Goal: Task Accomplishment & Management: Complete application form

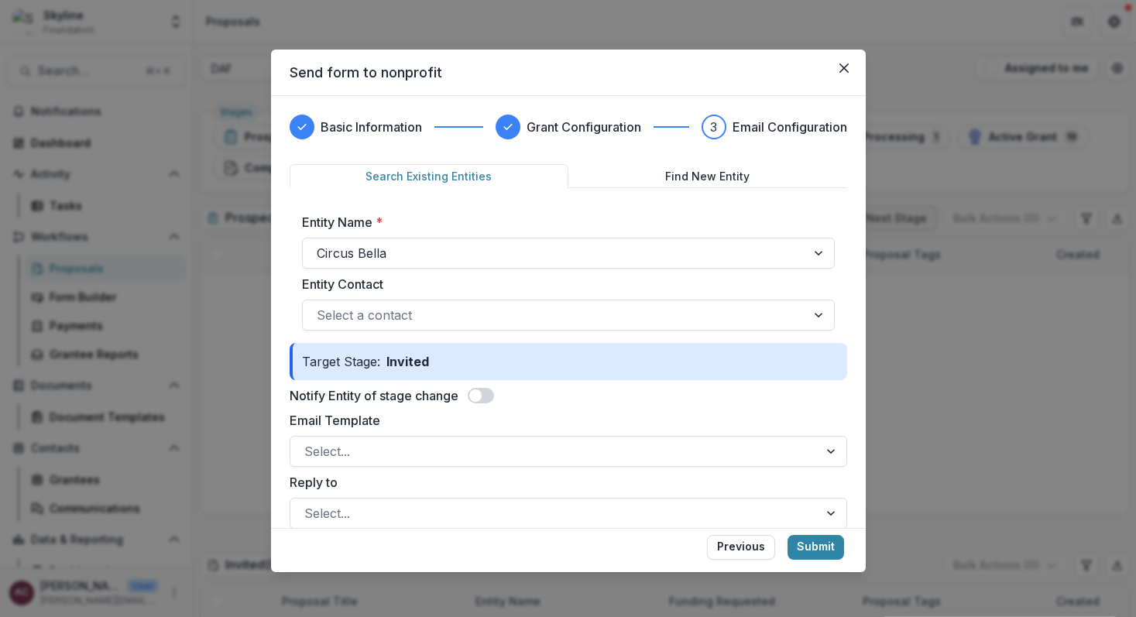
scroll to position [191, 0]
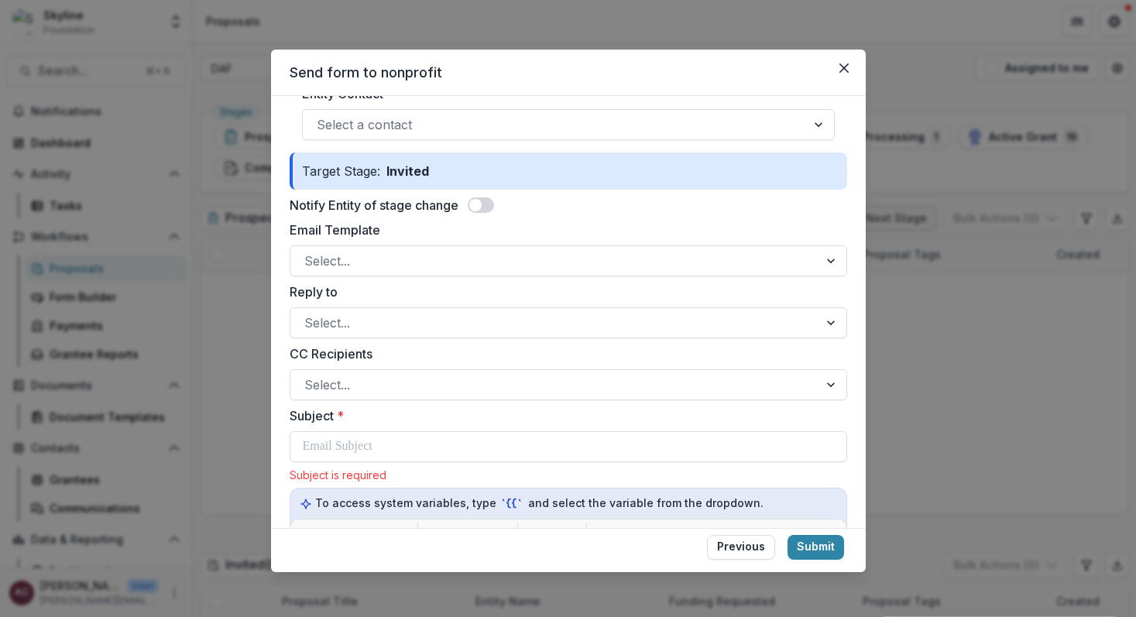
click at [482, 205] on span at bounding box center [475, 205] width 12 height 12
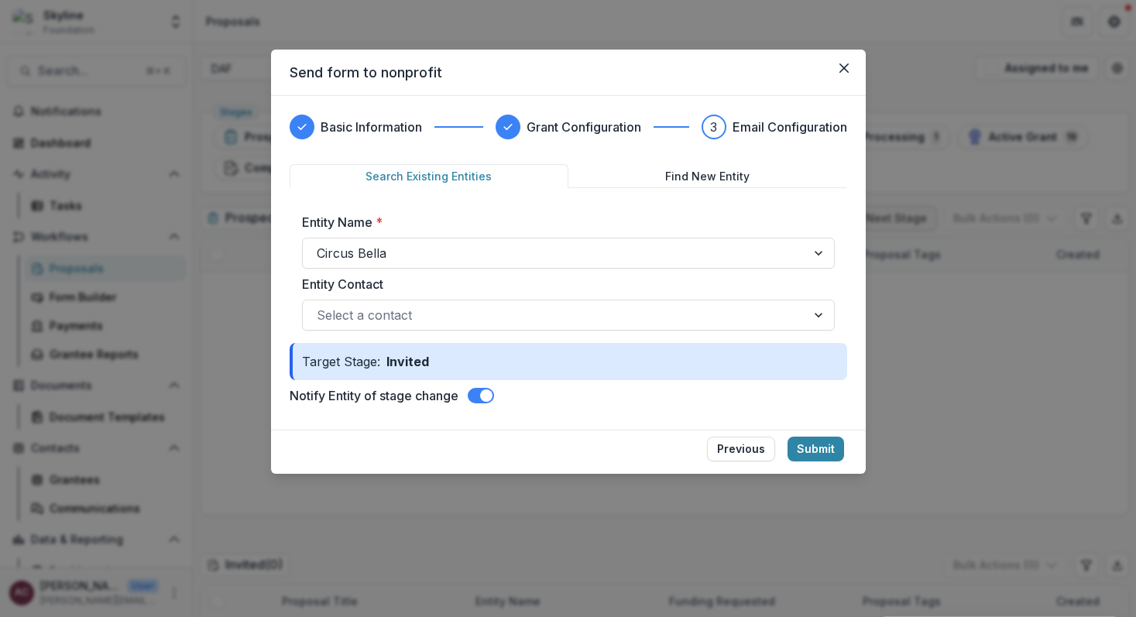
click at [492, 396] on span at bounding box center [486, 396] width 12 height 12
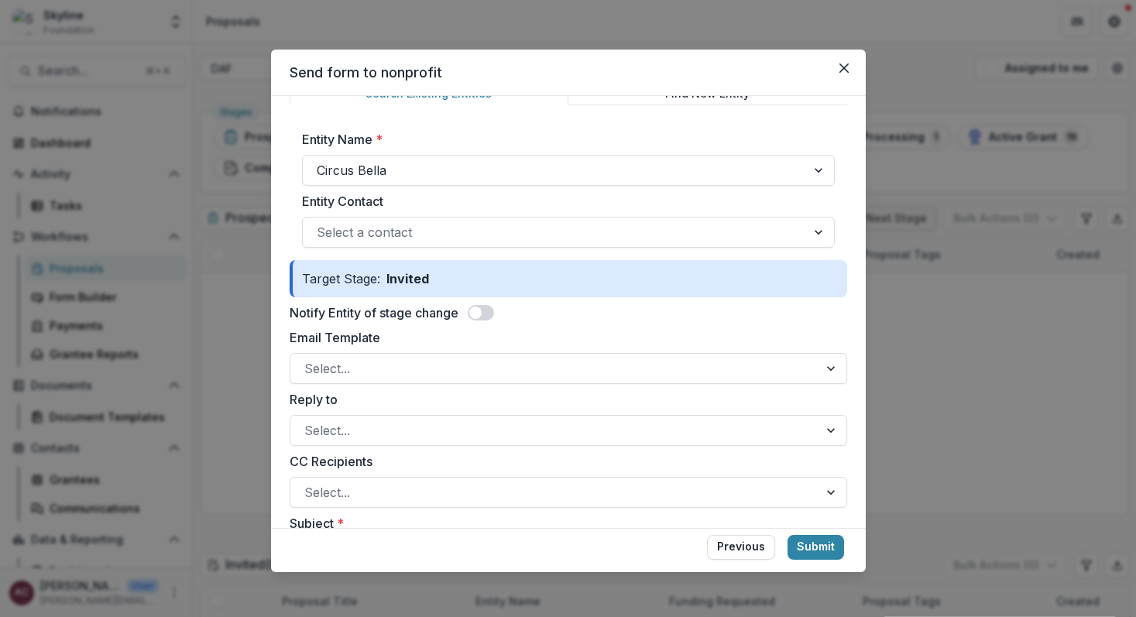
scroll to position [46, 0]
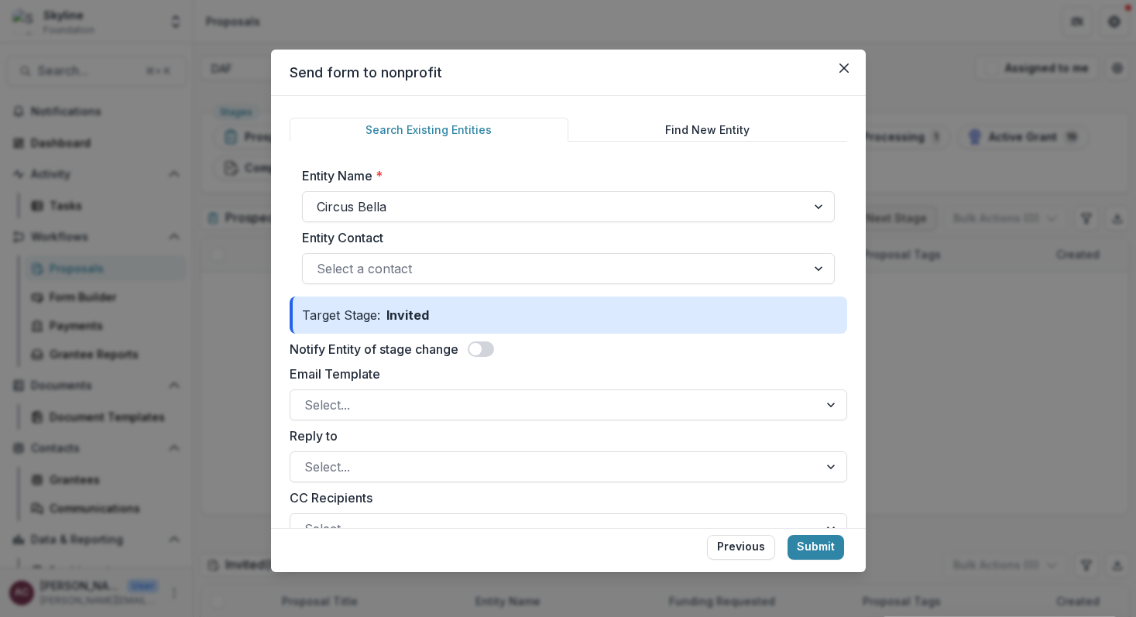
click at [479, 350] on span at bounding box center [475, 349] width 12 height 12
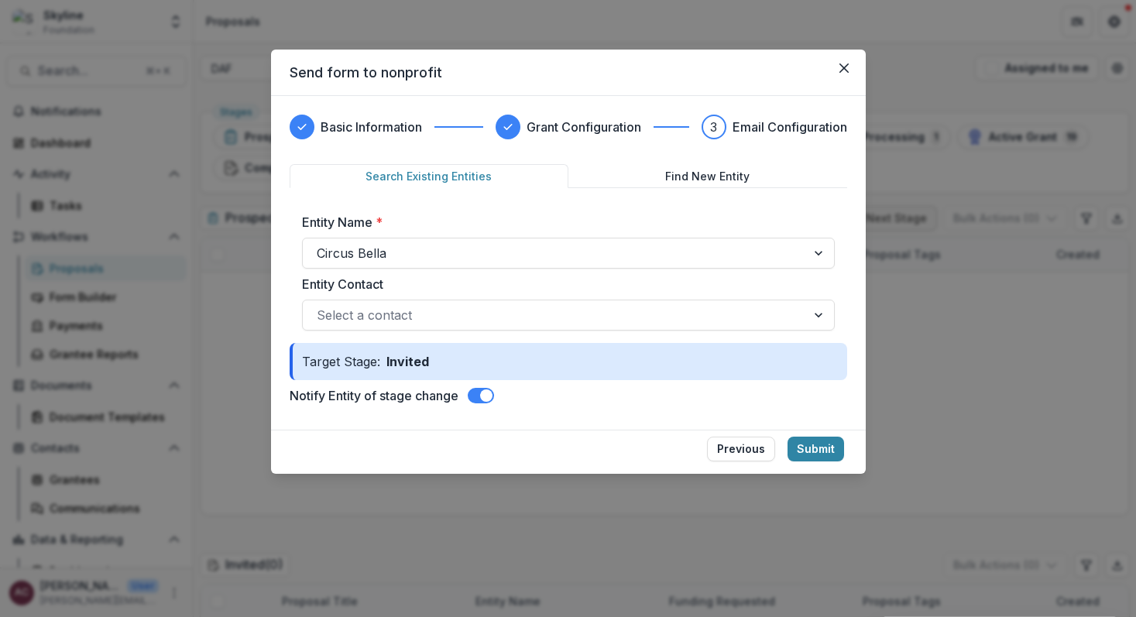
scroll to position [0, 0]
click at [485, 400] on span at bounding box center [486, 396] width 12 height 12
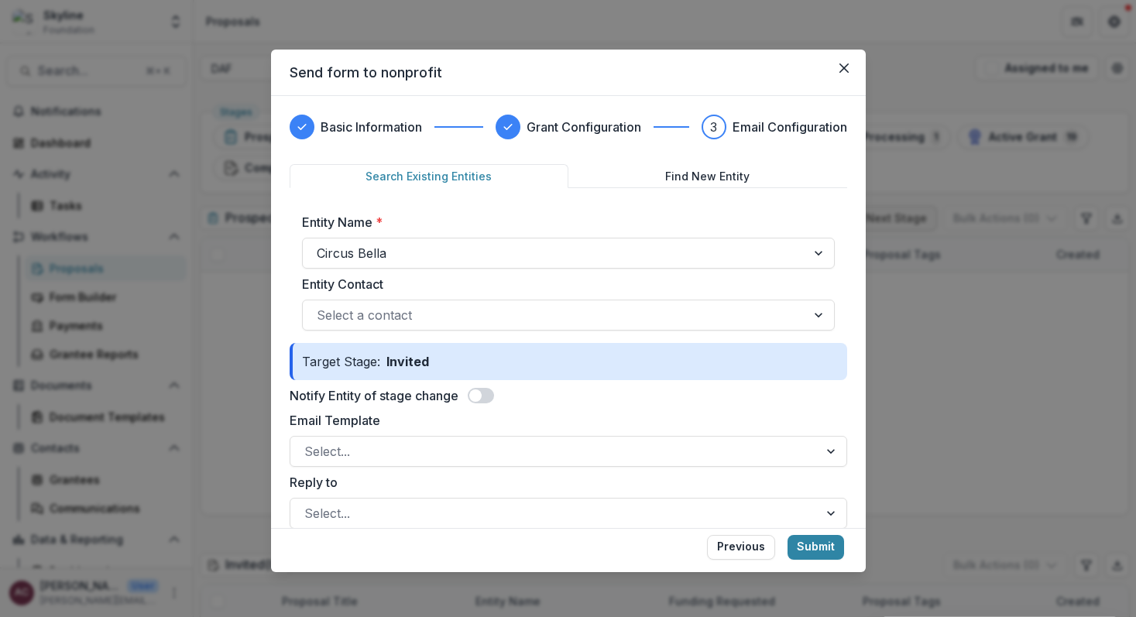
click at [476, 398] on span at bounding box center [475, 396] width 12 height 12
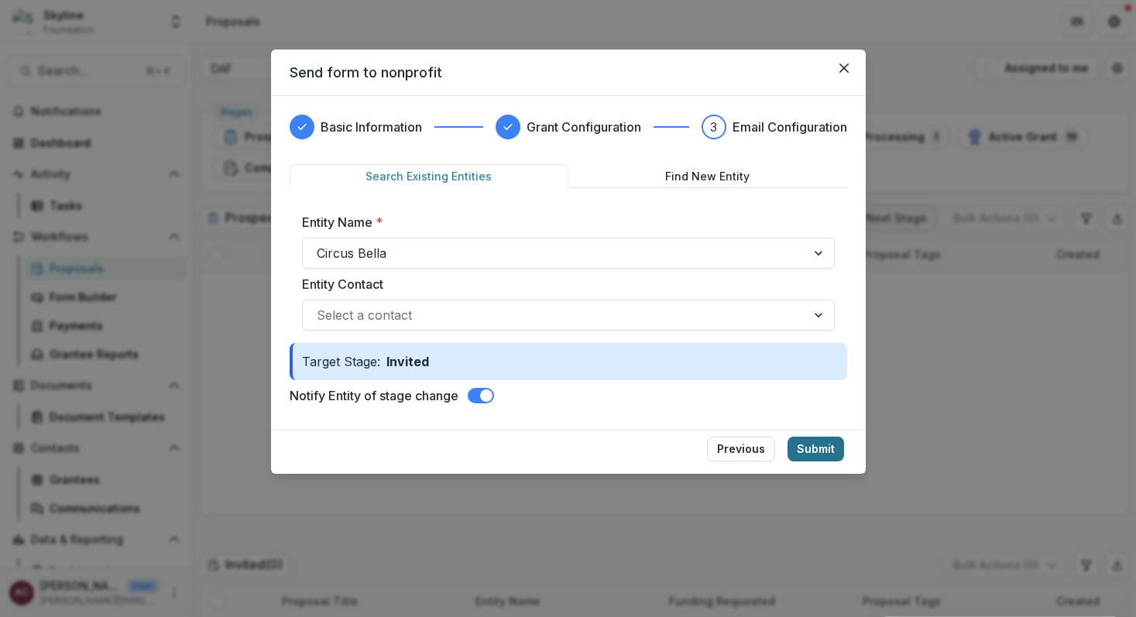
click at [824, 445] on button "Submit" at bounding box center [816, 449] width 57 height 25
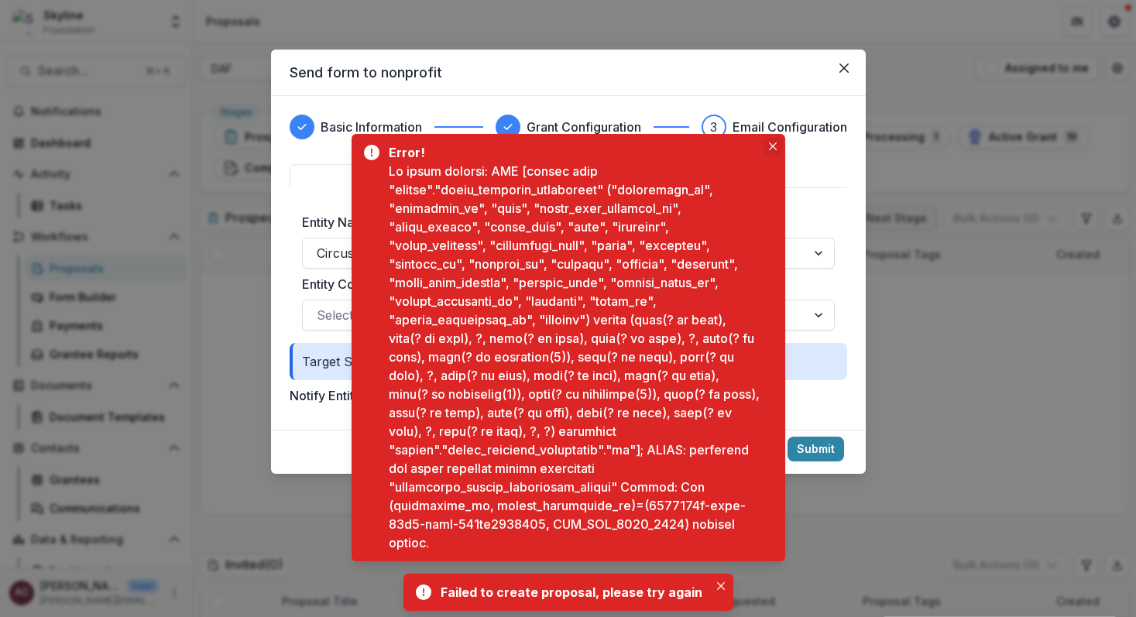
click at [770, 153] on button "Close" at bounding box center [773, 146] width 19 height 19
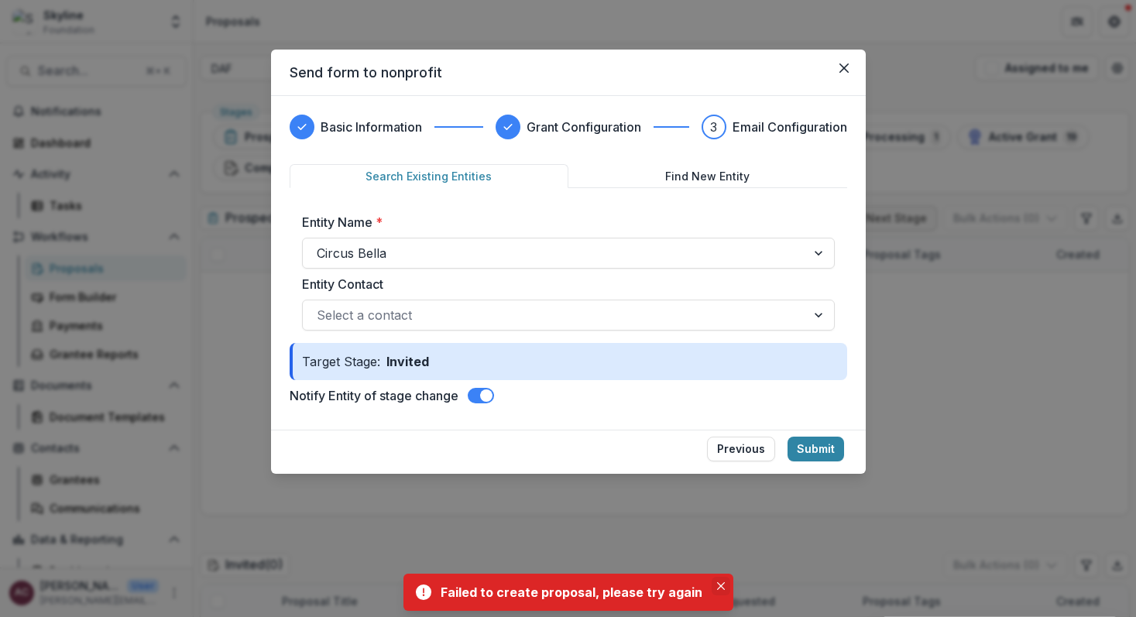
click at [717, 582] on icon "Close" at bounding box center [721, 586] width 8 height 8
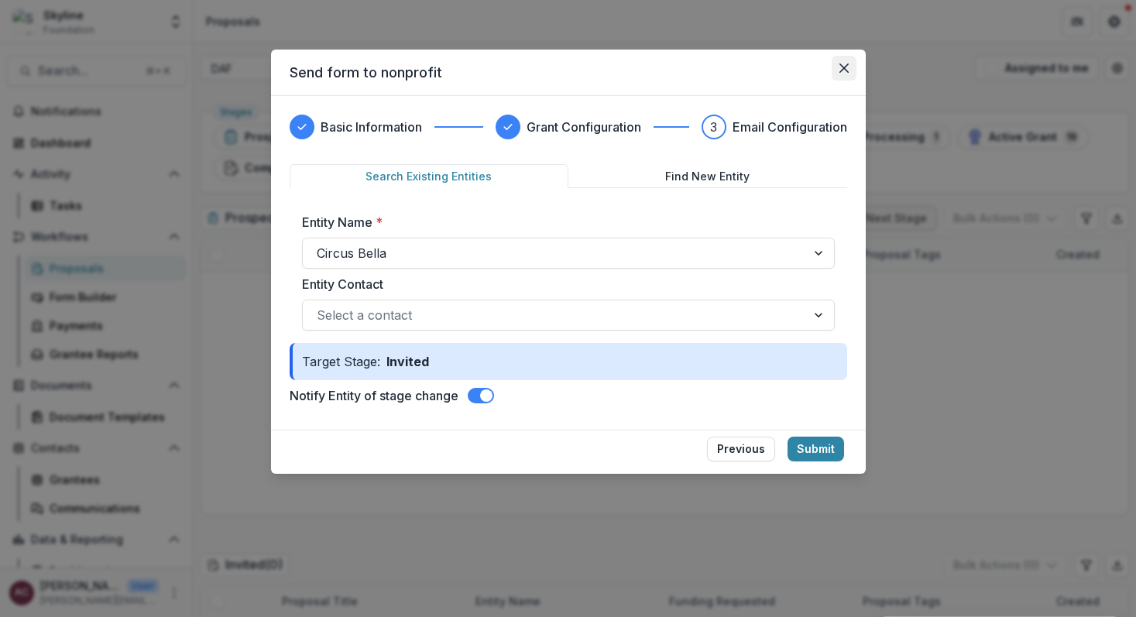
click at [846, 70] on icon "Close" at bounding box center [843, 68] width 9 height 9
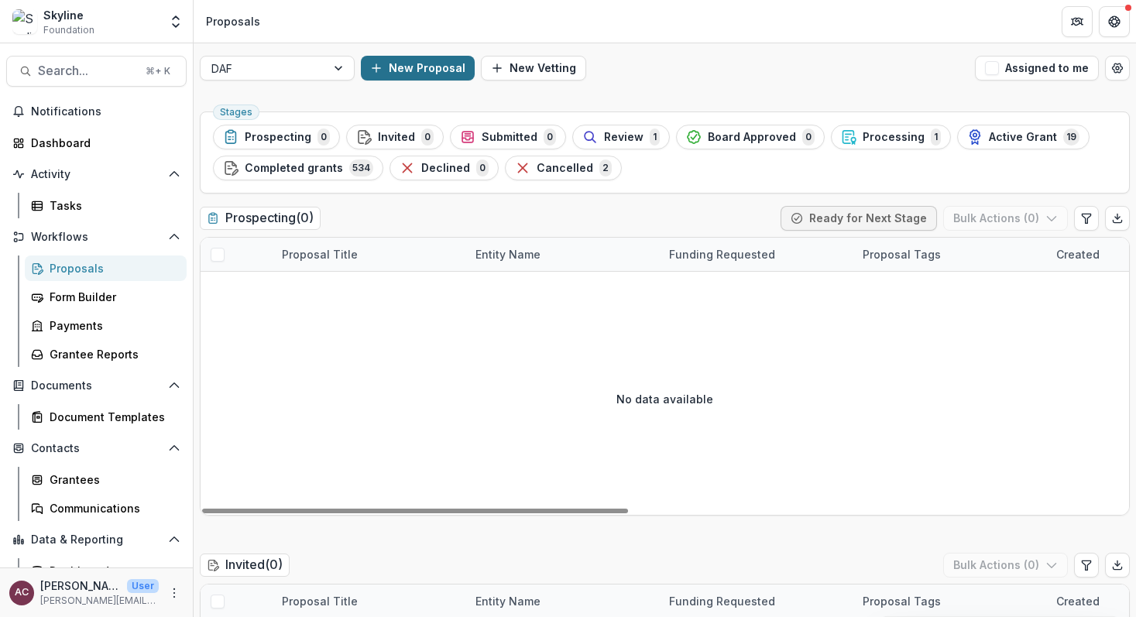
click at [408, 69] on button "New Proposal" at bounding box center [418, 68] width 114 height 25
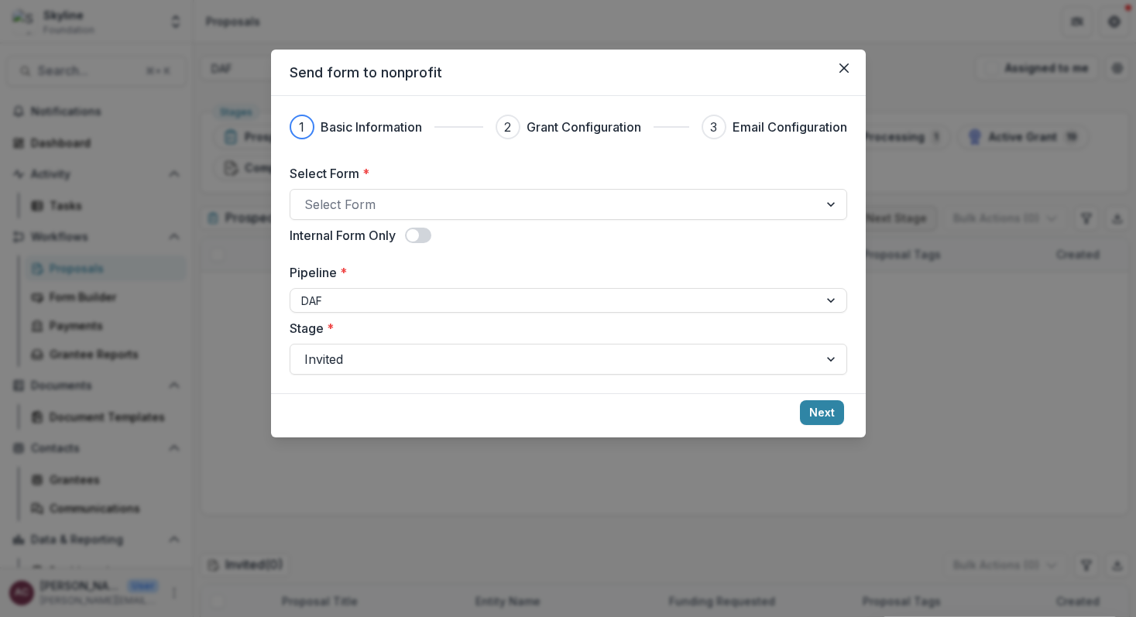
click at [416, 234] on span at bounding box center [413, 235] width 12 height 12
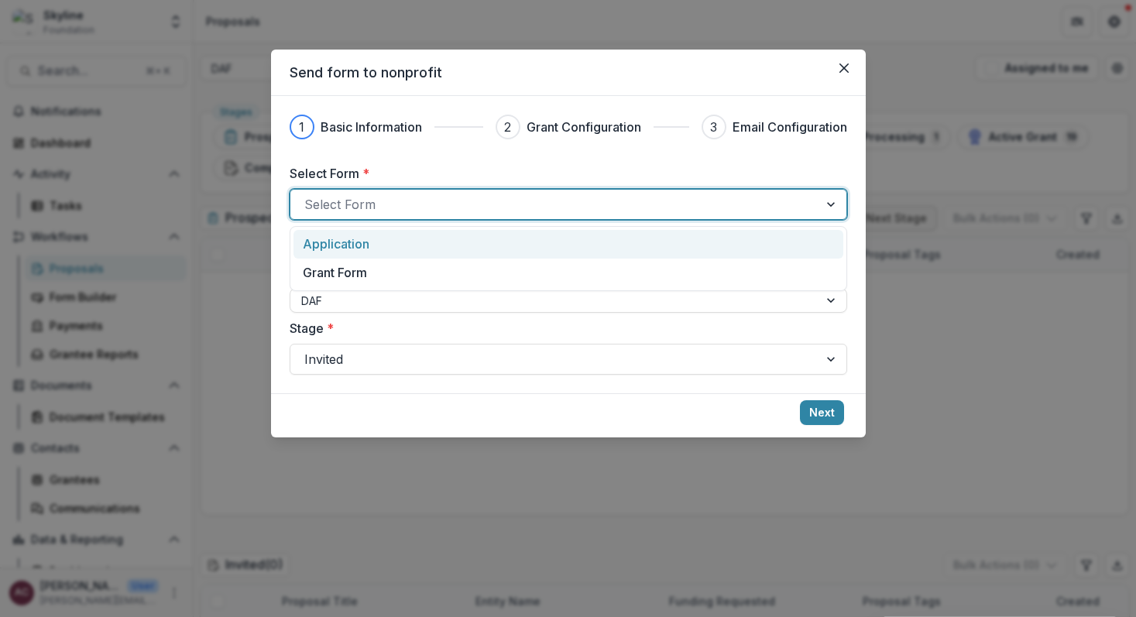
click at [652, 210] on div at bounding box center [554, 205] width 500 height 22
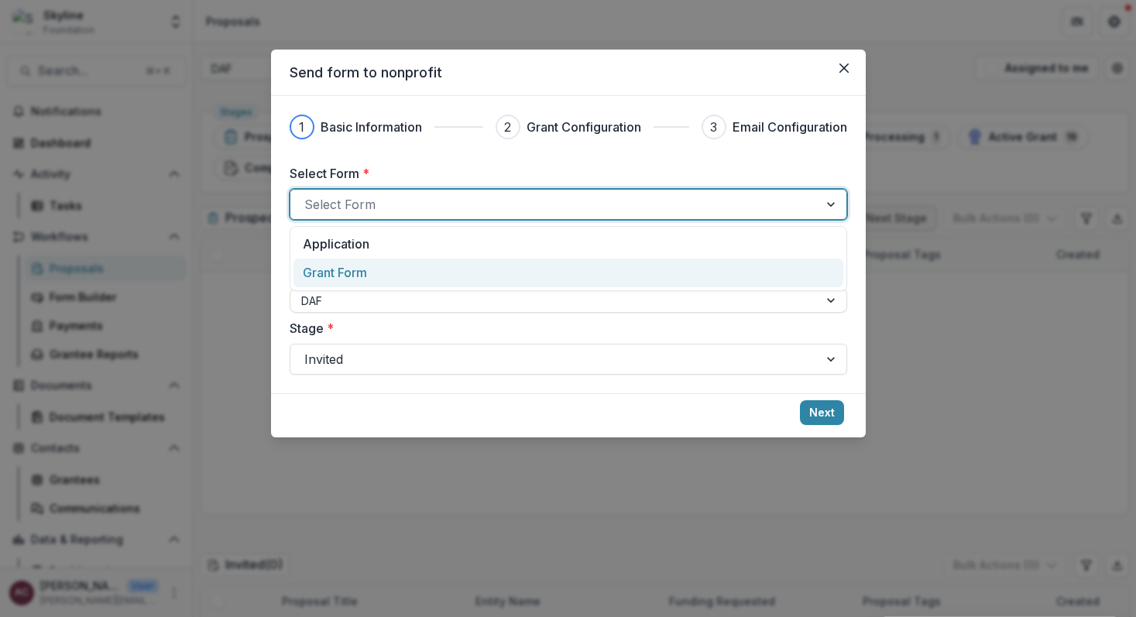
click at [626, 265] on div "Grant Form" at bounding box center [568, 272] width 530 height 19
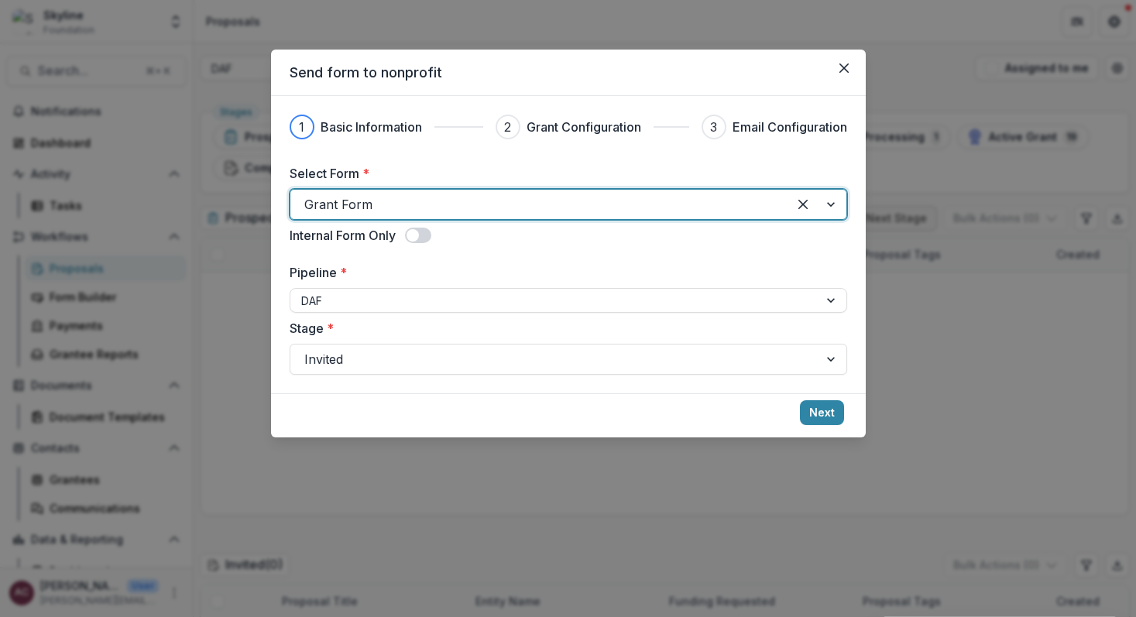
click at [419, 244] on div "Internal Form Only" at bounding box center [569, 235] width 558 height 19
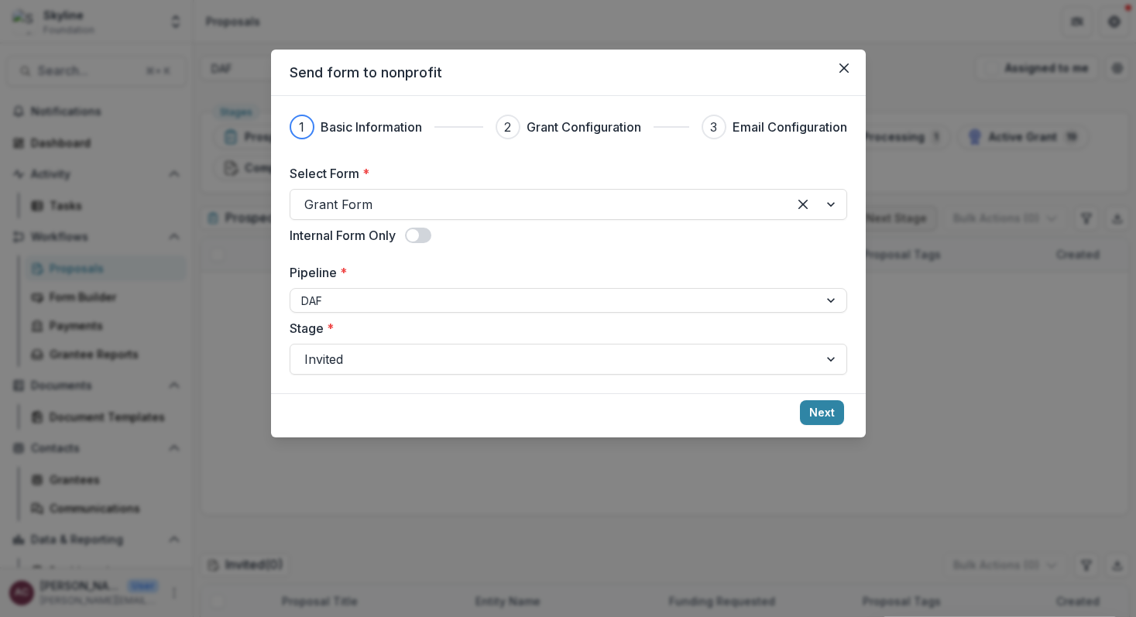
click at [419, 231] on span at bounding box center [413, 235] width 12 height 12
click at [812, 411] on button "Next" at bounding box center [822, 412] width 44 height 25
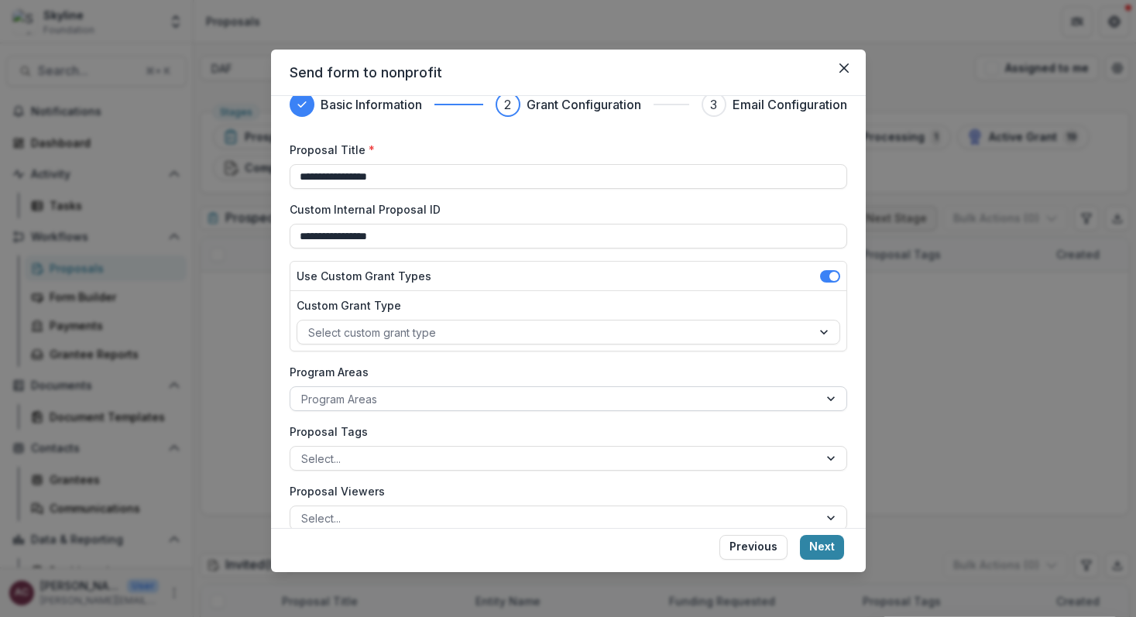
scroll to position [26, 0]
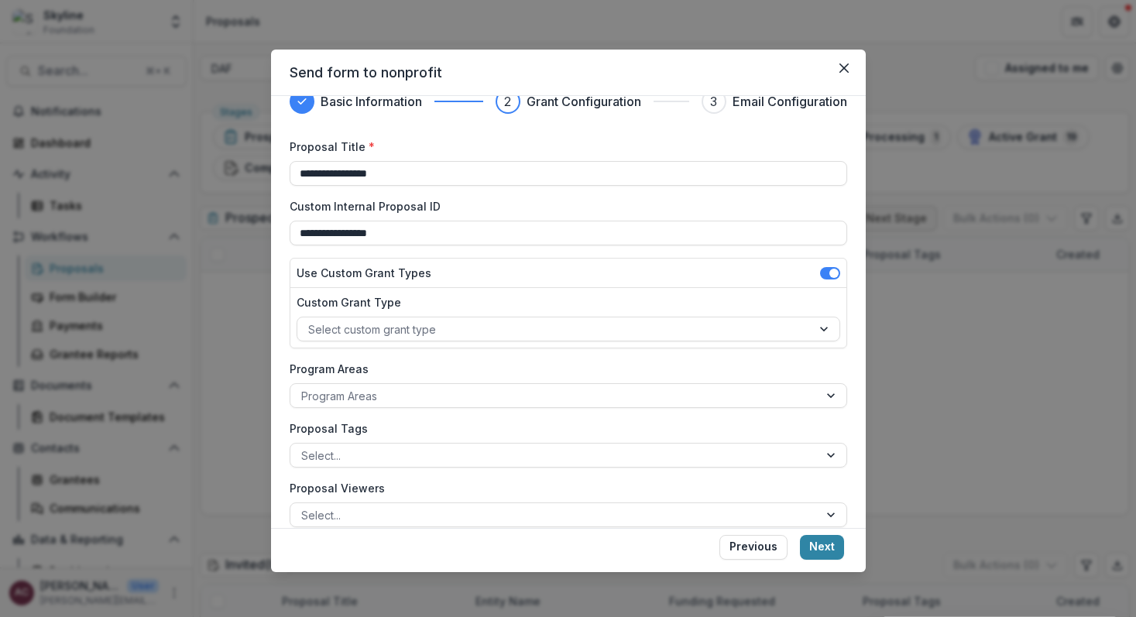
click at [830, 273] on span at bounding box center [834, 273] width 9 height 9
click at [830, 545] on button "Next" at bounding box center [822, 547] width 44 height 25
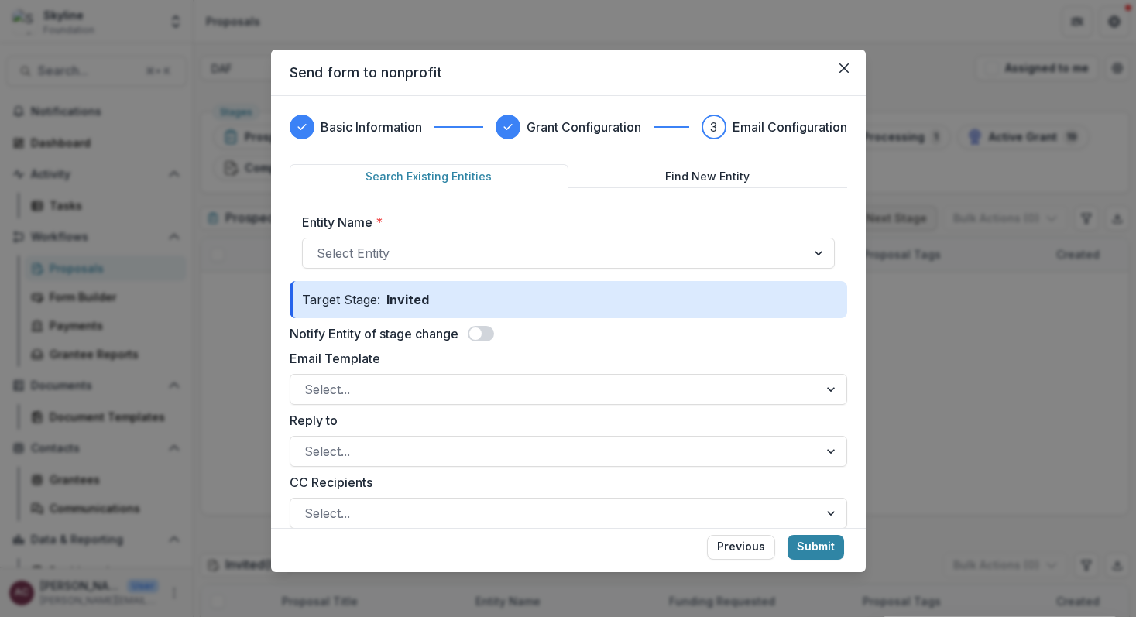
click at [472, 332] on span at bounding box center [475, 334] width 12 height 12
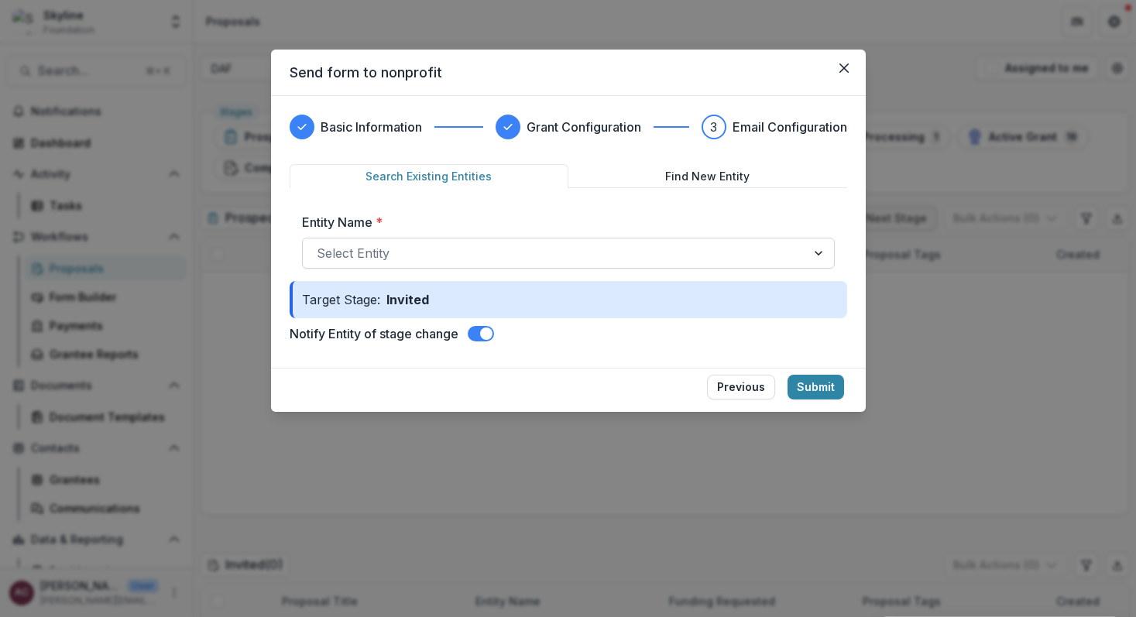
click at [539, 262] on div at bounding box center [555, 253] width 476 height 22
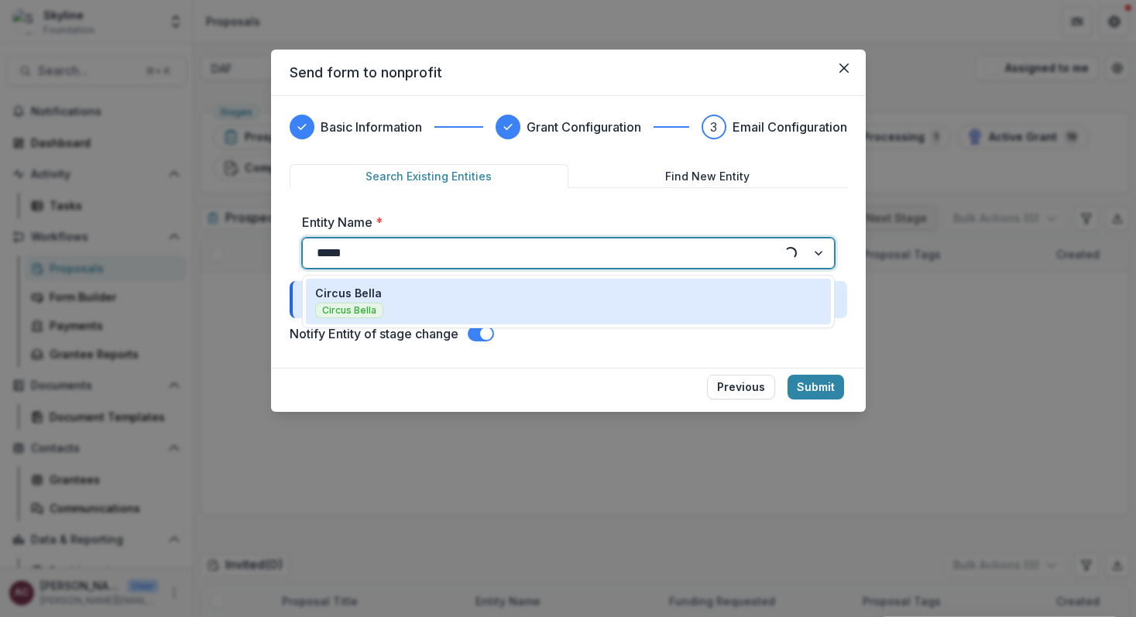
type input "******"
click at [512, 293] on div "Circus Bella Circus Bella" at bounding box center [568, 301] width 507 height 33
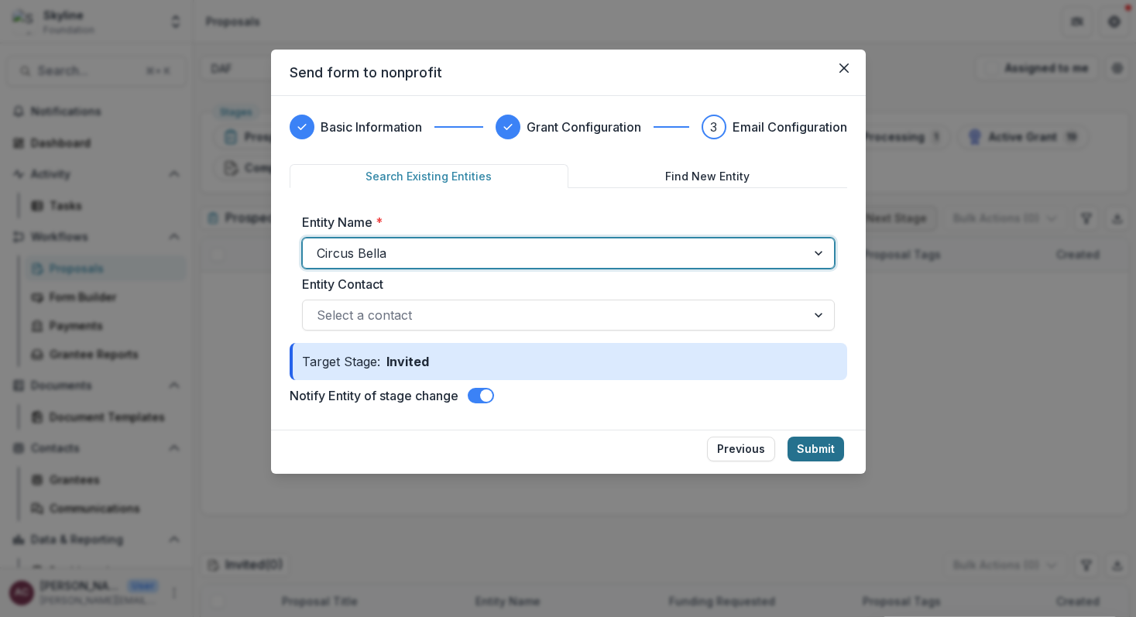
click at [809, 449] on button "Submit" at bounding box center [816, 449] width 57 height 25
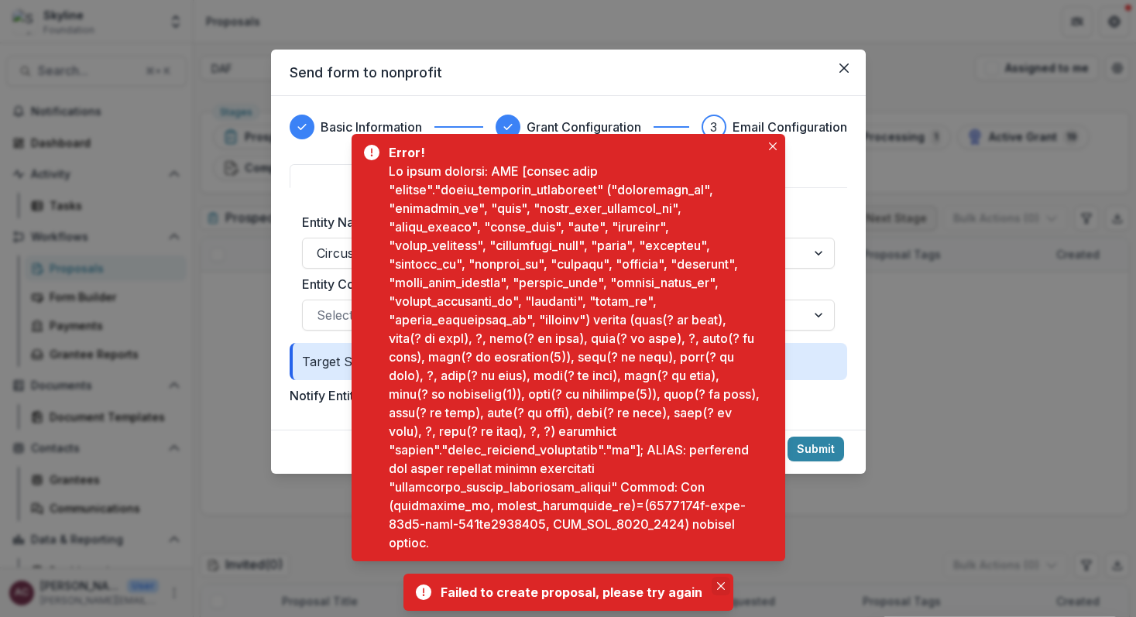
click at [715, 593] on button "Close" at bounding box center [721, 586] width 19 height 19
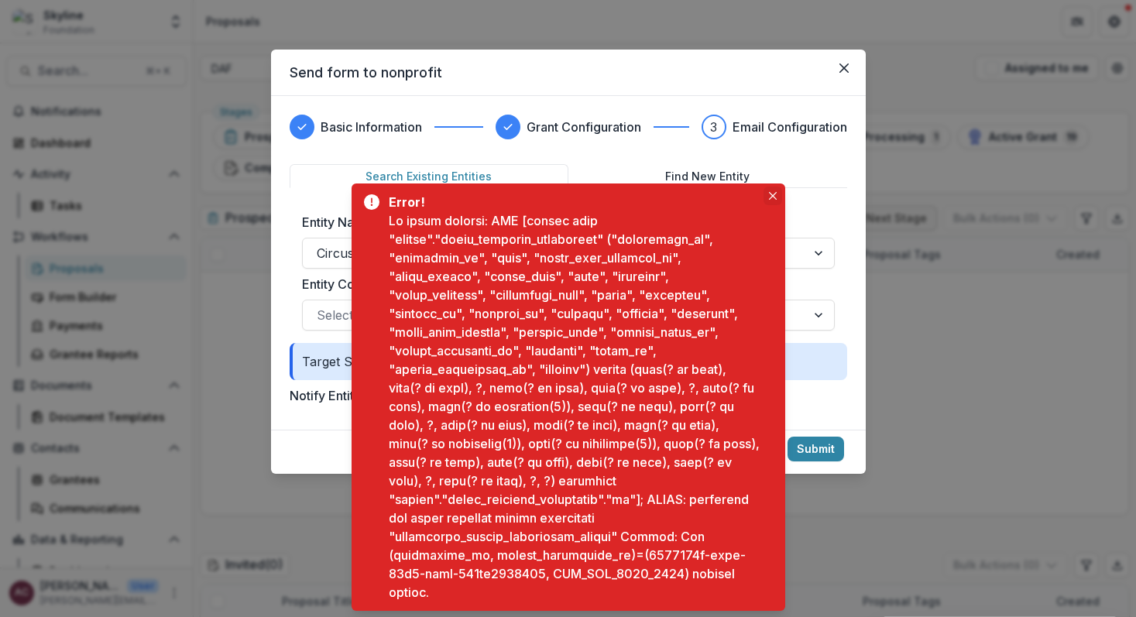
click at [777, 191] on button "Close" at bounding box center [773, 196] width 19 height 19
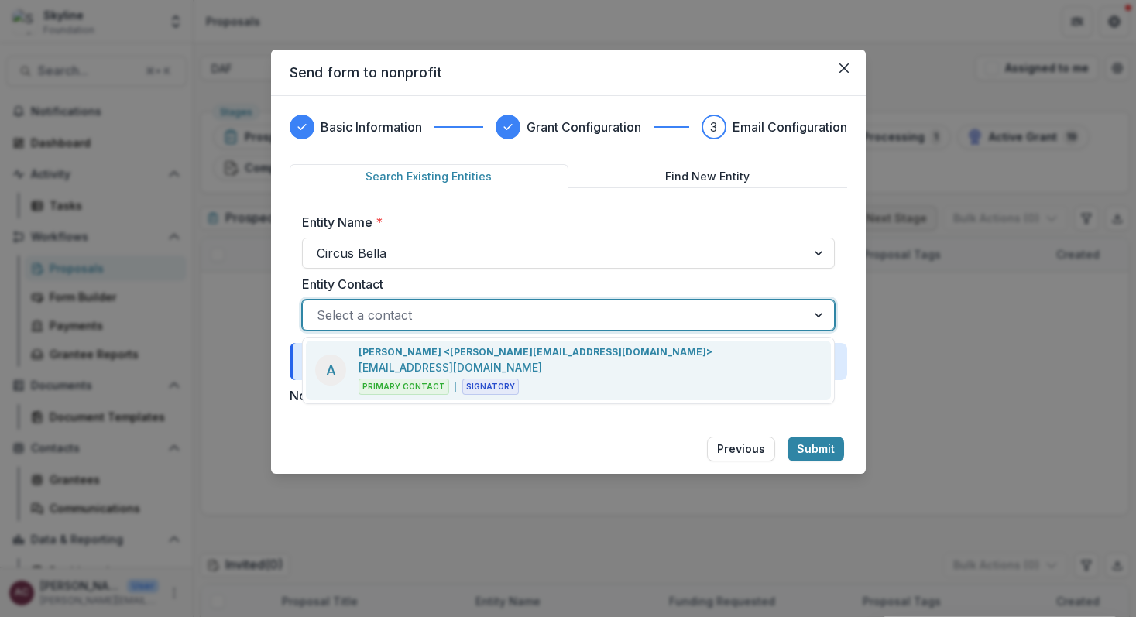
click at [641, 311] on div at bounding box center [555, 315] width 476 height 22
click at [665, 253] on div at bounding box center [555, 253] width 476 height 22
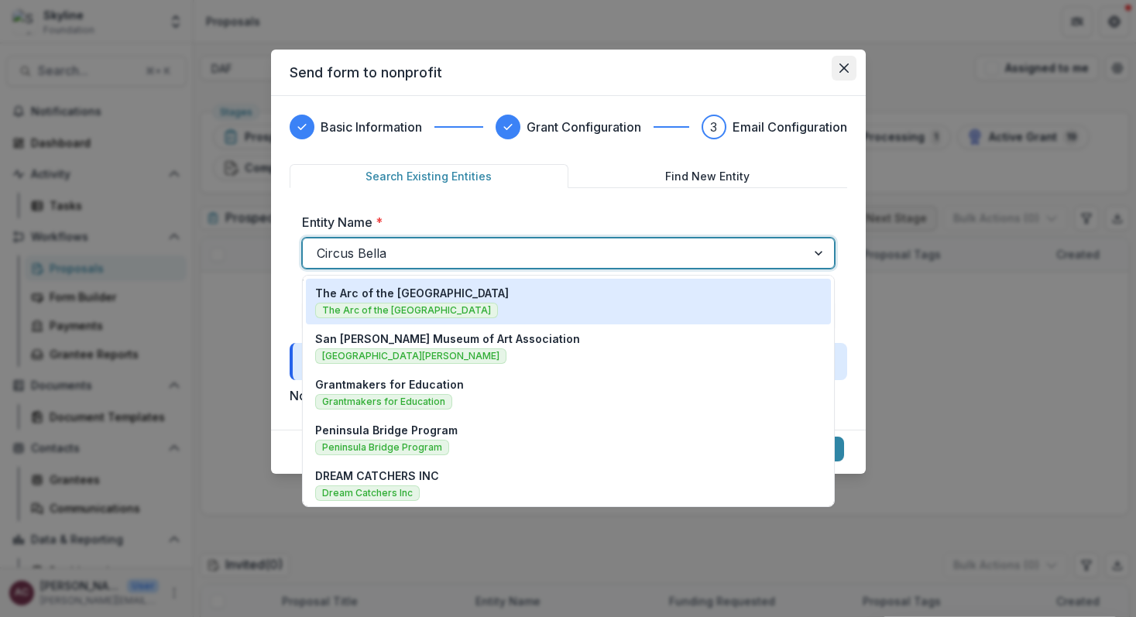
click at [844, 64] on icon "Close" at bounding box center [844, 68] width 9 height 9
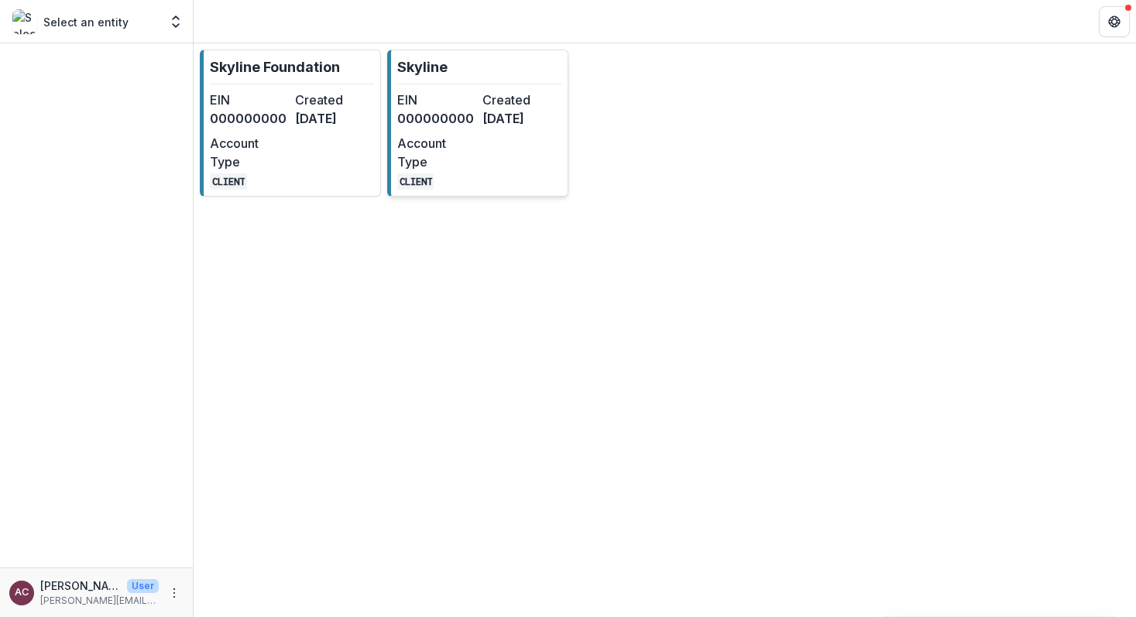
click at [485, 121] on dd "[DATE]" at bounding box center [522, 118] width 79 height 19
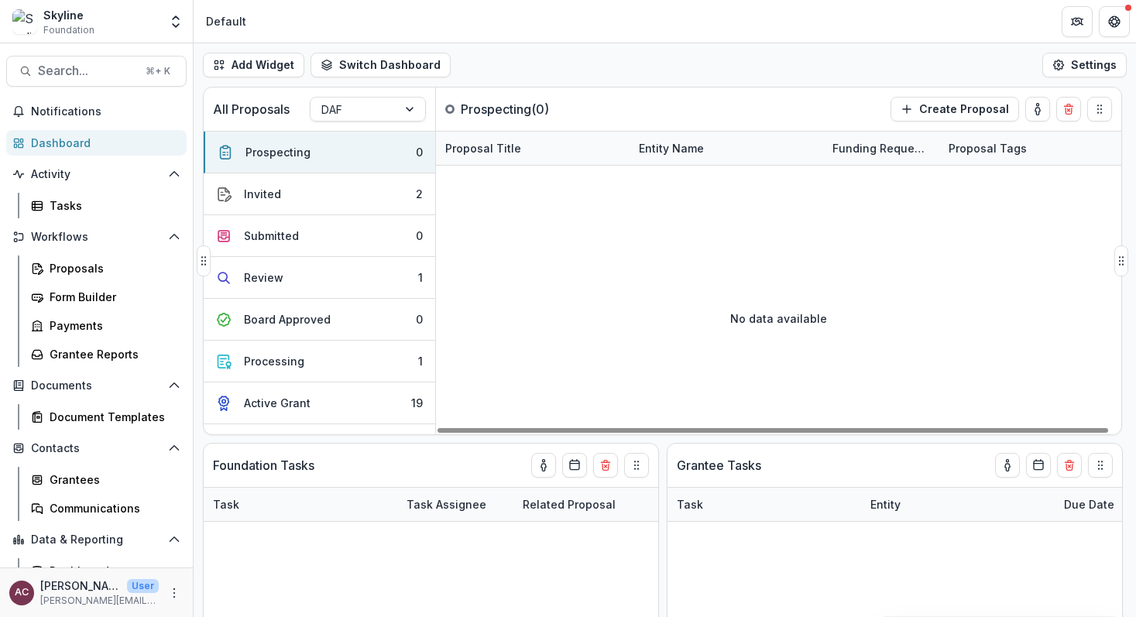
scroll to position [1, 0]
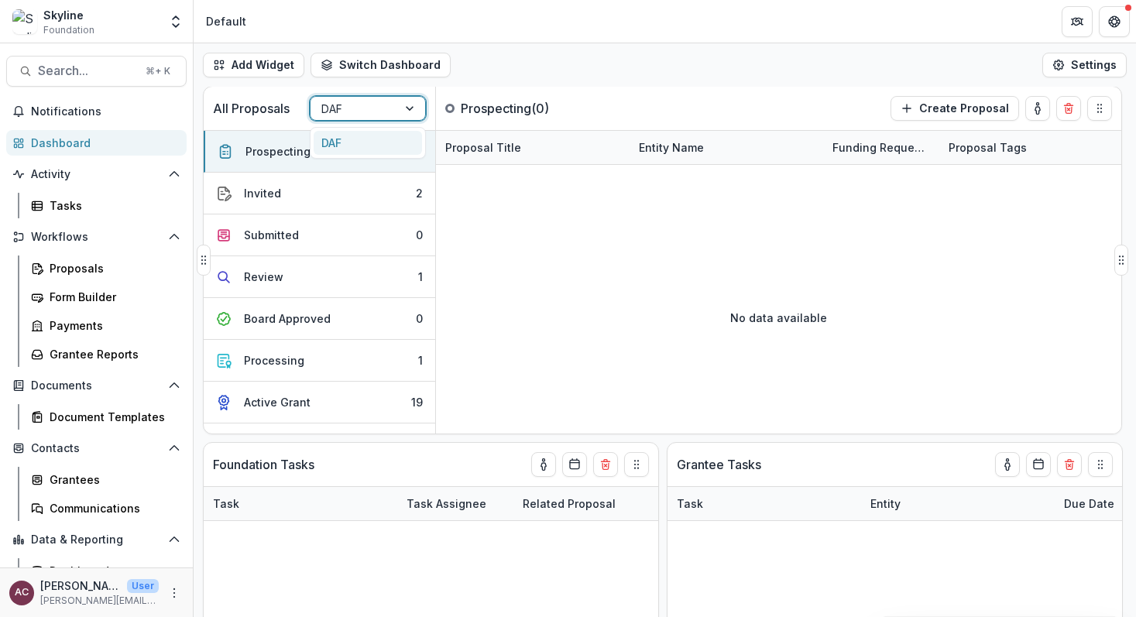
click at [373, 119] on div "DAF" at bounding box center [354, 109] width 87 height 22
click at [373, 113] on div at bounding box center [353, 108] width 65 height 19
click at [94, 270] on div "Proposals" at bounding box center [112, 268] width 125 height 16
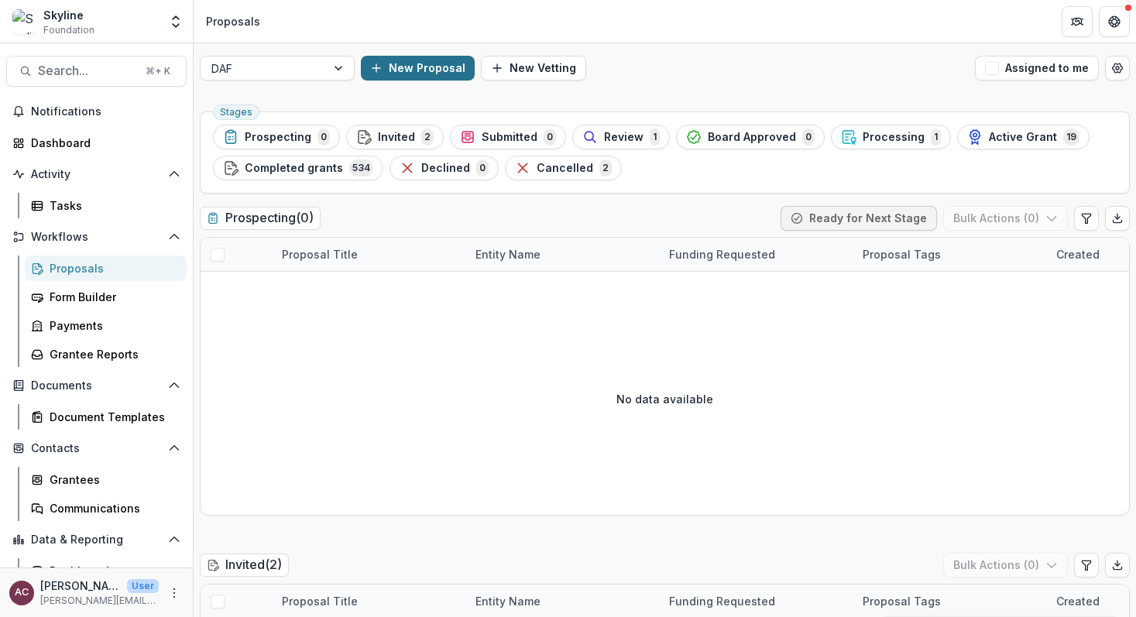
click at [431, 72] on button "New Proposal" at bounding box center [418, 68] width 114 height 25
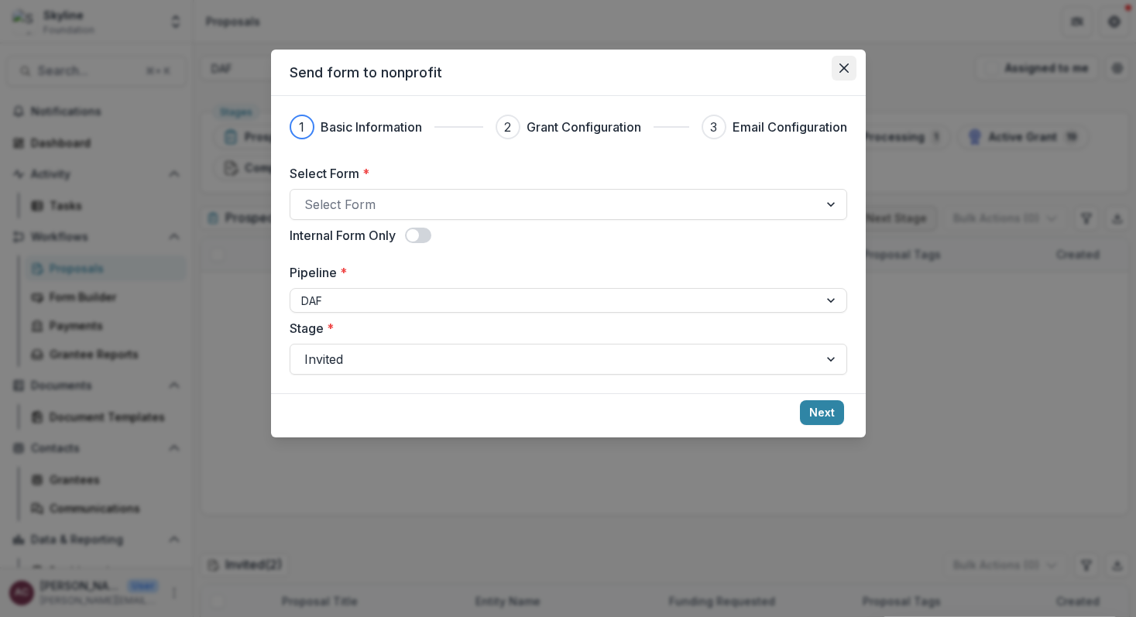
click at [842, 74] on button "Close" at bounding box center [844, 68] width 25 height 25
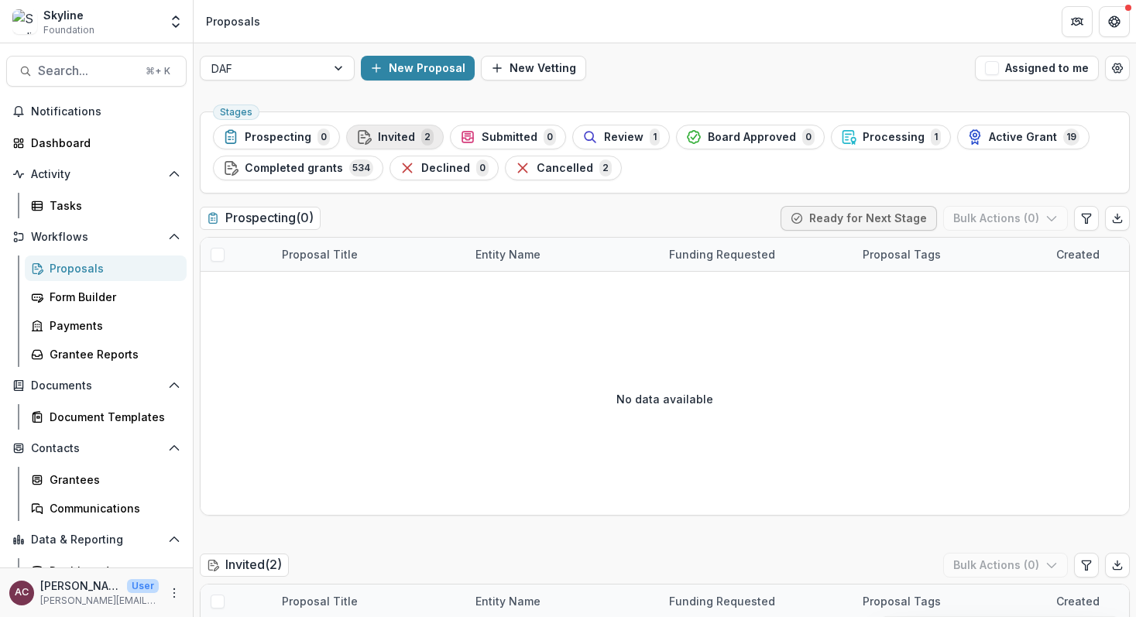
click at [390, 136] on span "Invited" at bounding box center [396, 137] width 37 height 13
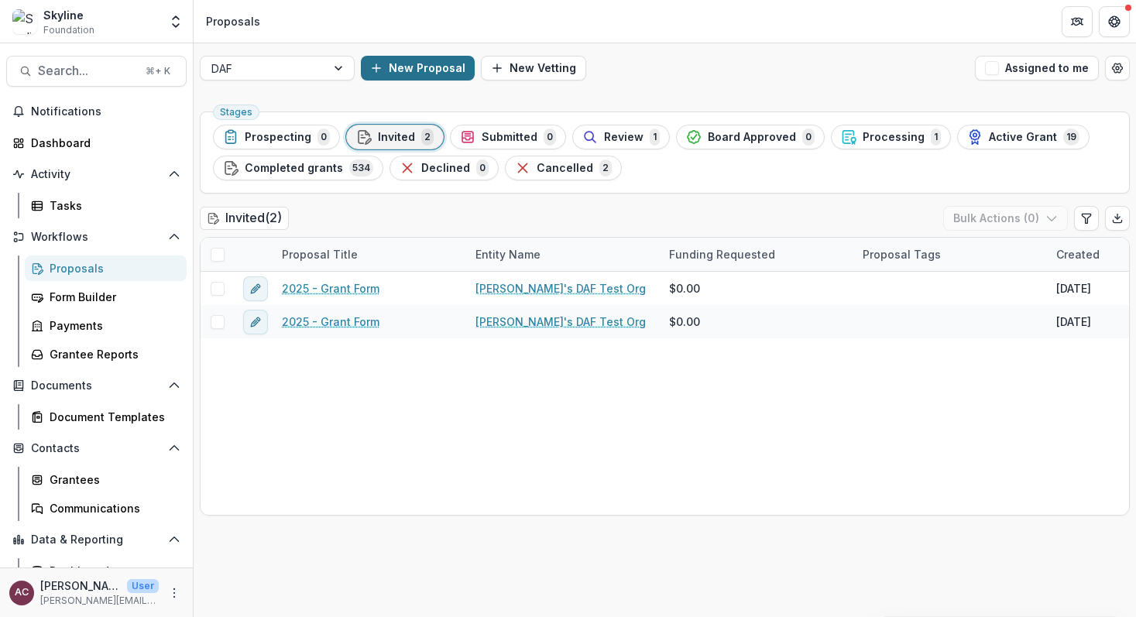
click at [414, 66] on button "New Proposal" at bounding box center [418, 68] width 114 height 25
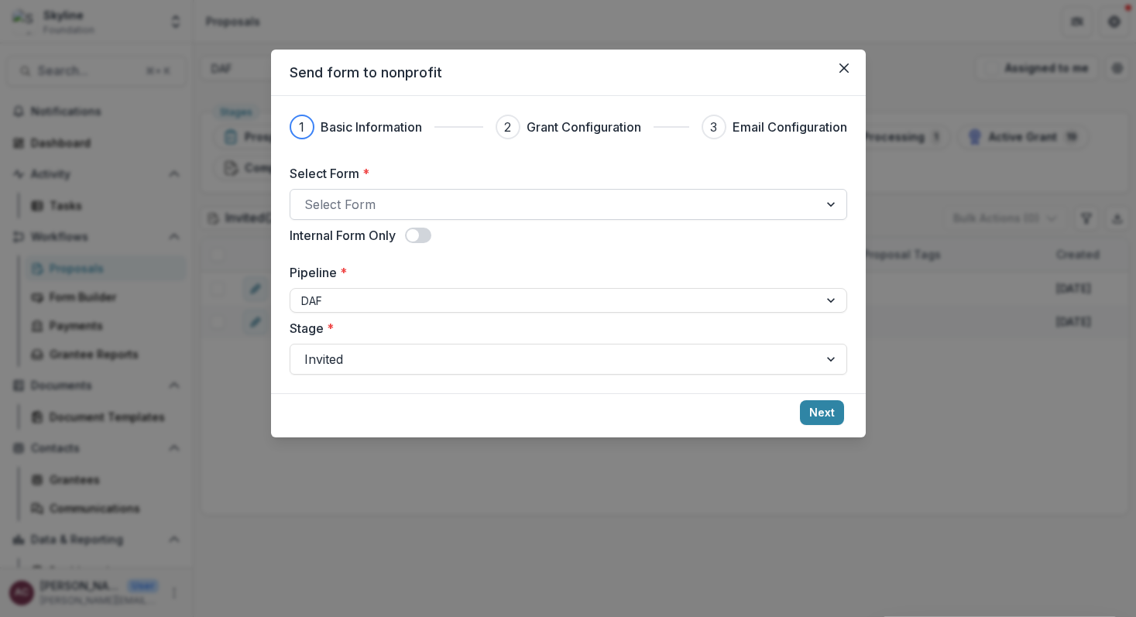
click at [417, 205] on div at bounding box center [554, 205] width 500 height 22
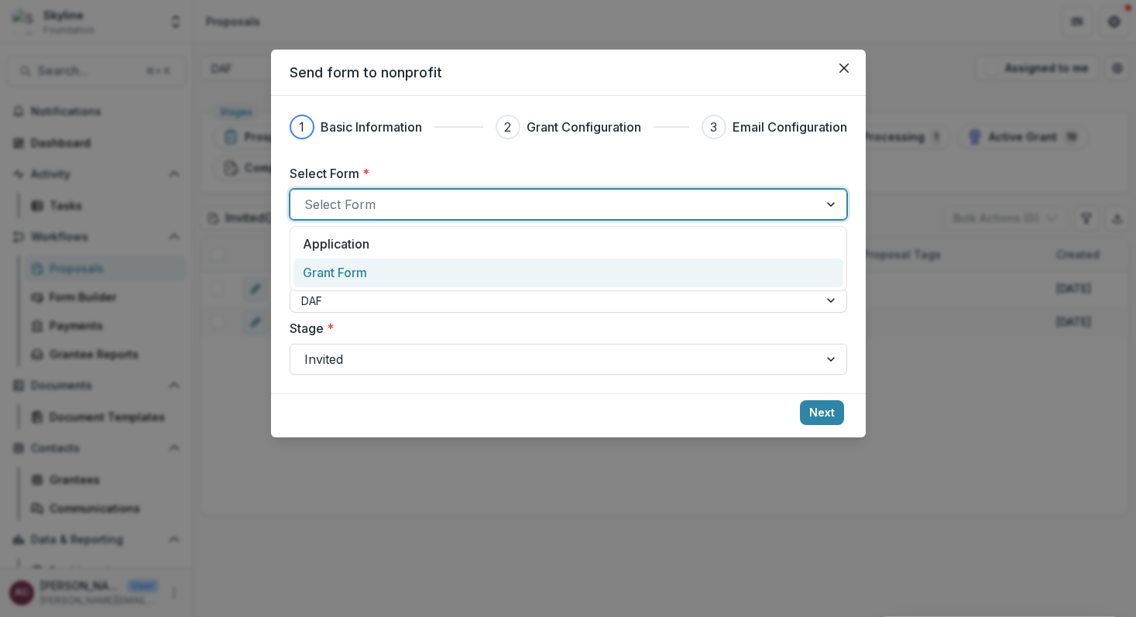
click at [408, 265] on div "Grant Form" at bounding box center [568, 272] width 530 height 19
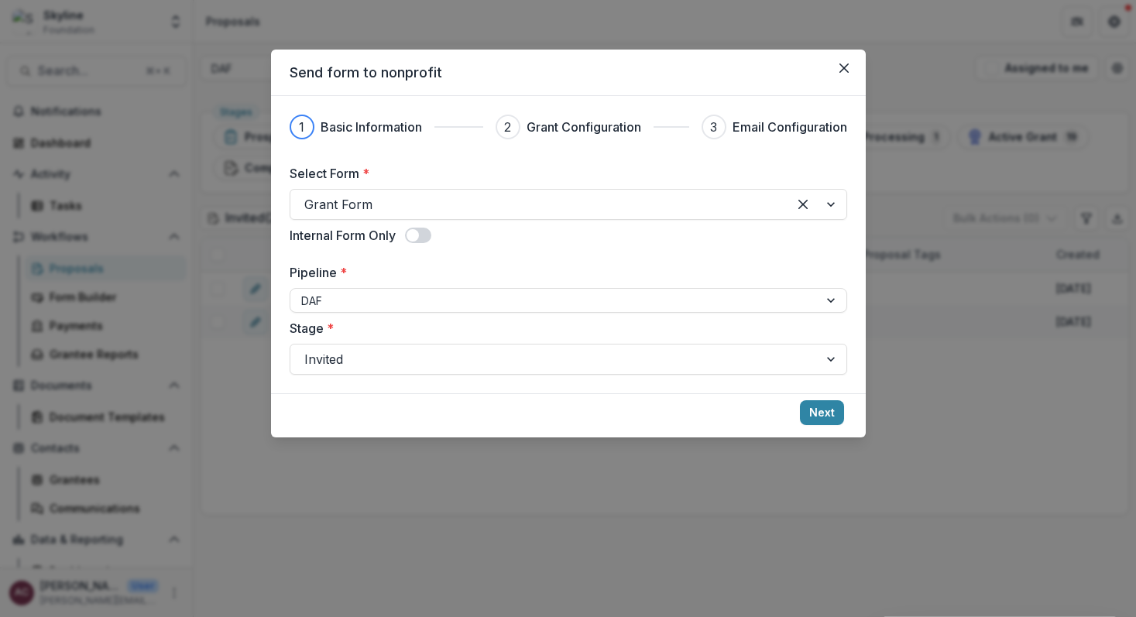
click at [414, 235] on span at bounding box center [413, 235] width 12 height 12
click at [831, 413] on button "Next" at bounding box center [822, 412] width 44 height 25
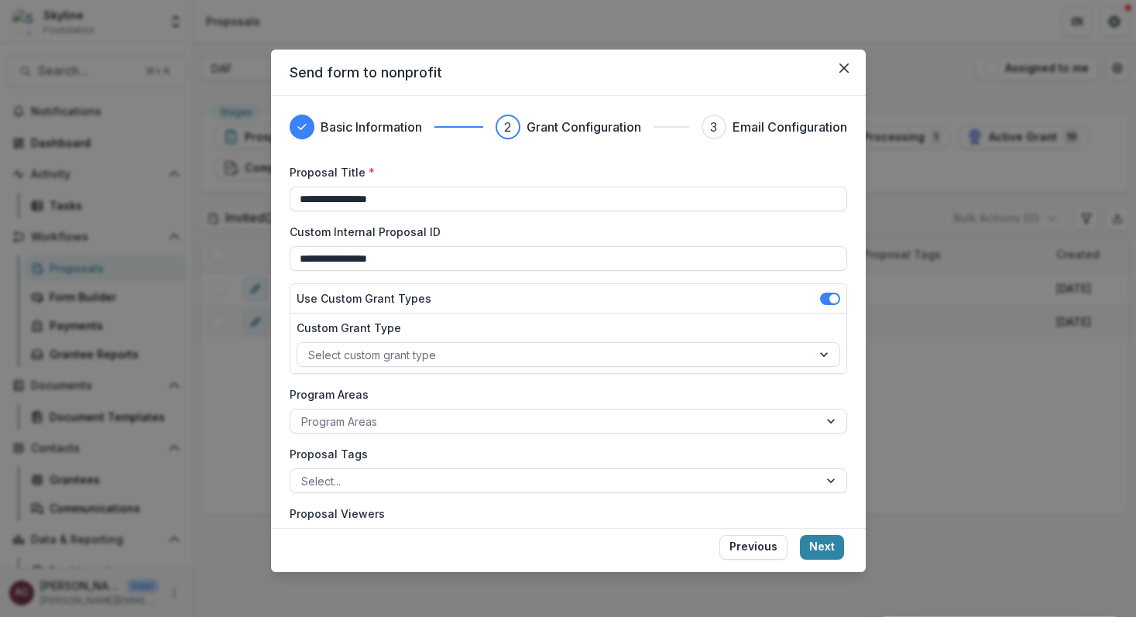
click at [830, 299] on span at bounding box center [834, 298] width 9 height 9
click at [833, 538] on button "Next" at bounding box center [822, 547] width 44 height 25
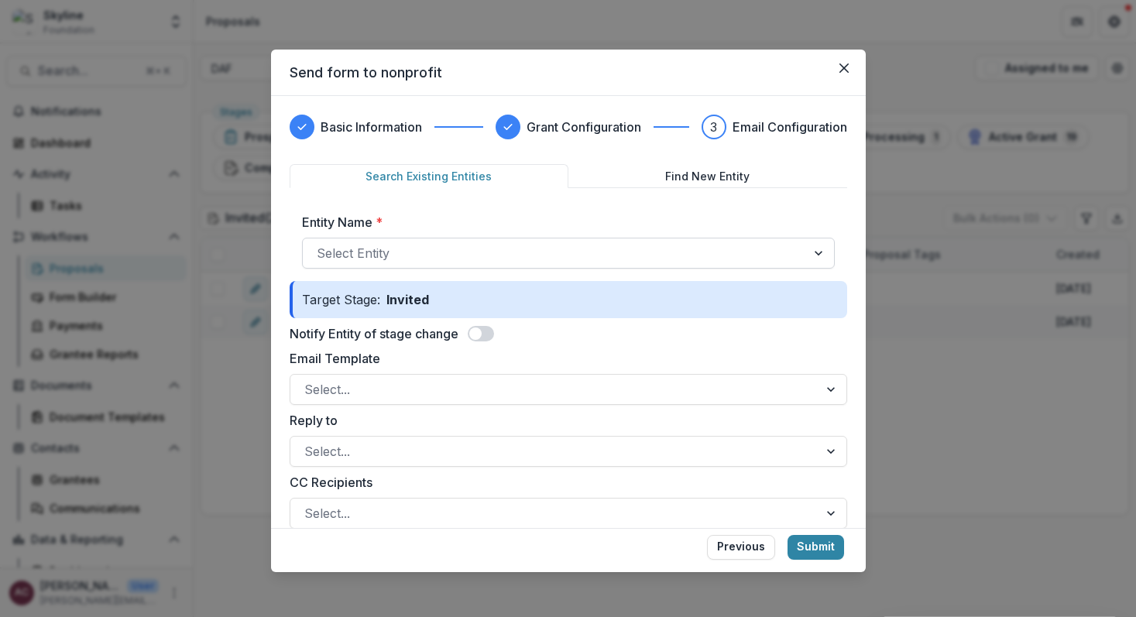
click at [631, 252] on div at bounding box center [555, 253] width 476 height 22
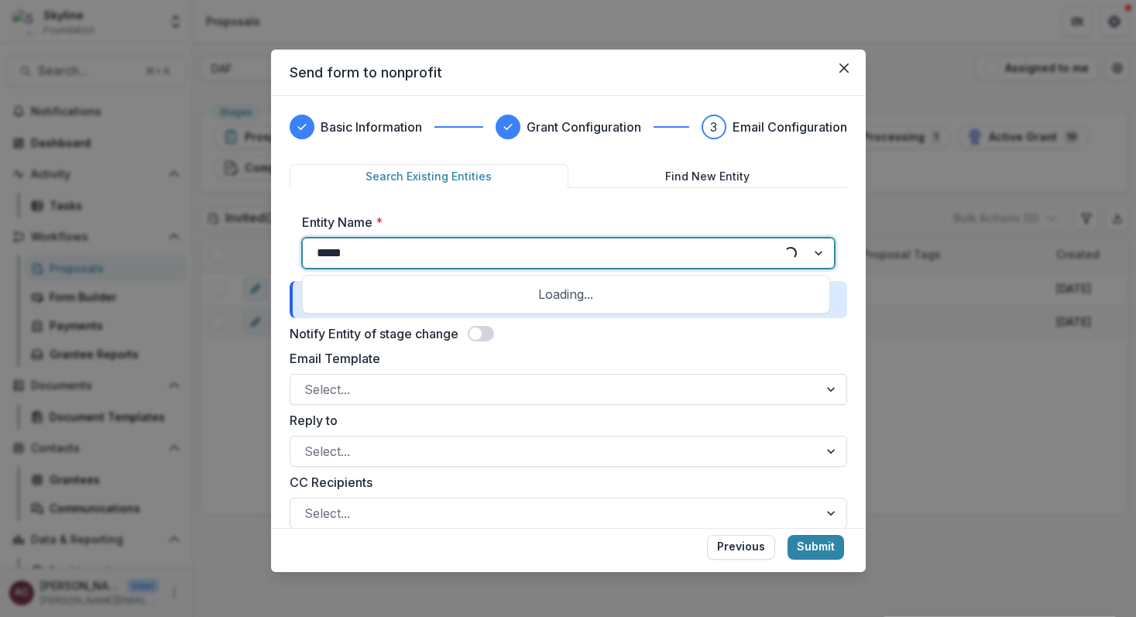
type input "******"
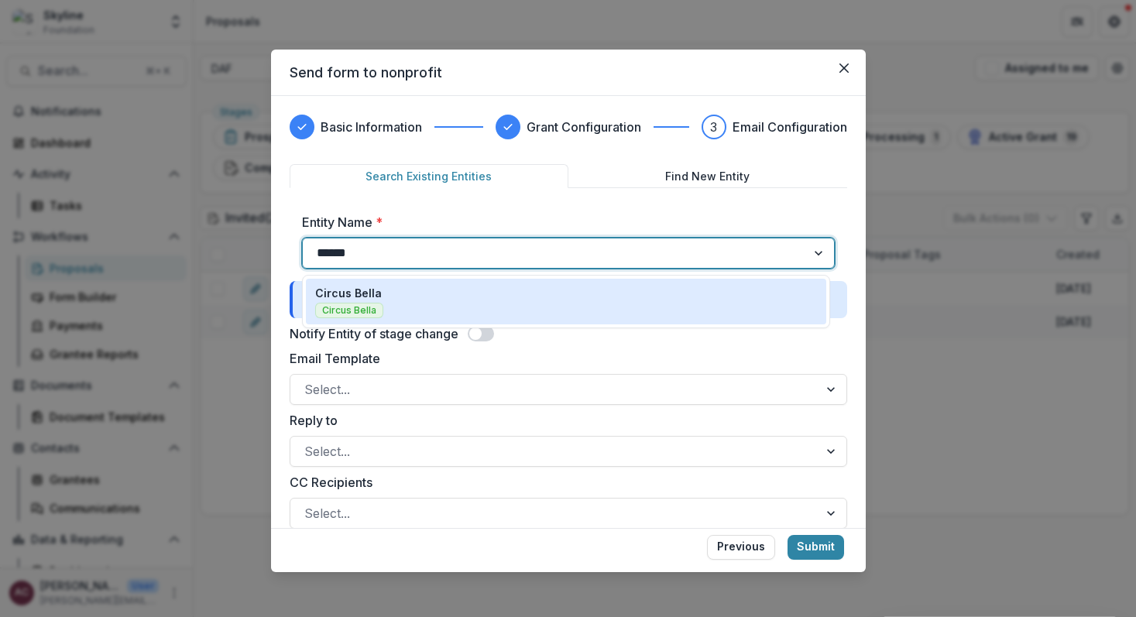
click at [537, 305] on div "Circus Bella Circus Bella" at bounding box center [566, 301] width 502 height 33
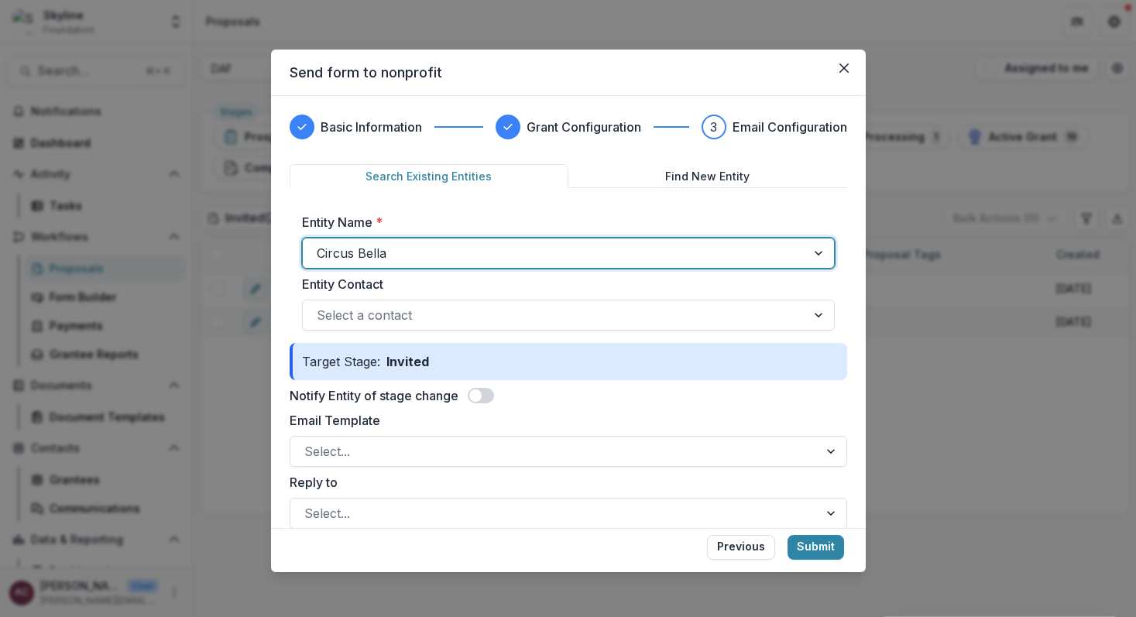
click at [479, 392] on span at bounding box center [475, 396] width 12 height 12
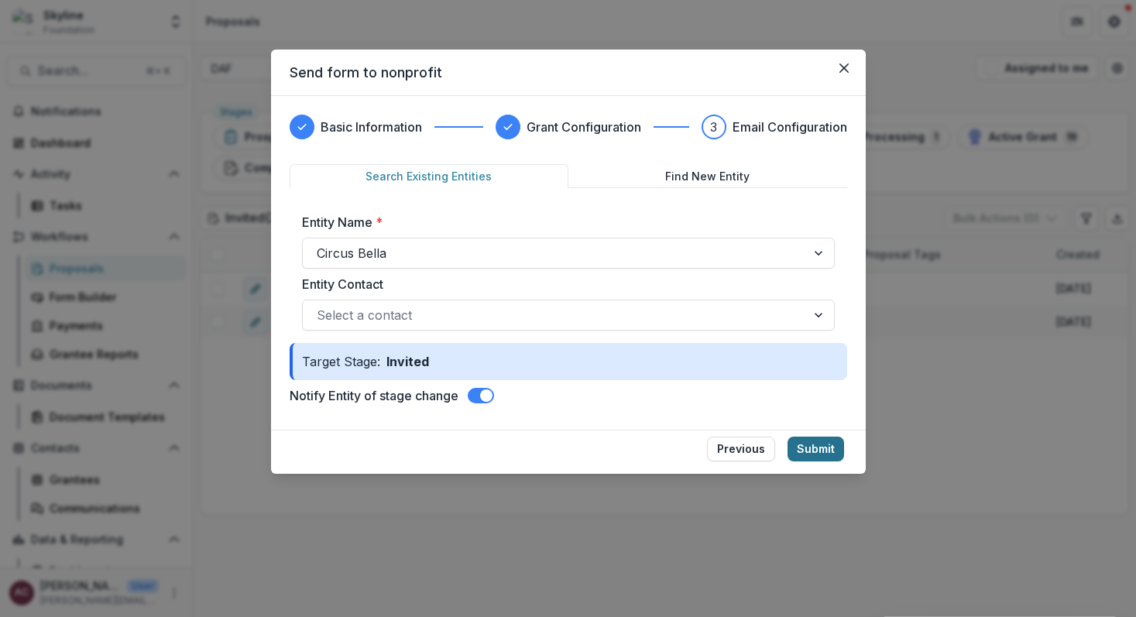
click at [823, 448] on button "Submit" at bounding box center [816, 449] width 57 height 25
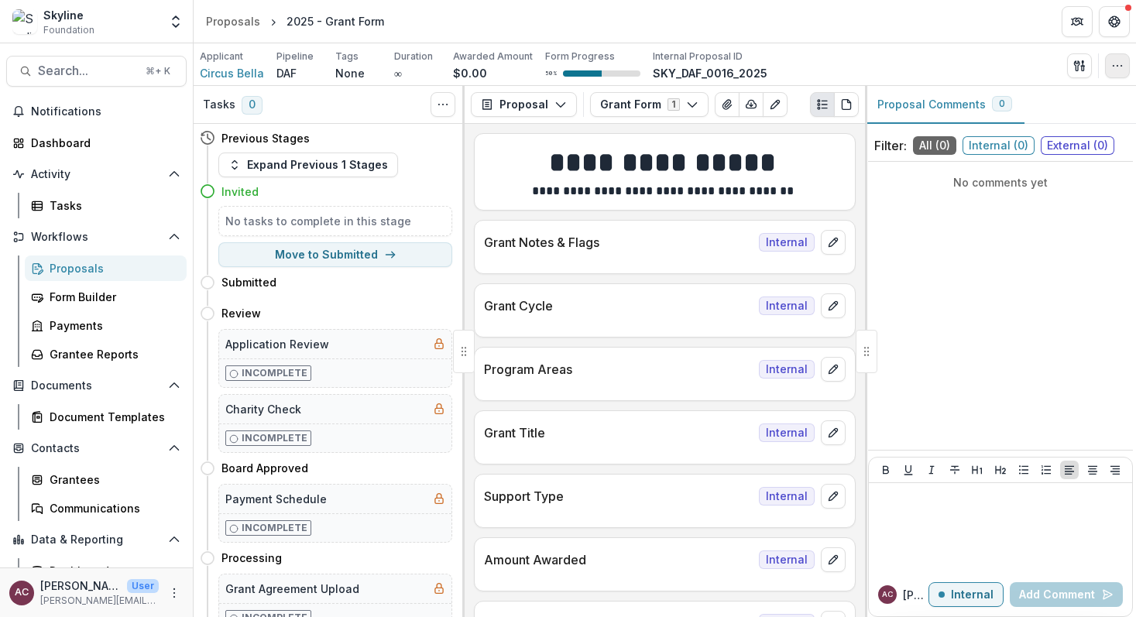
click at [1117, 70] on icon "button" at bounding box center [1118, 66] width 12 height 12
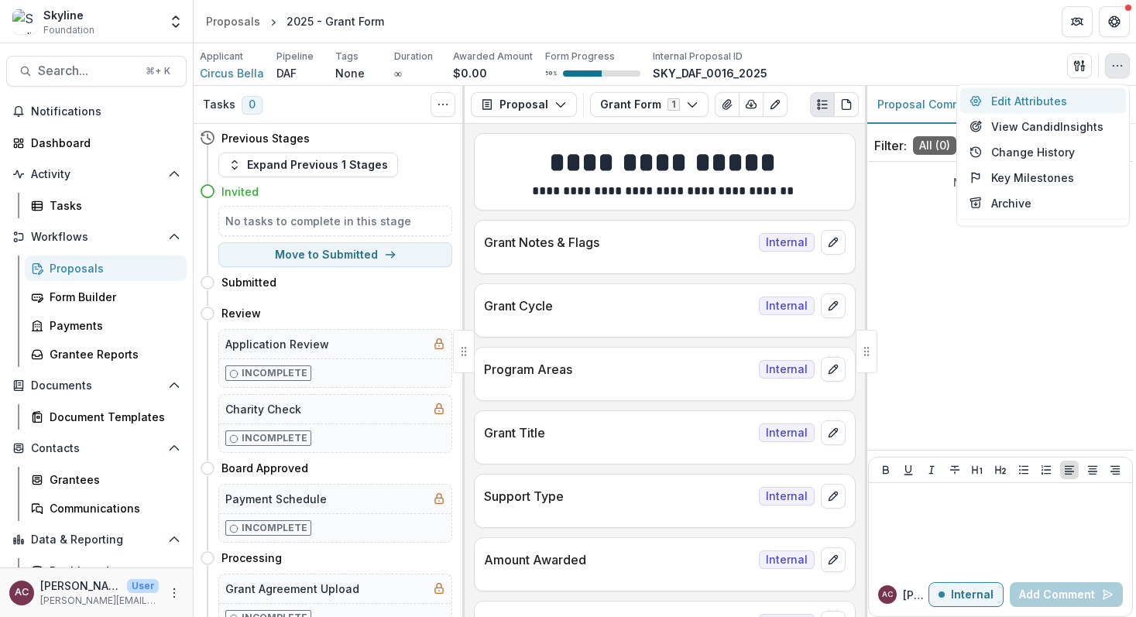
click at [1063, 100] on button "Edit Attributes" at bounding box center [1043, 101] width 166 height 26
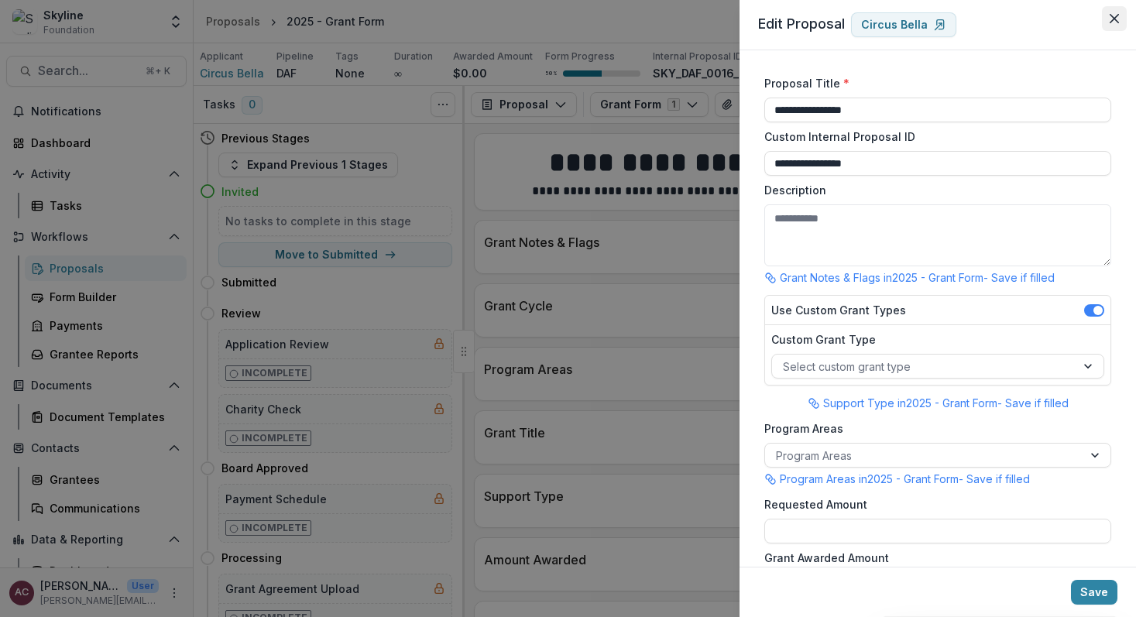
click at [1116, 12] on button "Close" at bounding box center [1114, 18] width 25 height 25
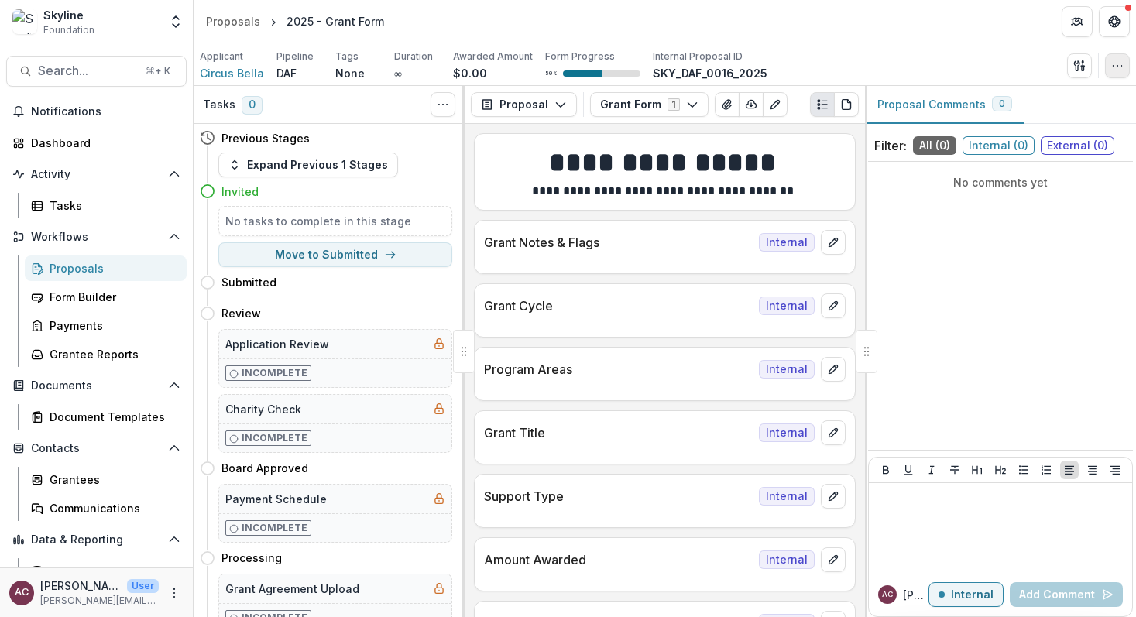
click at [1122, 61] on icon "button" at bounding box center [1118, 66] width 12 height 12
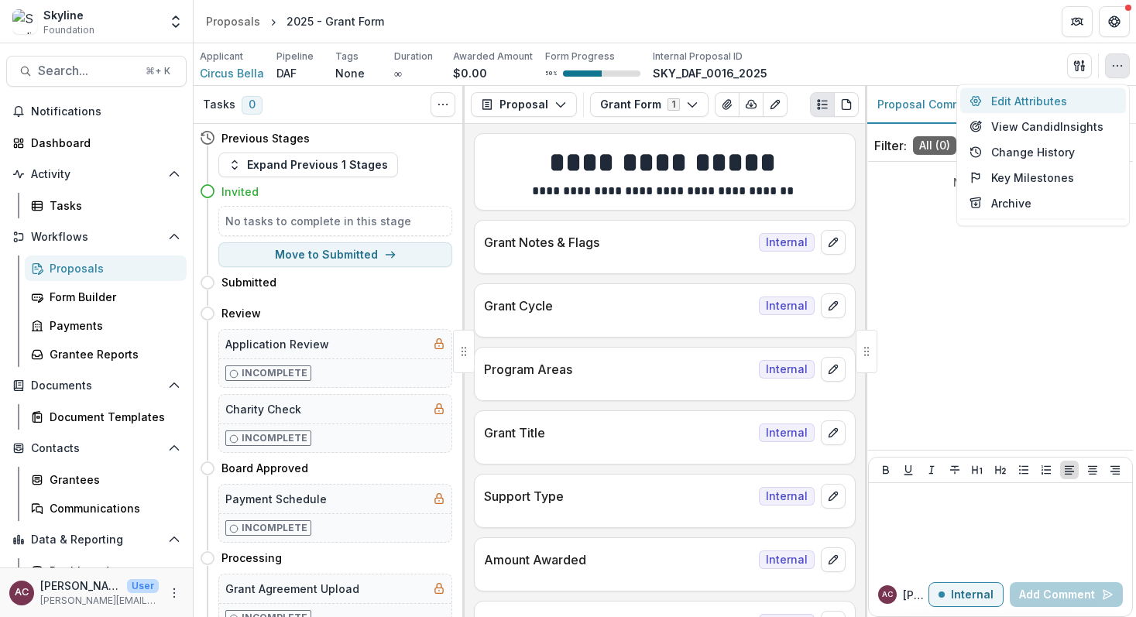
click at [1033, 105] on button "Edit Attributes" at bounding box center [1043, 101] width 166 height 26
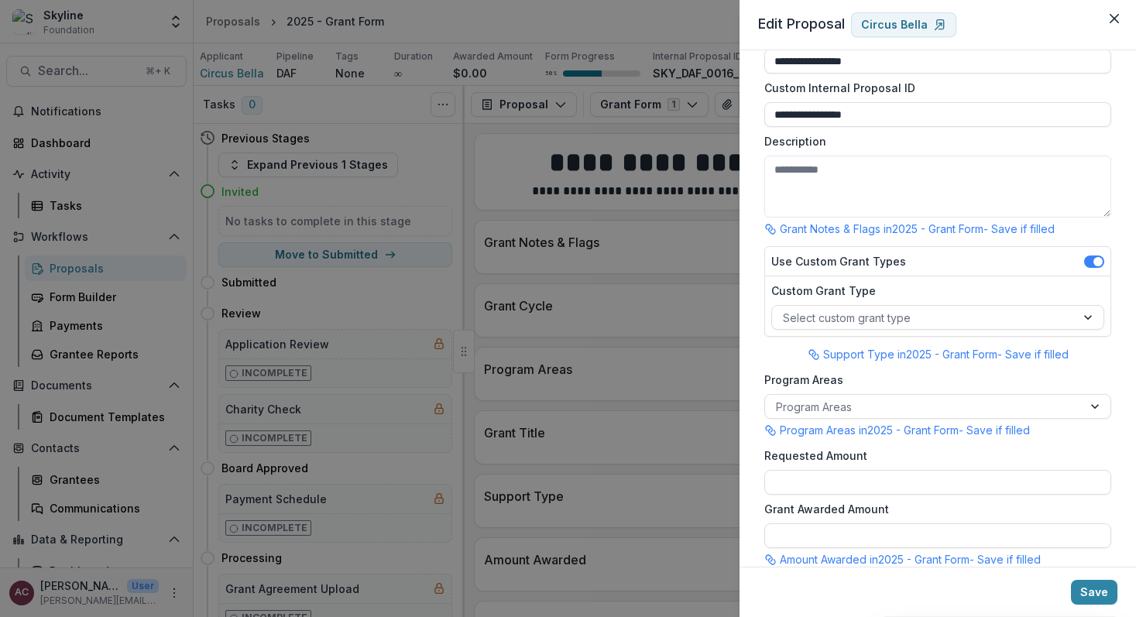
scroll to position [56, 0]
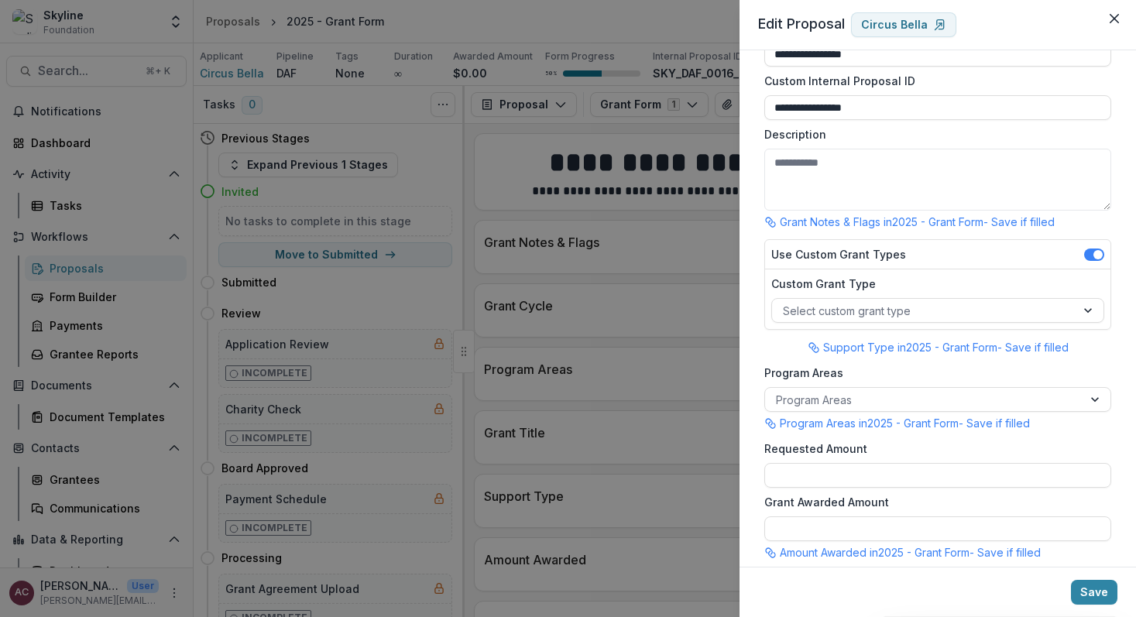
click at [1094, 256] on span at bounding box center [1098, 254] width 9 height 9
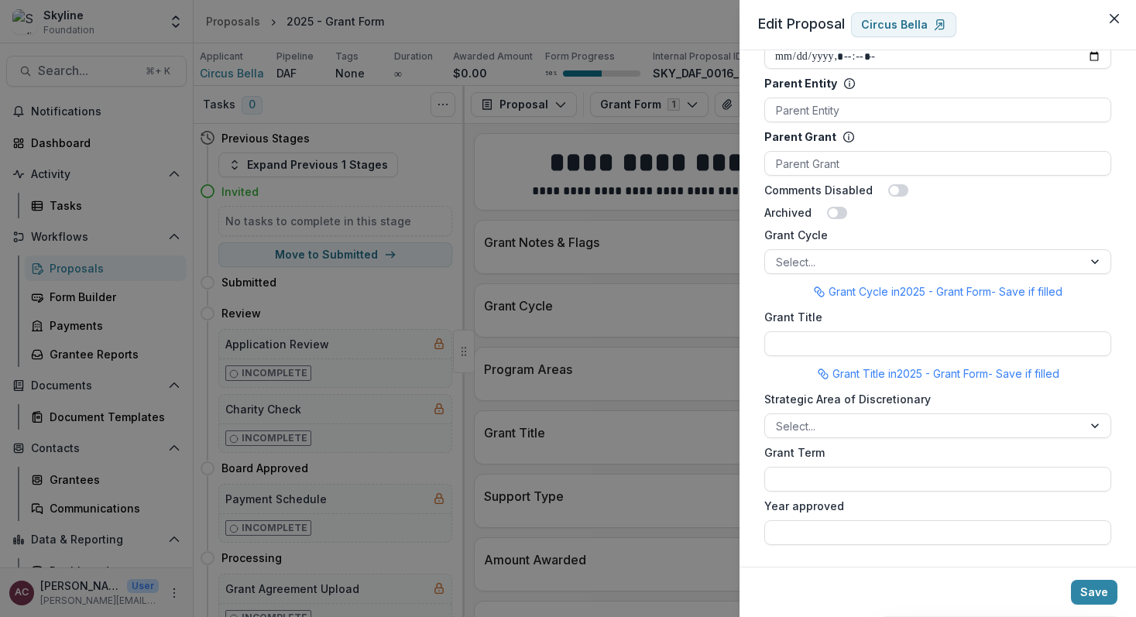
scroll to position [875, 0]
click at [981, 260] on div at bounding box center [924, 258] width 296 height 19
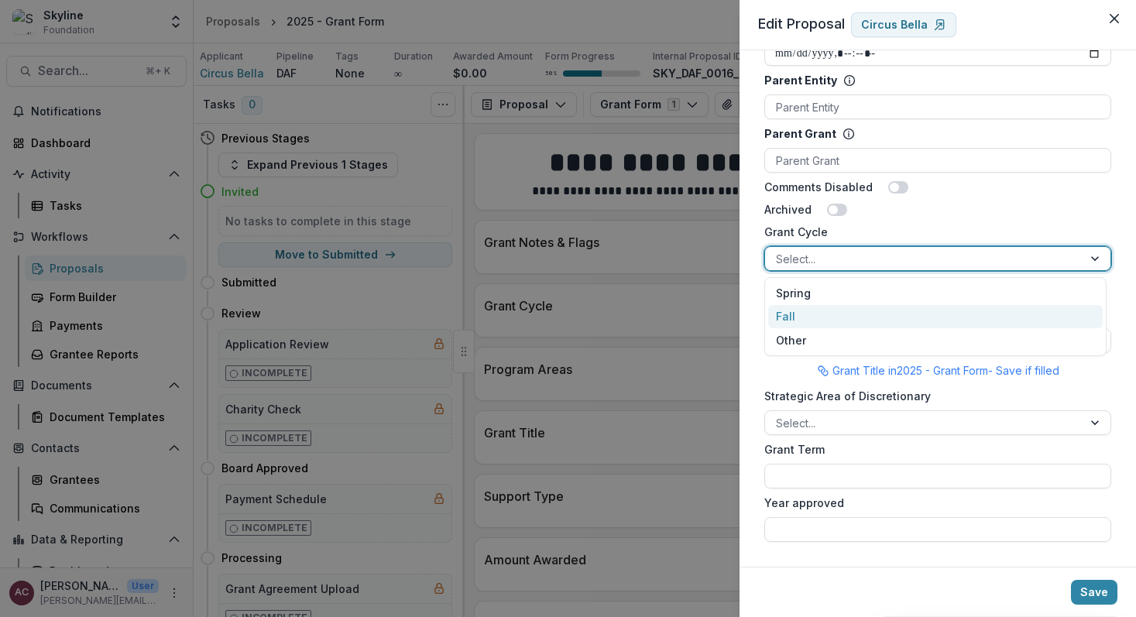
click at [957, 313] on div "Fall" at bounding box center [935, 317] width 335 height 24
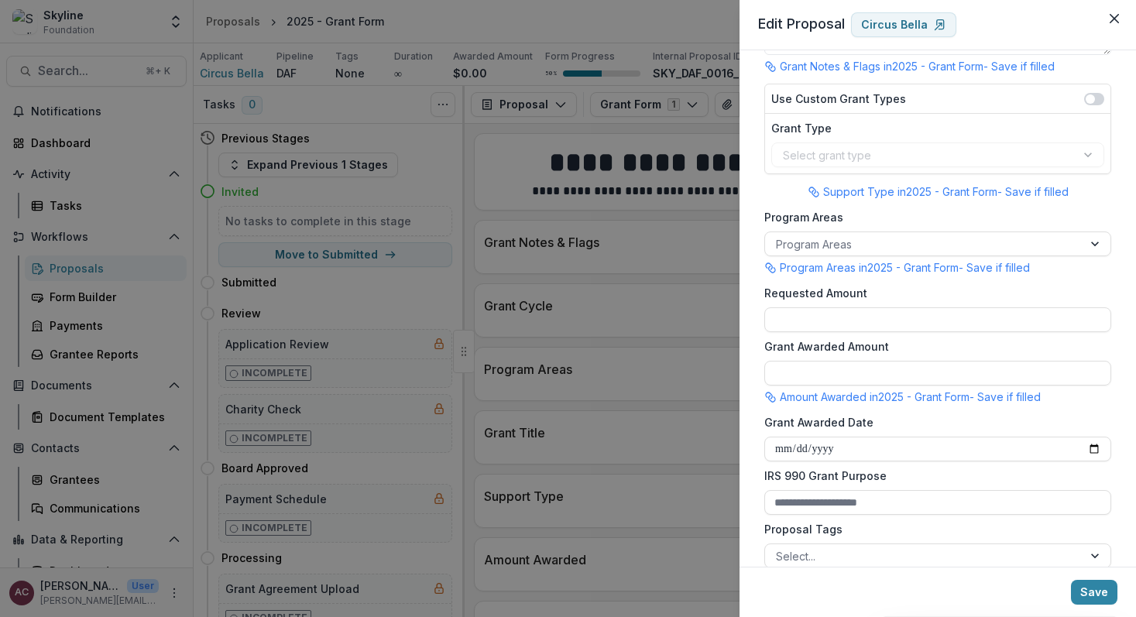
scroll to position [209, 0]
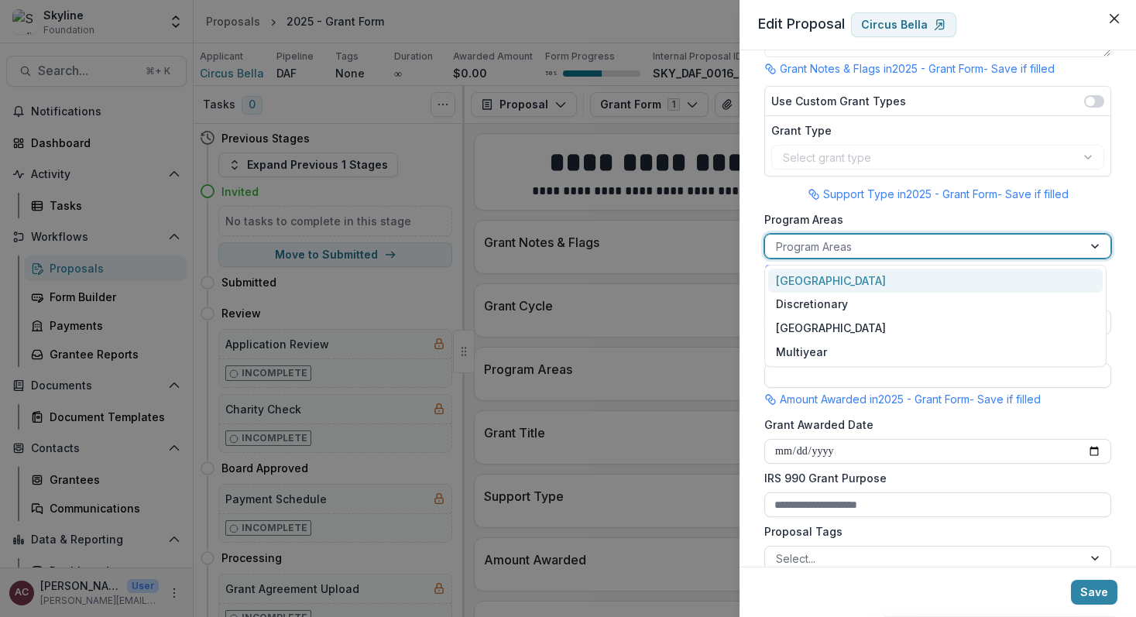
click at [1014, 246] on div at bounding box center [924, 246] width 296 height 19
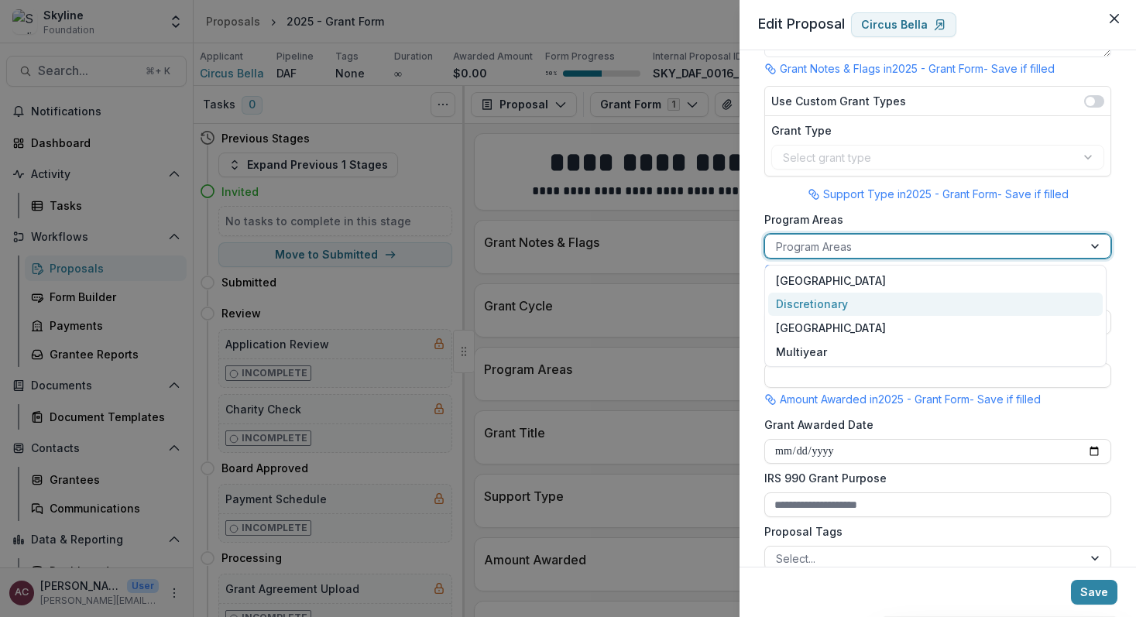
click at [988, 297] on div "Discretionary" at bounding box center [935, 305] width 335 height 24
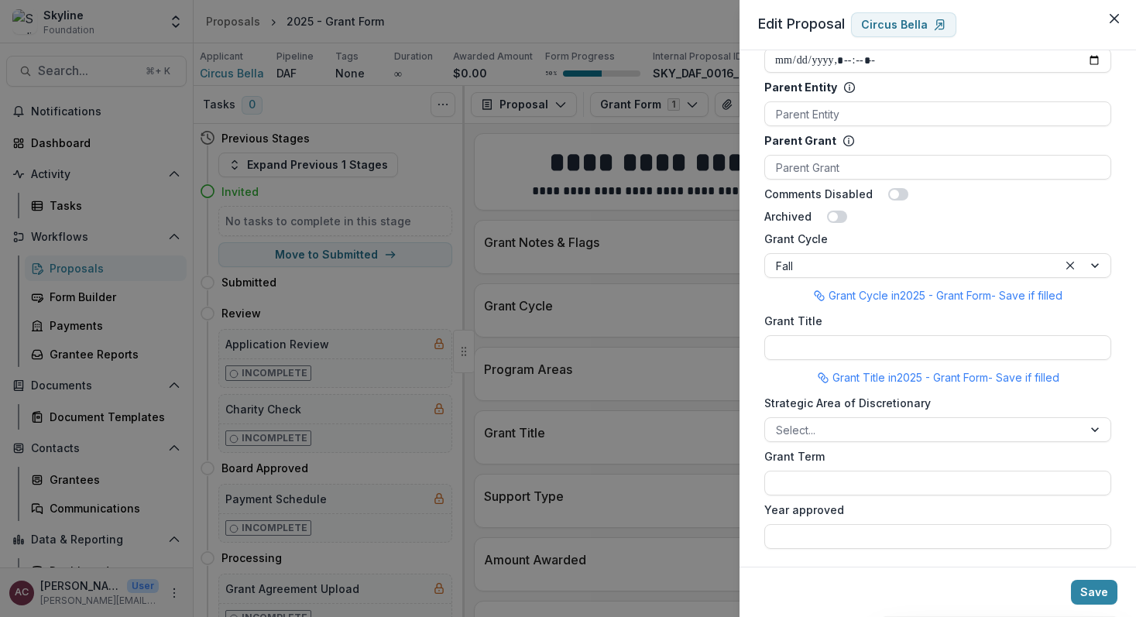
scroll to position [875, 0]
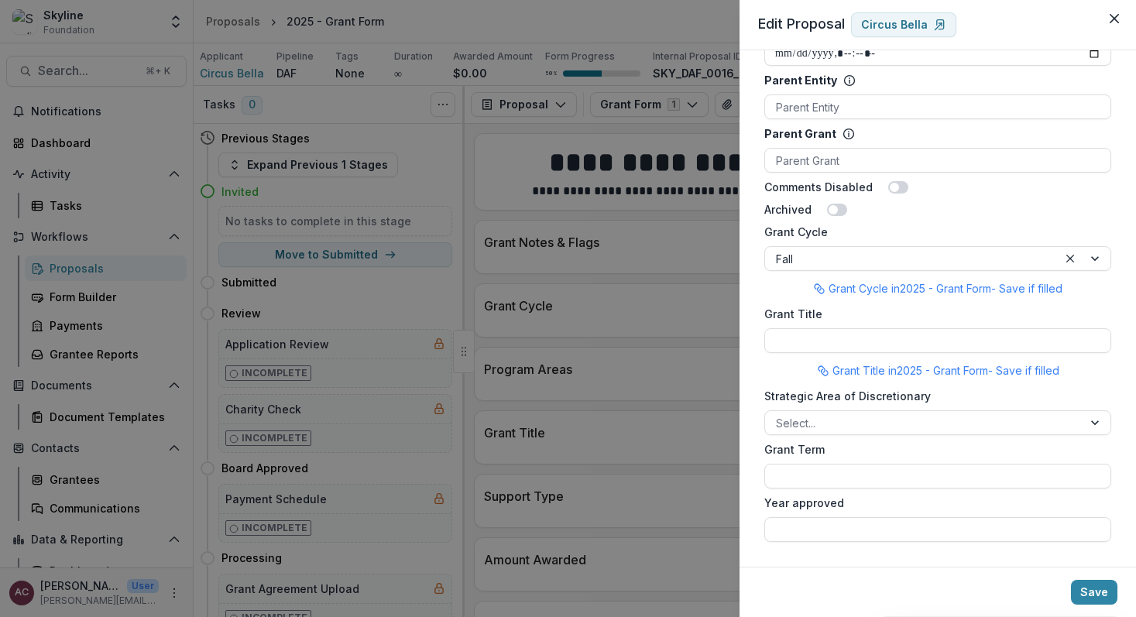
click at [960, 407] on div "Strategic Area of Discretionary Select..." at bounding box center [938, 411] width 347 height 47
click at [950, 421] on div at bounding box center [924, 423] width 296 height 19
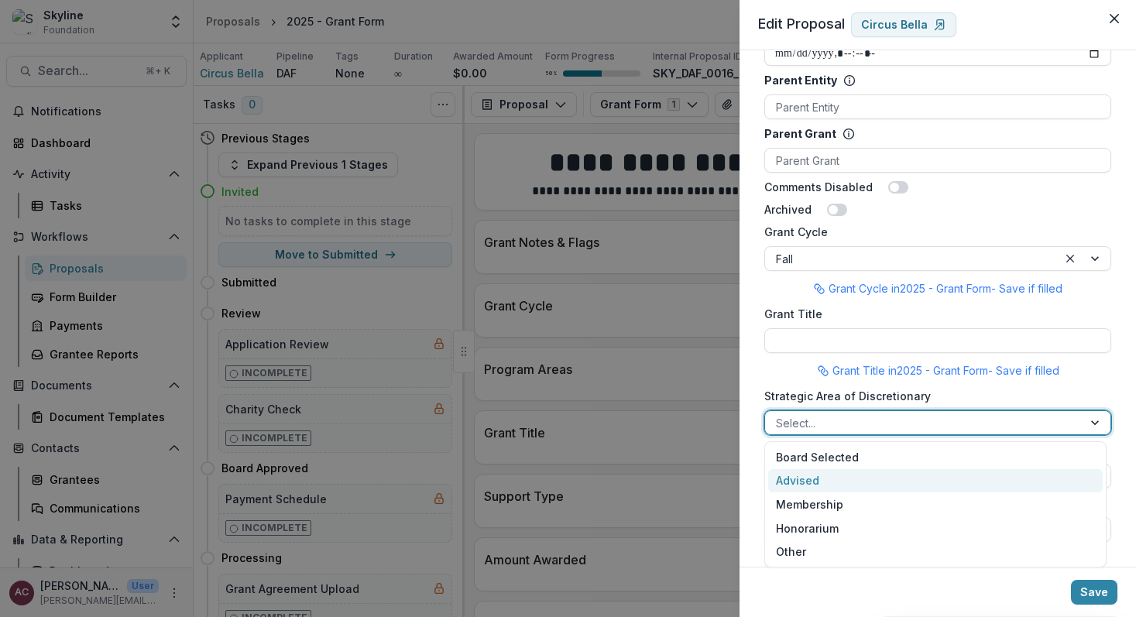
click at [929, 470] on div "Advised" at bounding box center [935, 481] width 335 height 24
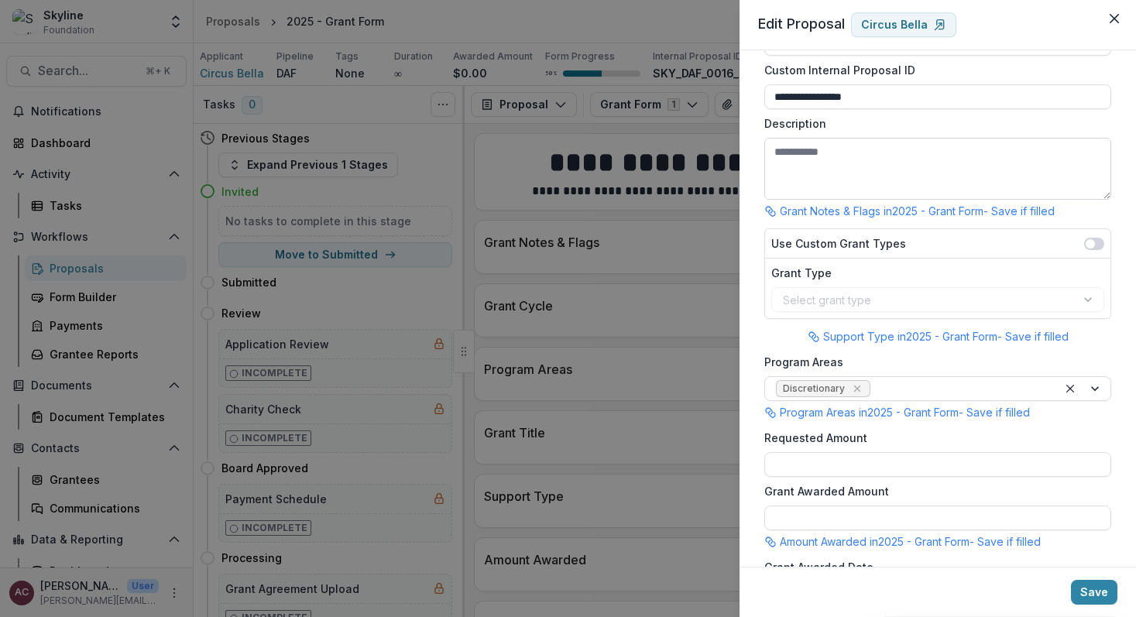
scroll to position [68, 0]
click at [1086, 243] on span at bounding box center [1090, 242] width 9 height 9
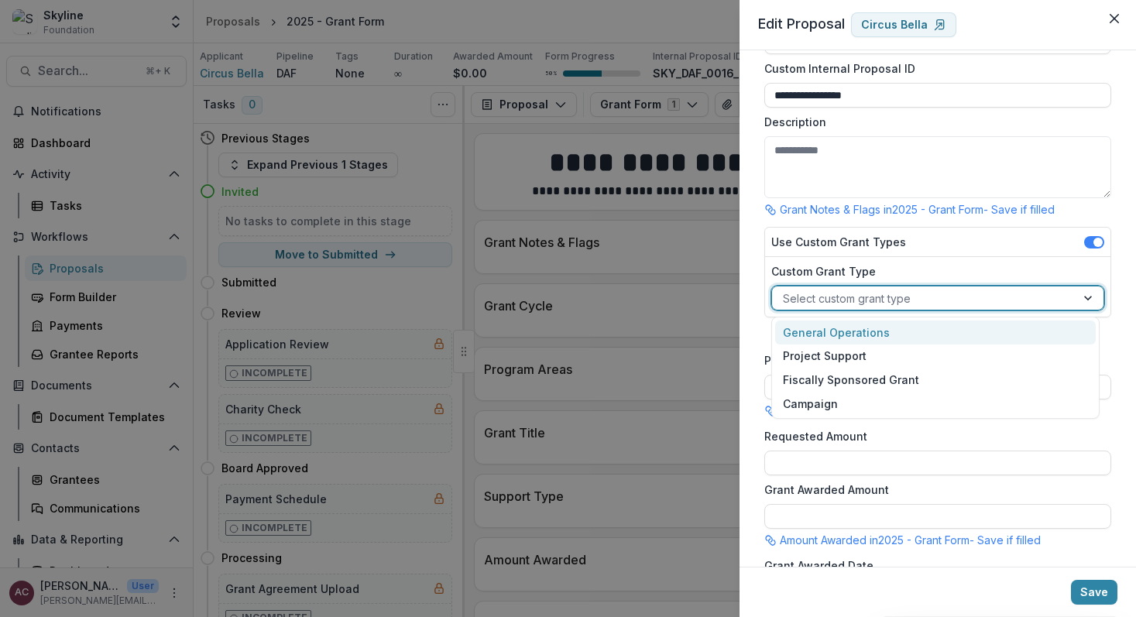
click at [1076, 299] on div at bounding box center [1090, 298] width 28 height 23
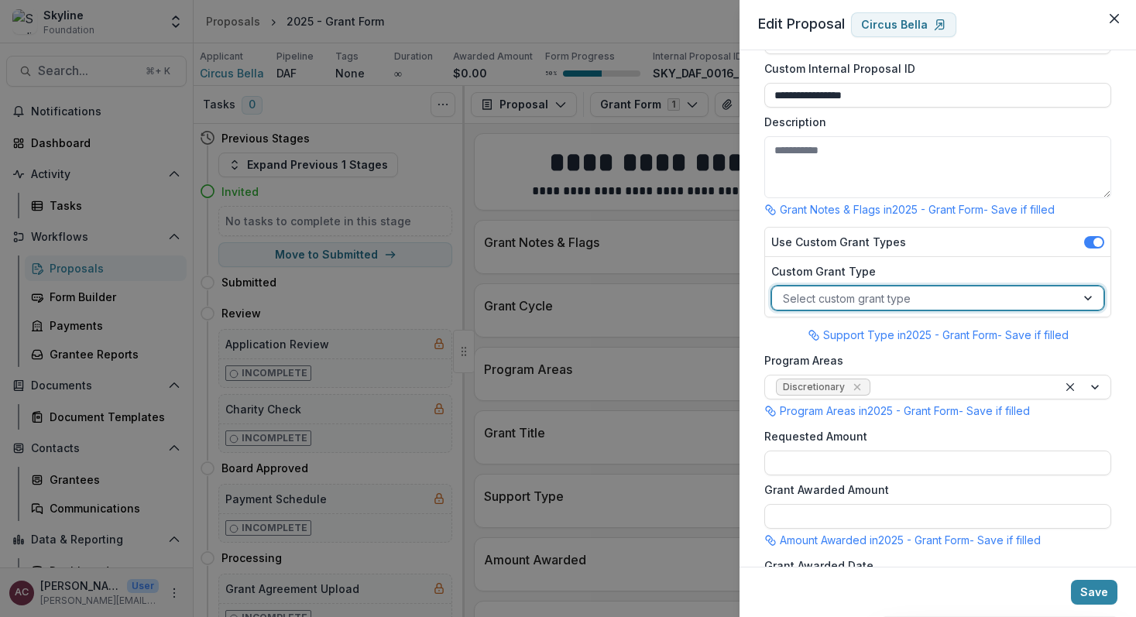
click at [1089, 238] on span at bounding box center [1094, 242] width 20 height 12
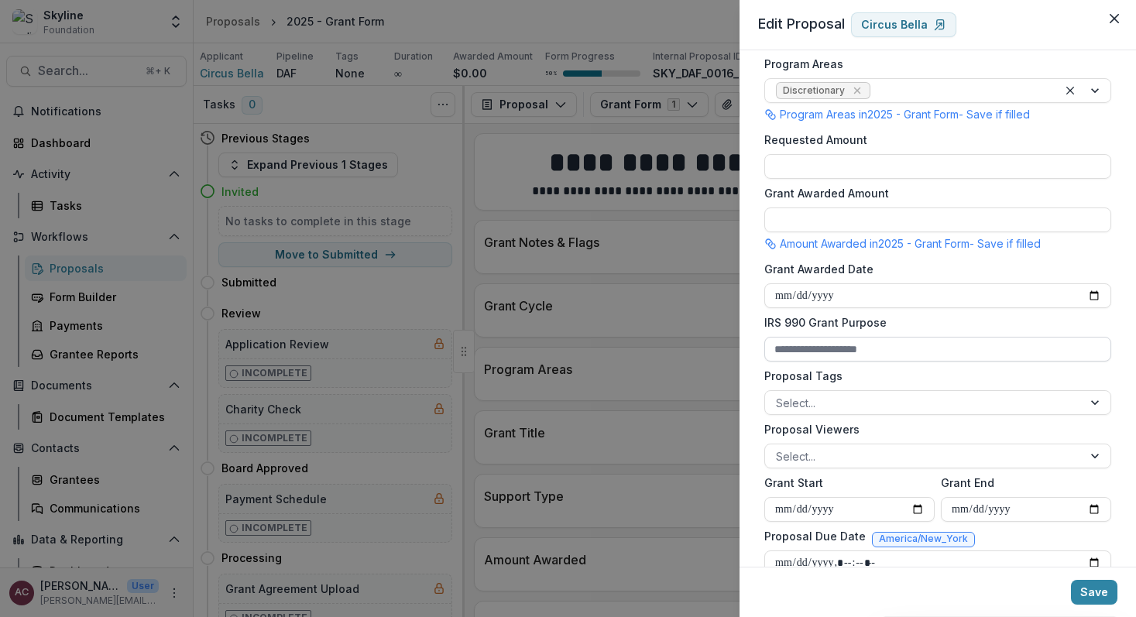
scroll to position [363, 0]
click at [1116, 16] on icon "Close" at bounding box center [1114, 18] width 9 height 9
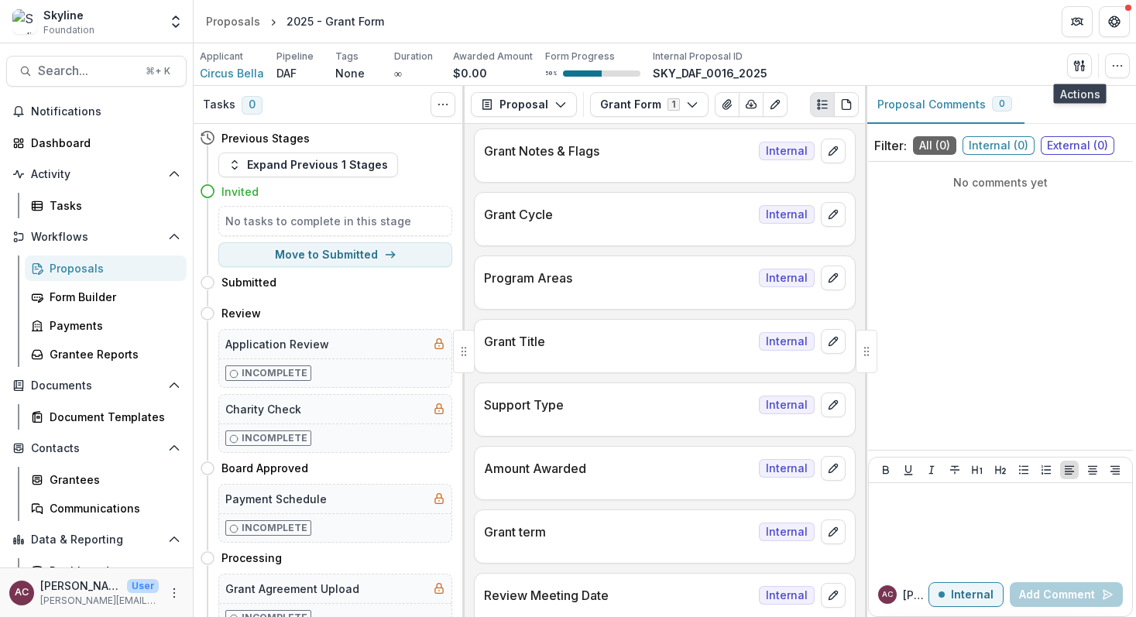
scroll to position [0, 0]
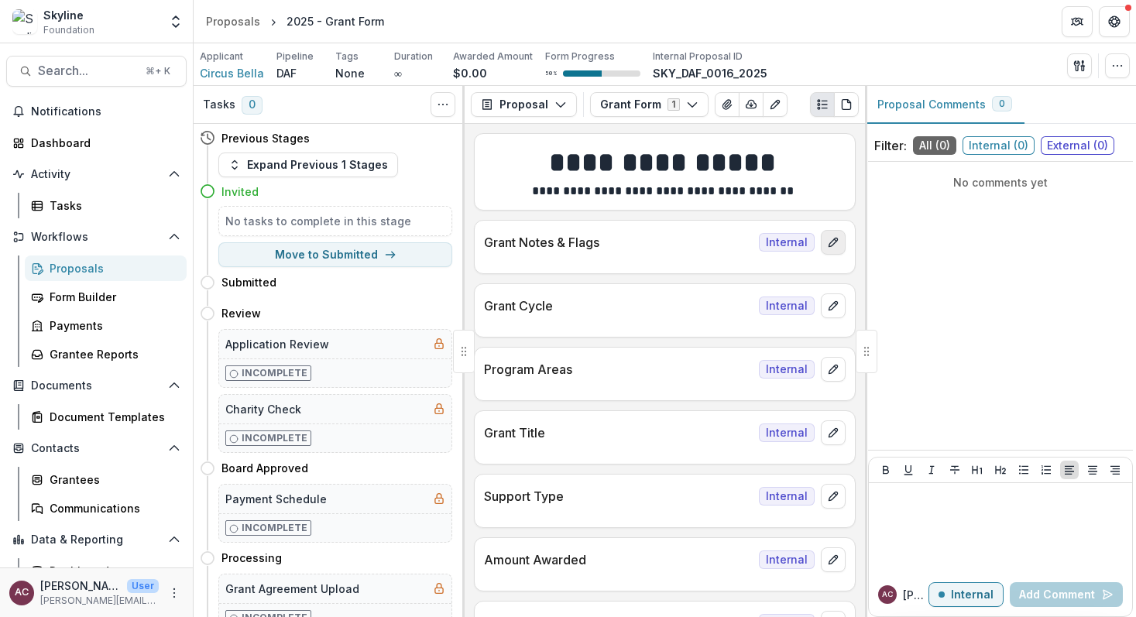
click at [834, 244] on icon "edit" at bounding box center [833, 242] width 12 height 12
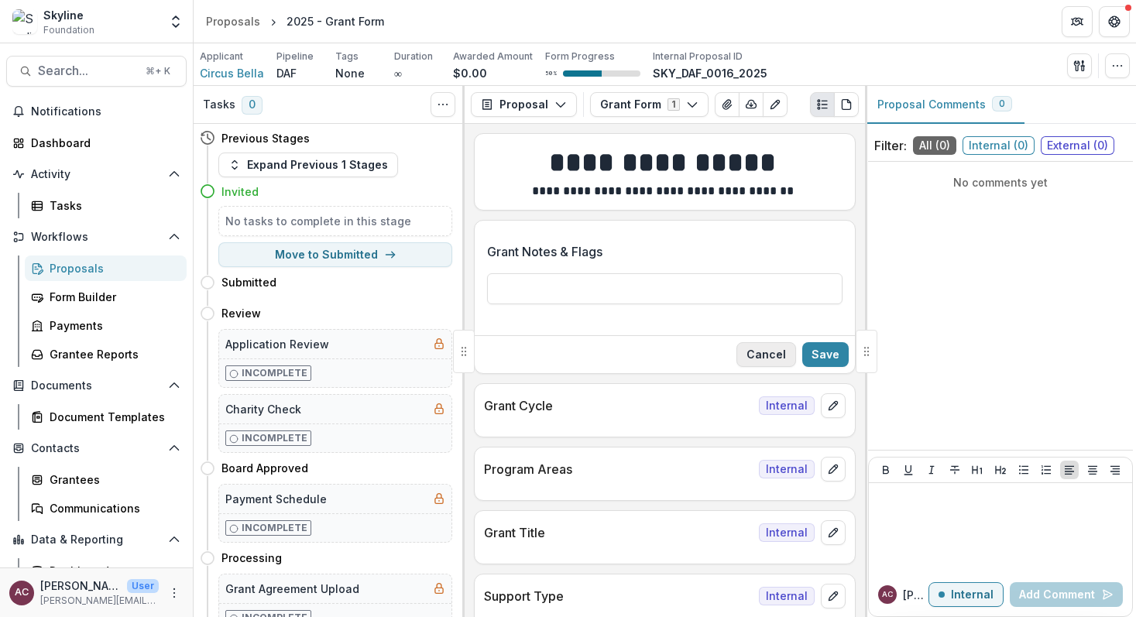
click at [774, 356] on button "Cancel" at bounding box center [767, 354] width 60 height 25
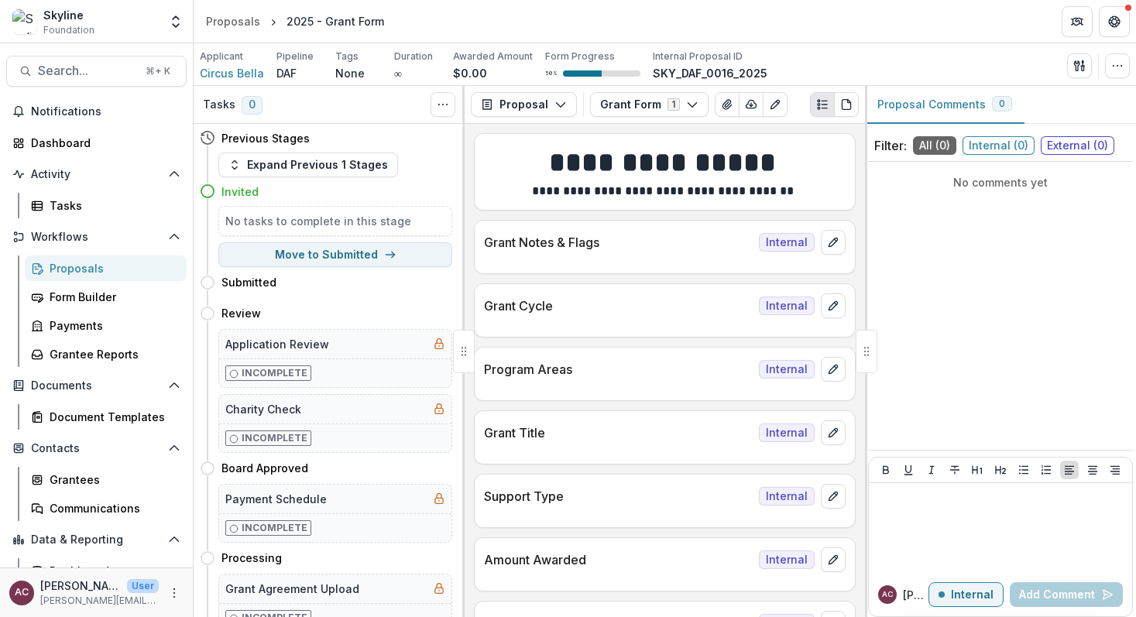
click at [837, 289] on div "Grant Cycle Internal" at bounding box center [665, 301] width 380 height 34
click at [837, 302] on button "edit" at bounding box center [833, 306] width 25 height 25
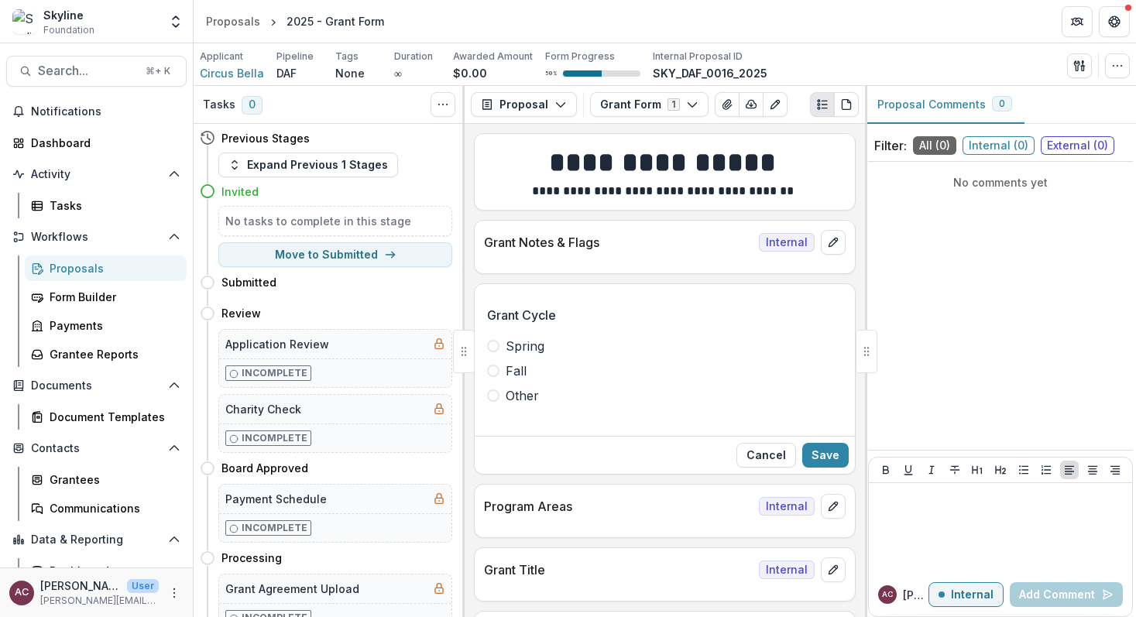
click at [500, 370] on label "Fall" at bounding box center [665, 371] width 356 height 19
click at [842, 459] on button "Save" at bounding box center [825, 455] width 46 height 25
click at [830, 509] on icon "edit" at bounding box center [833, 506] width 12 height 12
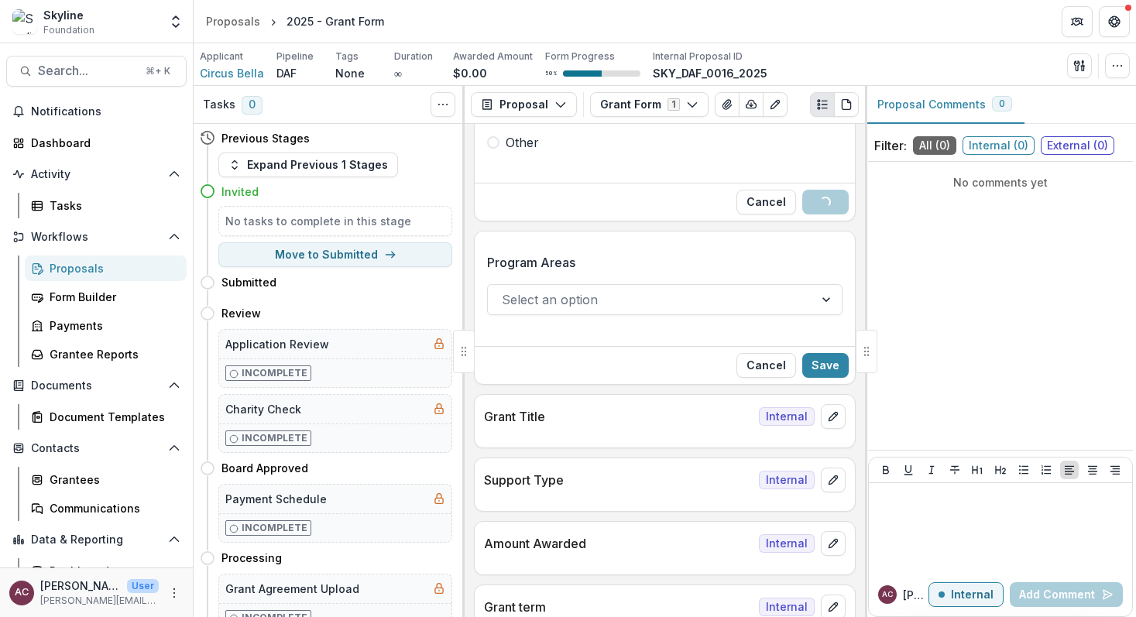
scroll to position [283, 0]
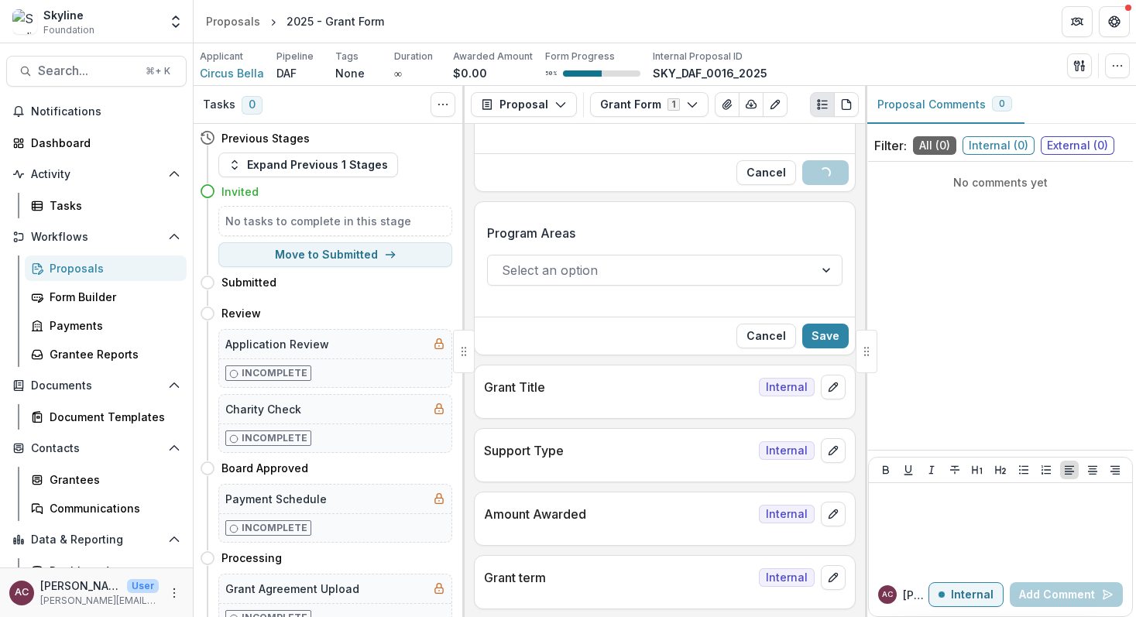
click at [825, 269] on div at bounding box center [828, 270] width 28 height 29
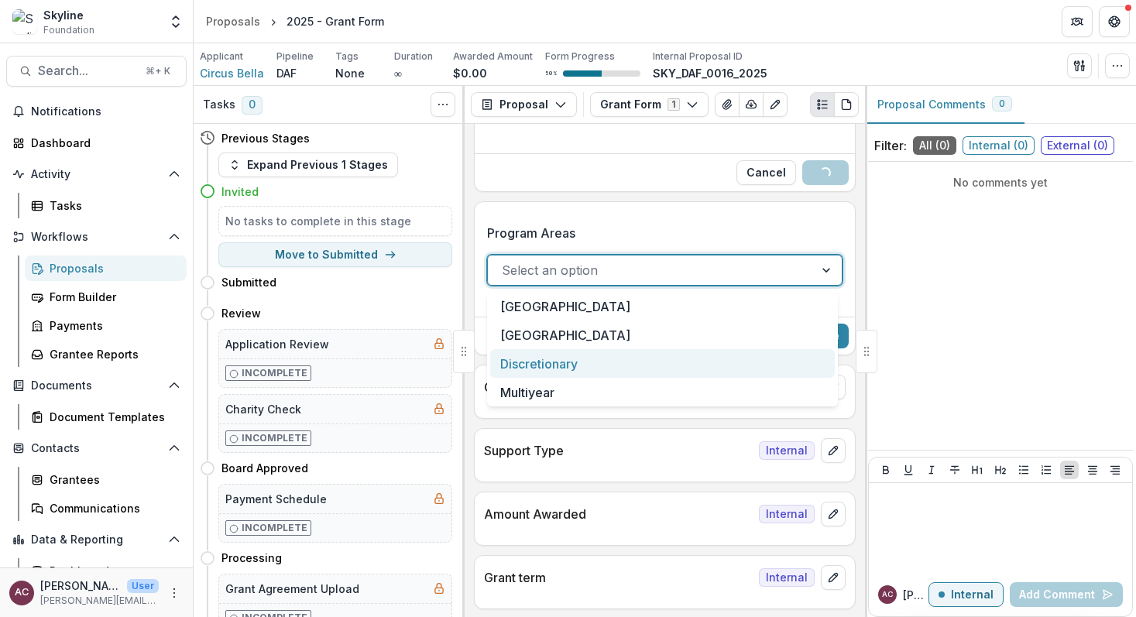
click at [777, 359] on div "Discretionary" at bounding box center [662, 363] width 345 height 29
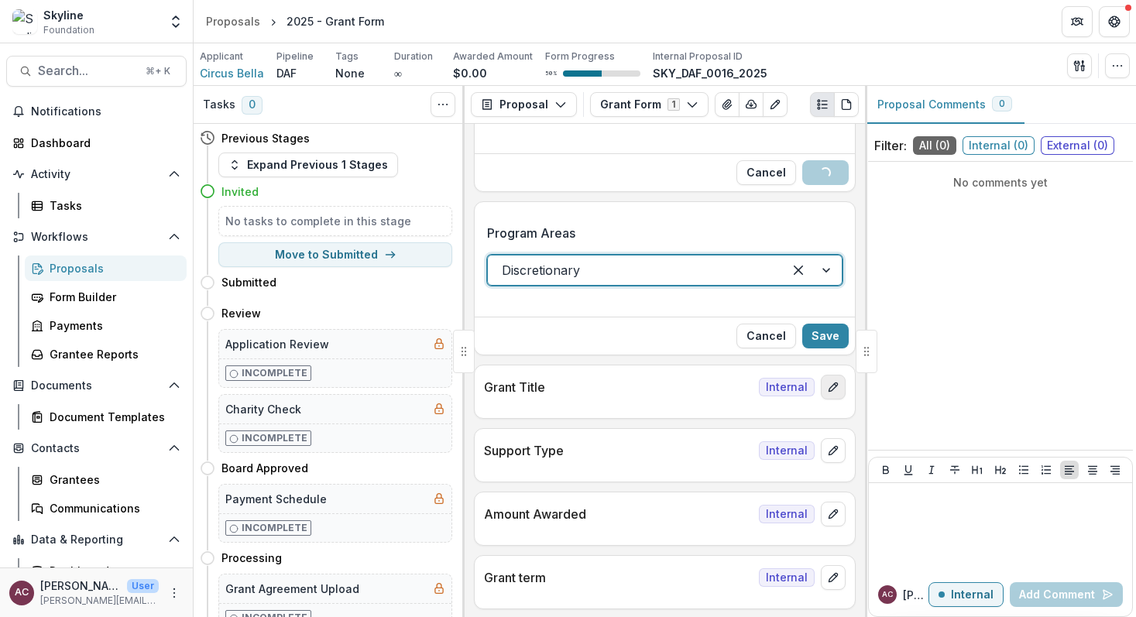
click at [832, 389] on icon "edit" at bounding box center [833, 387] width 12 height 12
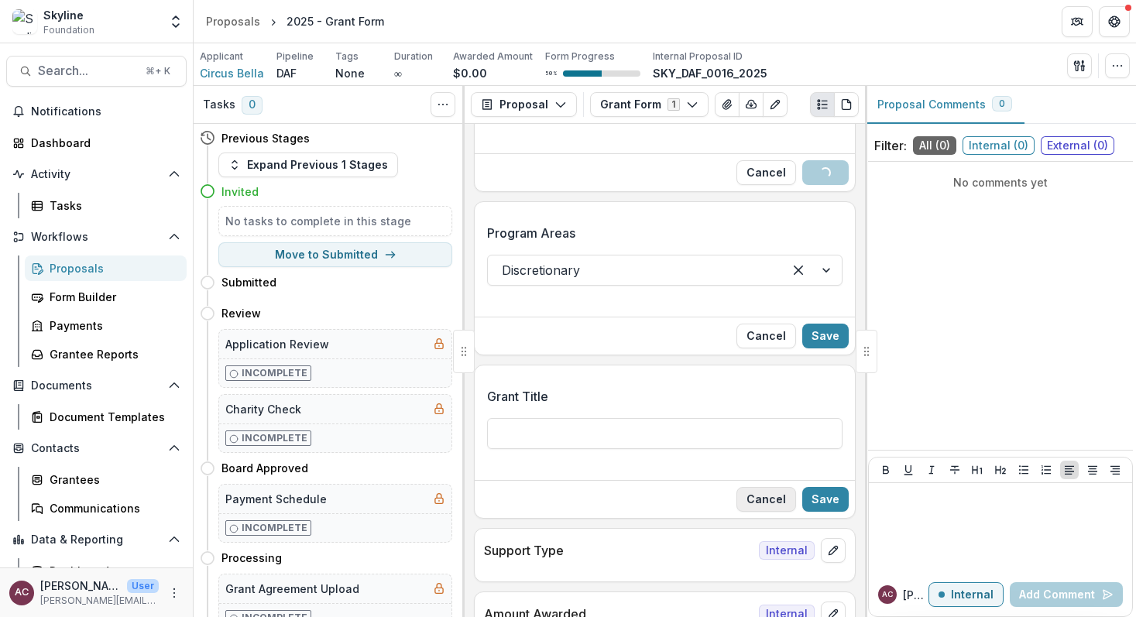
click at [775, 490] on div "**********" at bounding box center [665, 370] width 400 height 493
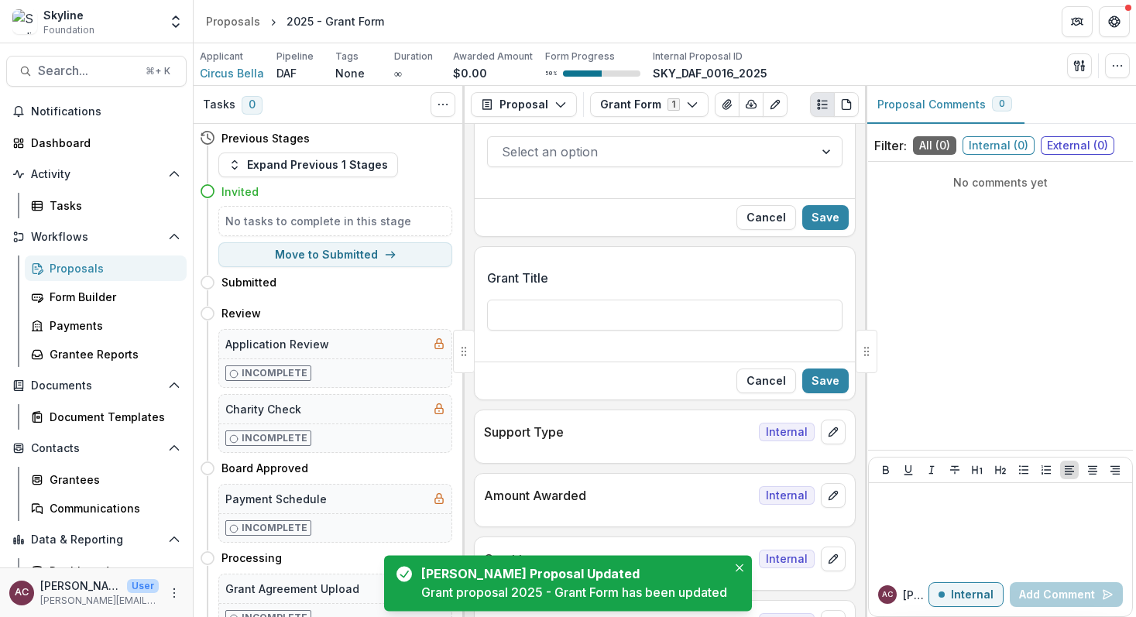
scroll to position [301, 0]
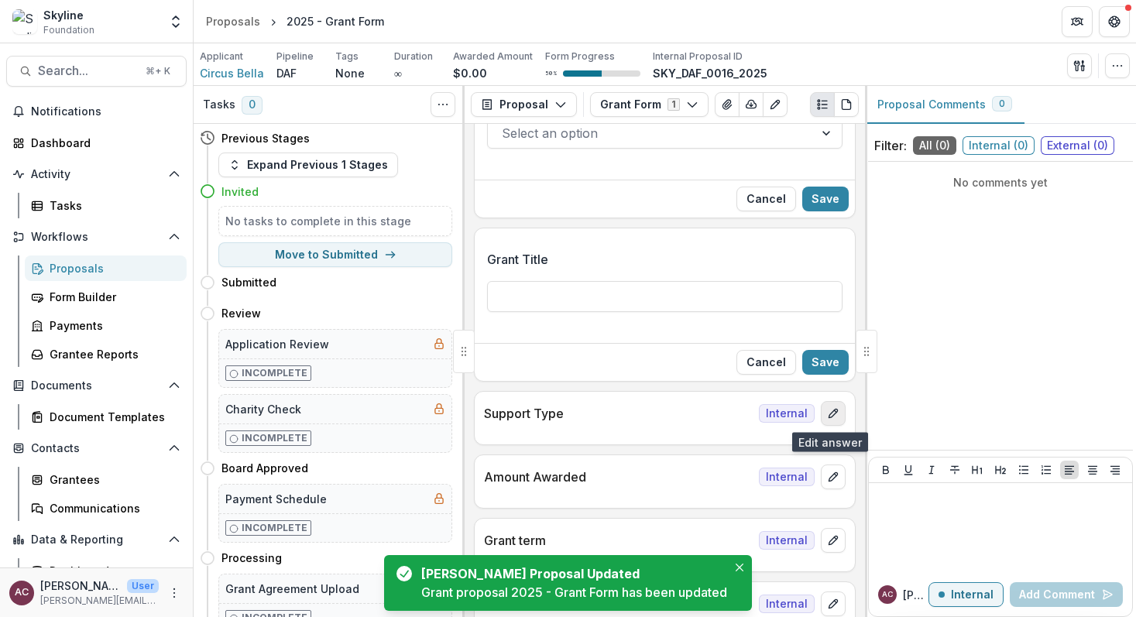
click at [833, 416] on icon "edit" at bounding box center [833, 413] width 12 height 12
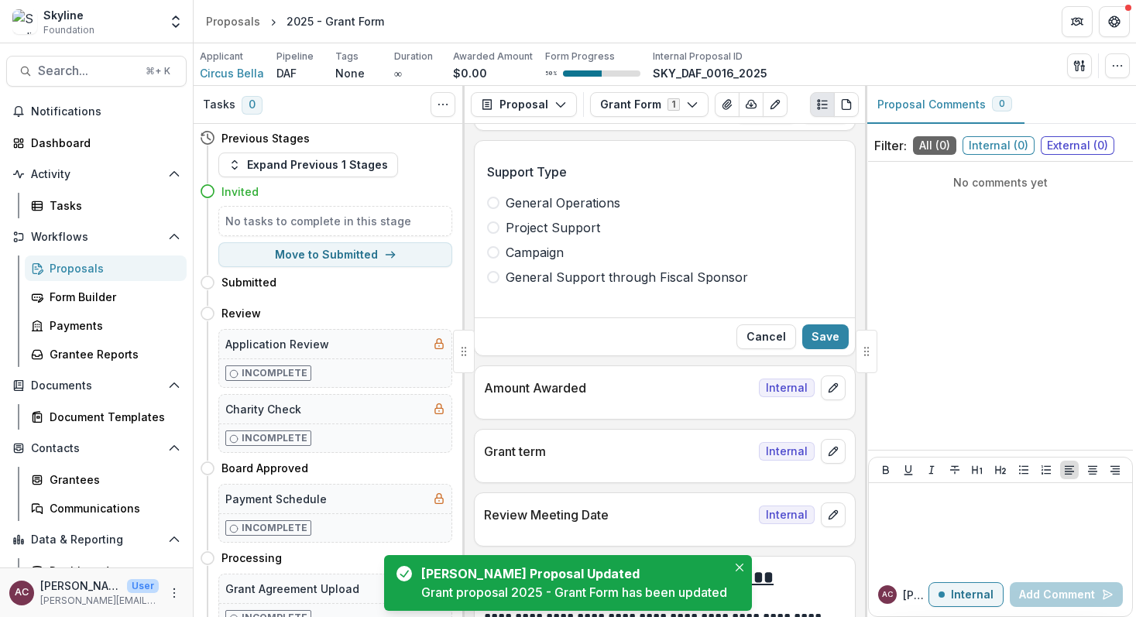
scroll to position [559, 0]
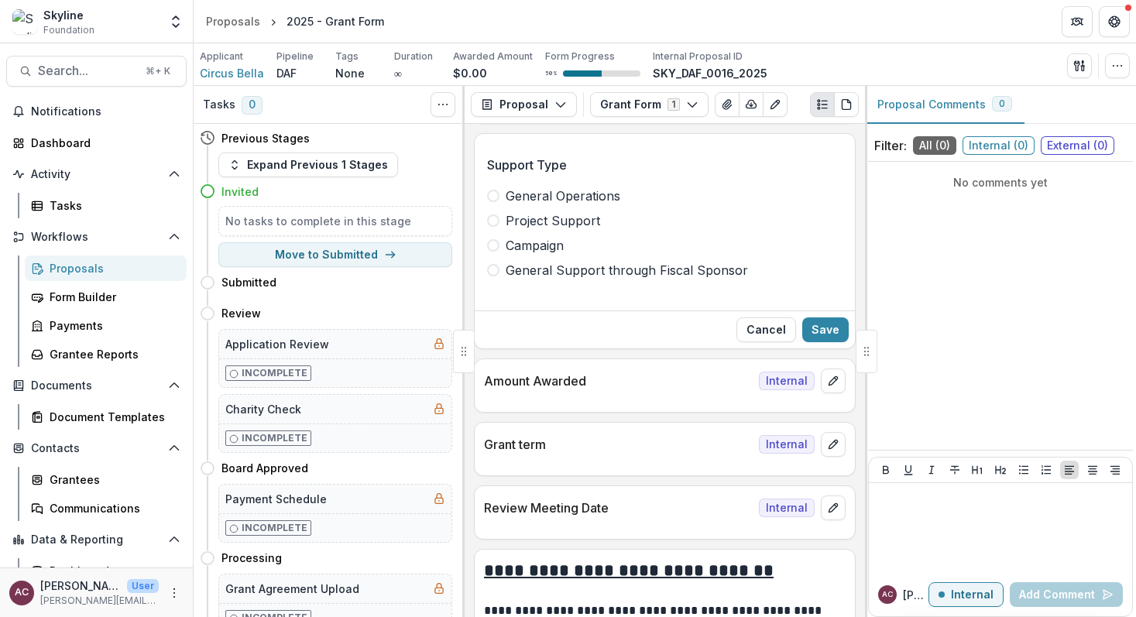
click at [493, 195] on span at bounding box center [493, 196] width 12 height 12
click at [821, 383] on button "edit" at bounding box center [833, 381] width 25 height 25
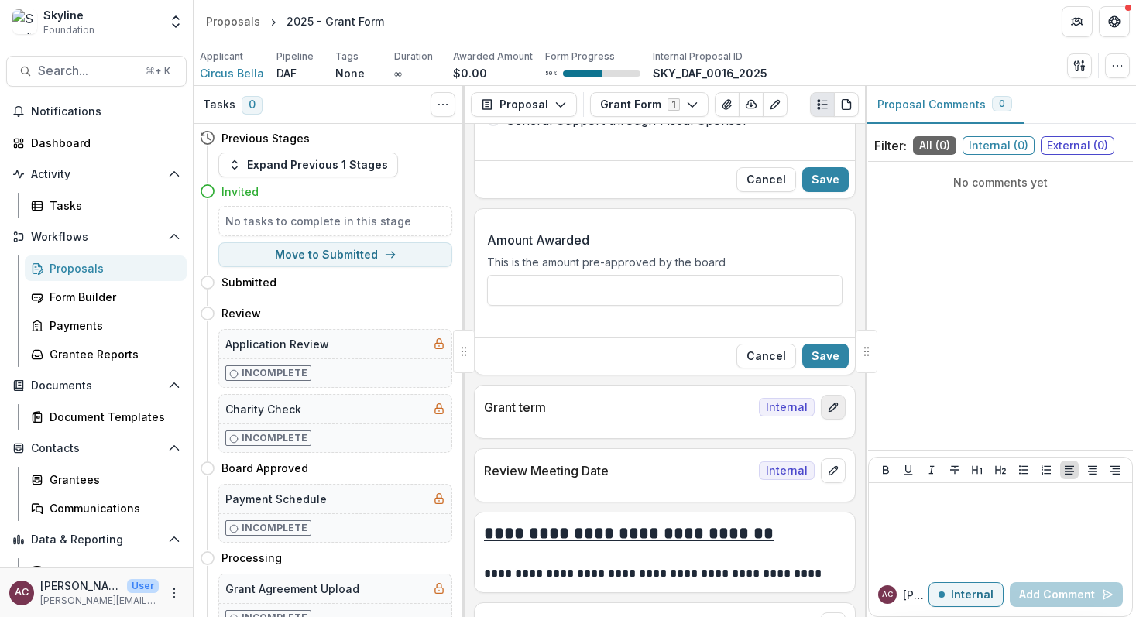
click at [833, 407] on icon "edit" at bounding box center [833, 407] width 12 height 12
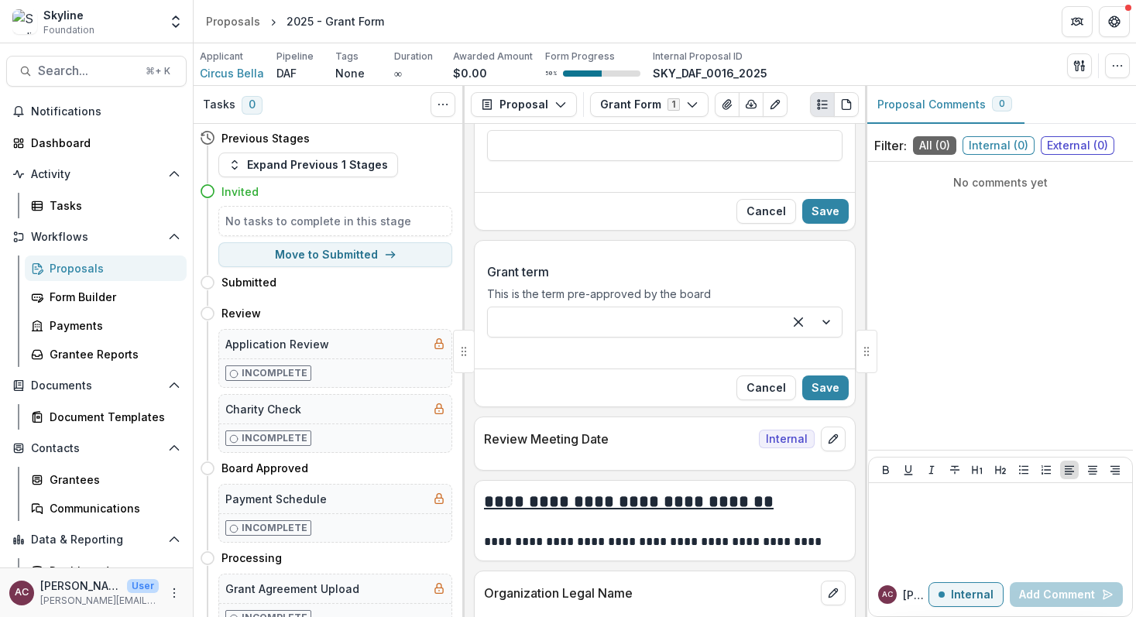
scroll to position [916, 0]
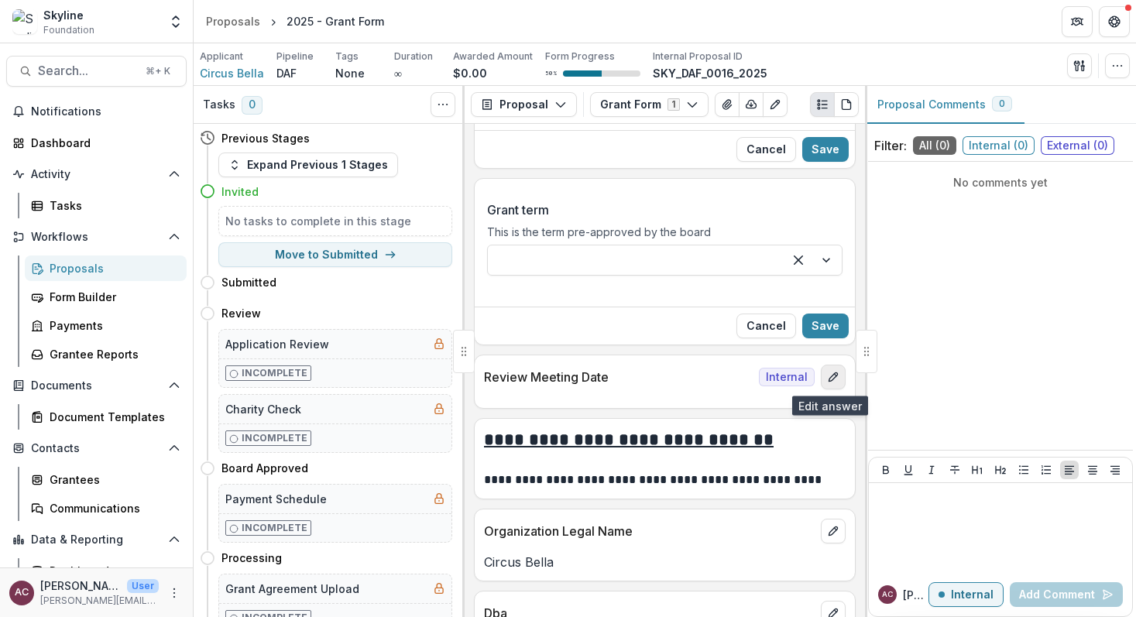
click at [833, 375] on icon "edit" at bounding box center [833, 377] width 12 height 12
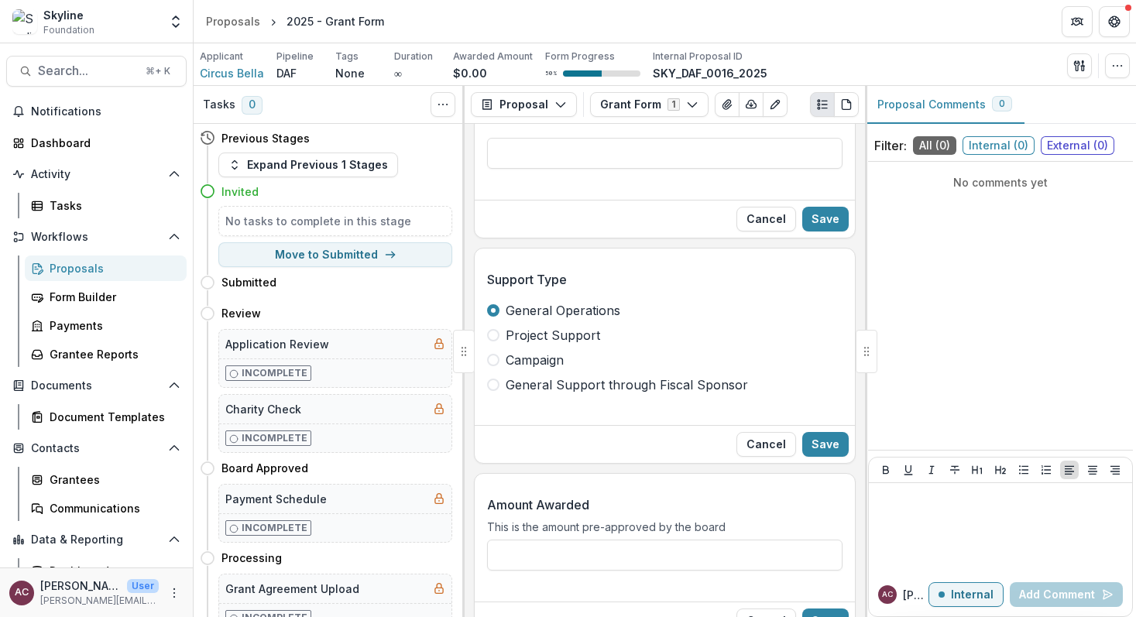
scroll to position [427, 0]
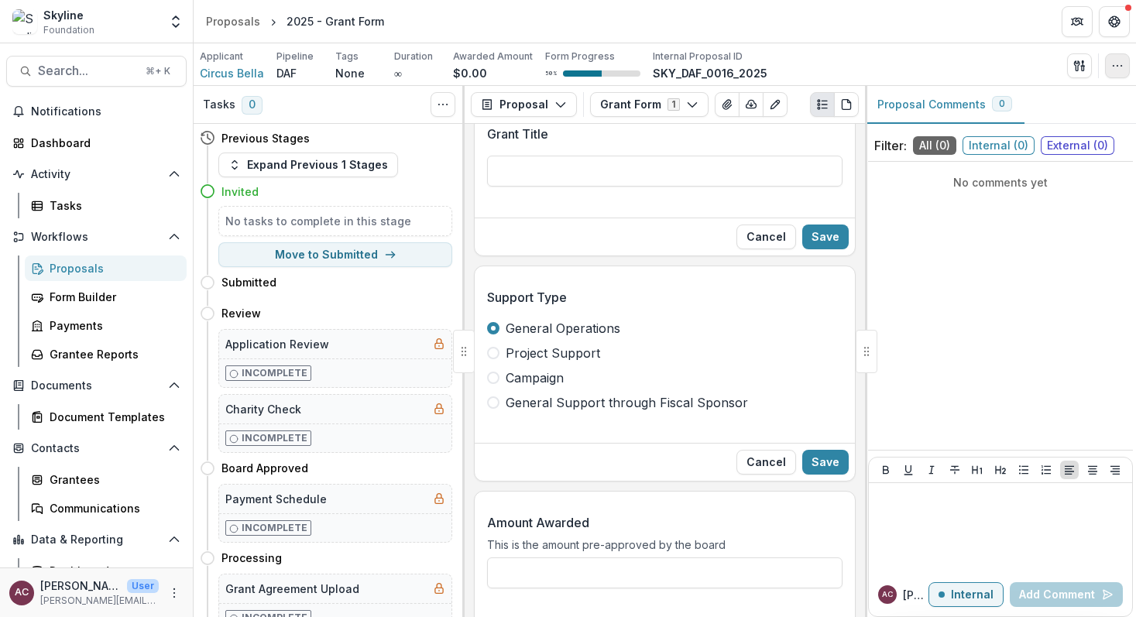
click at [1120, 62] on icon "button" at bounding box center [1118, 66] width 12 height 12
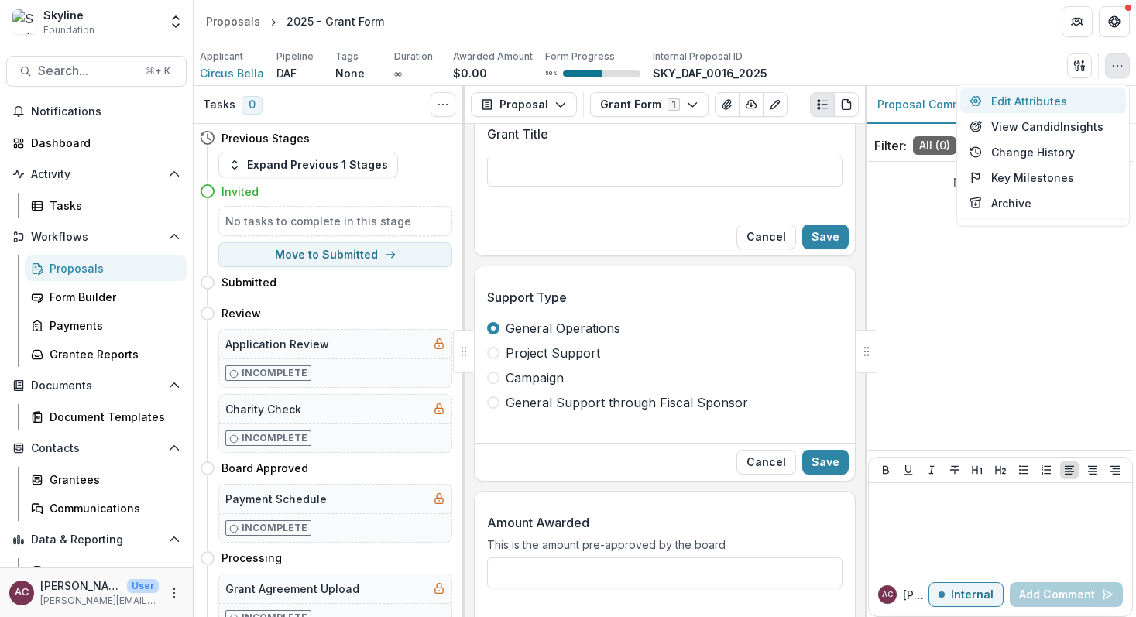
click at [1080, 101] on button "Edit Attributes" at bounding box center [1043, 101] width 166 height 26
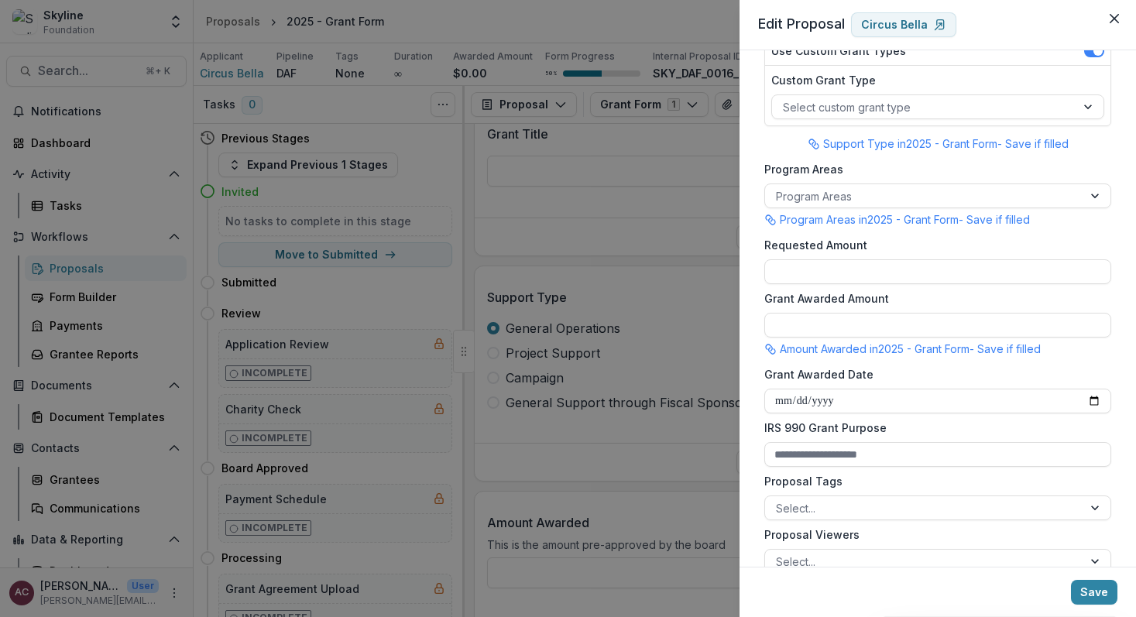
scroll to position [261, 0]
click at [1008, 193] on div at bounding box center [924, 194] width 296 height 19
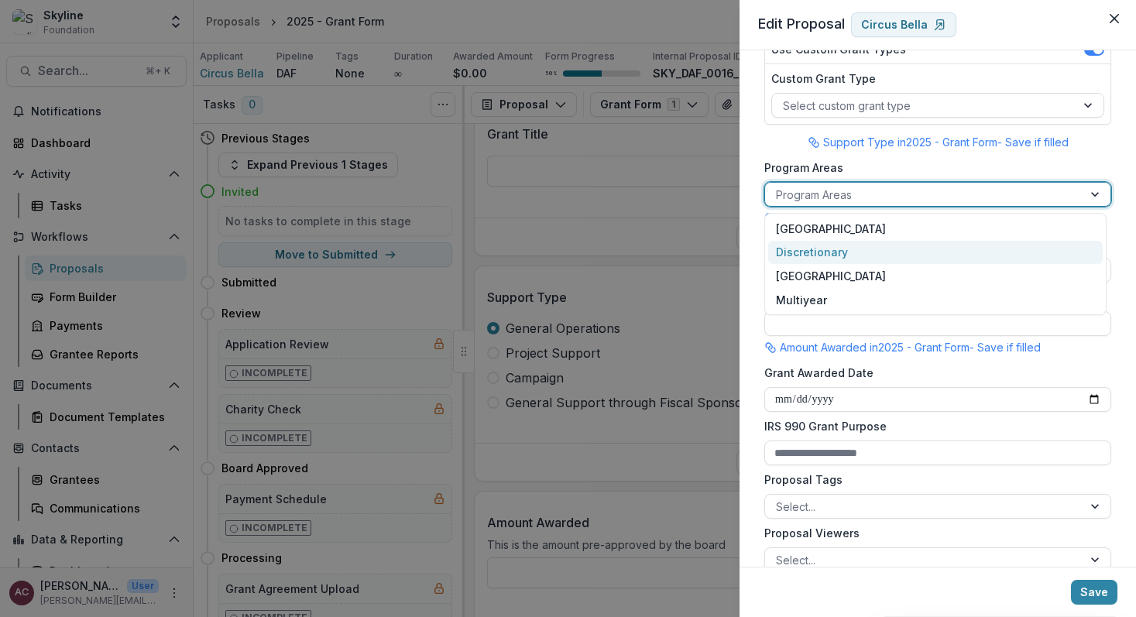
click at [994, 253] on div "Discretionary" at bounding box center [935, 253] width 335 height 24
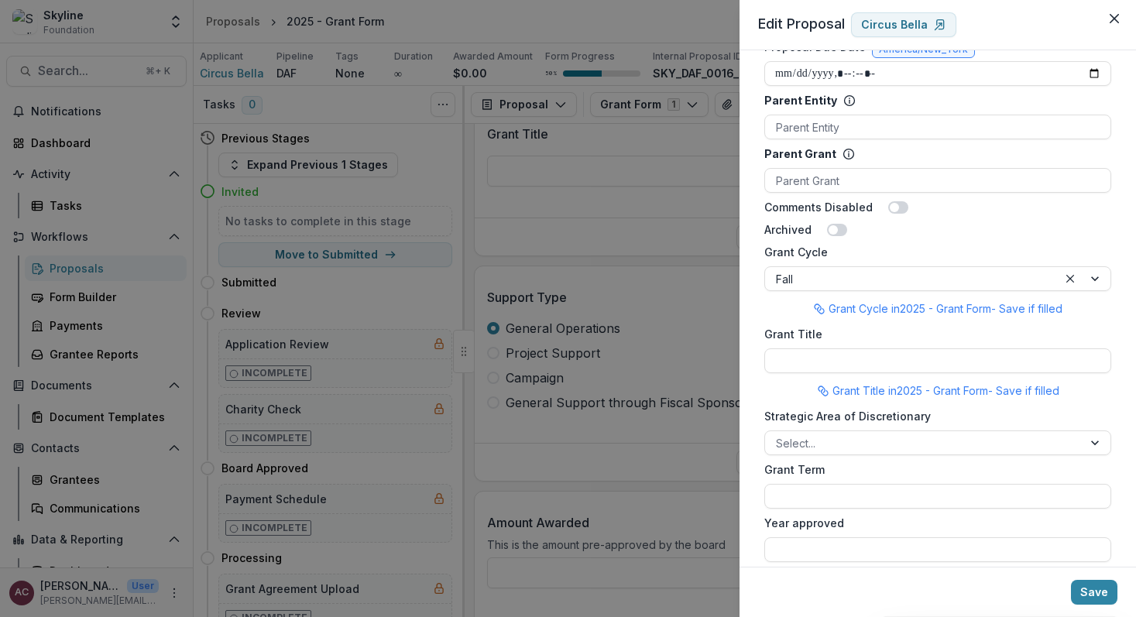
scroll to position [854, 0]
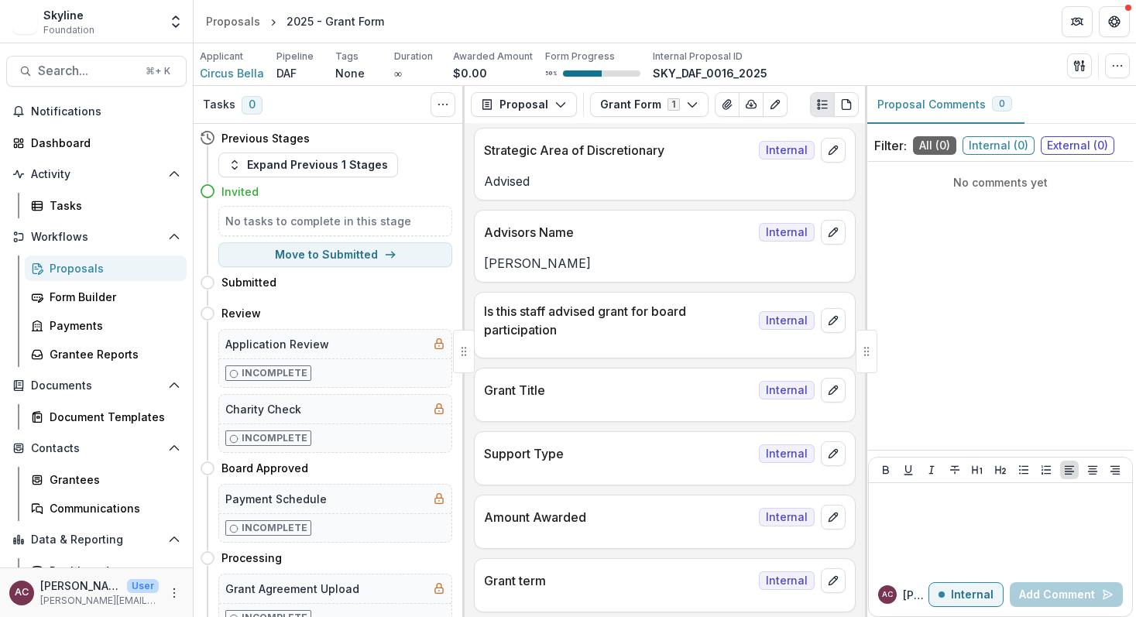
scroll to position [321, 0]
click at [831, 327] on button "edit" at bounding box center [833, 319] width 25 height 25
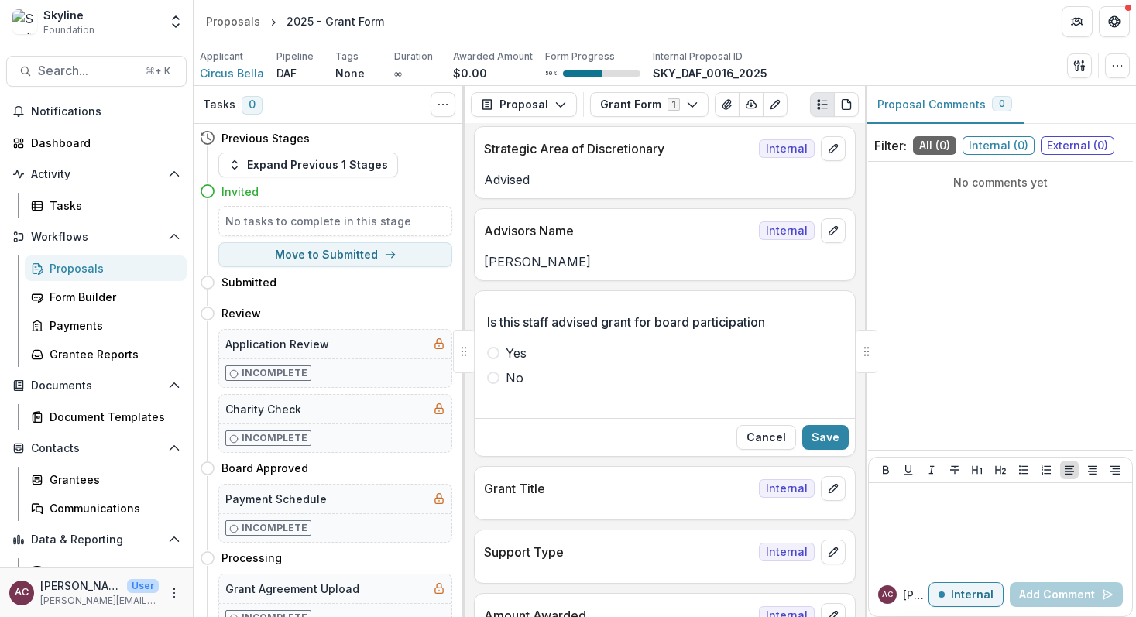
click at [499, 379] on span at bounding box center [493, 378] width 12 height 12
click at [829, 485] on icon "edit" at bounding box center [833, 489] width 12 height 12
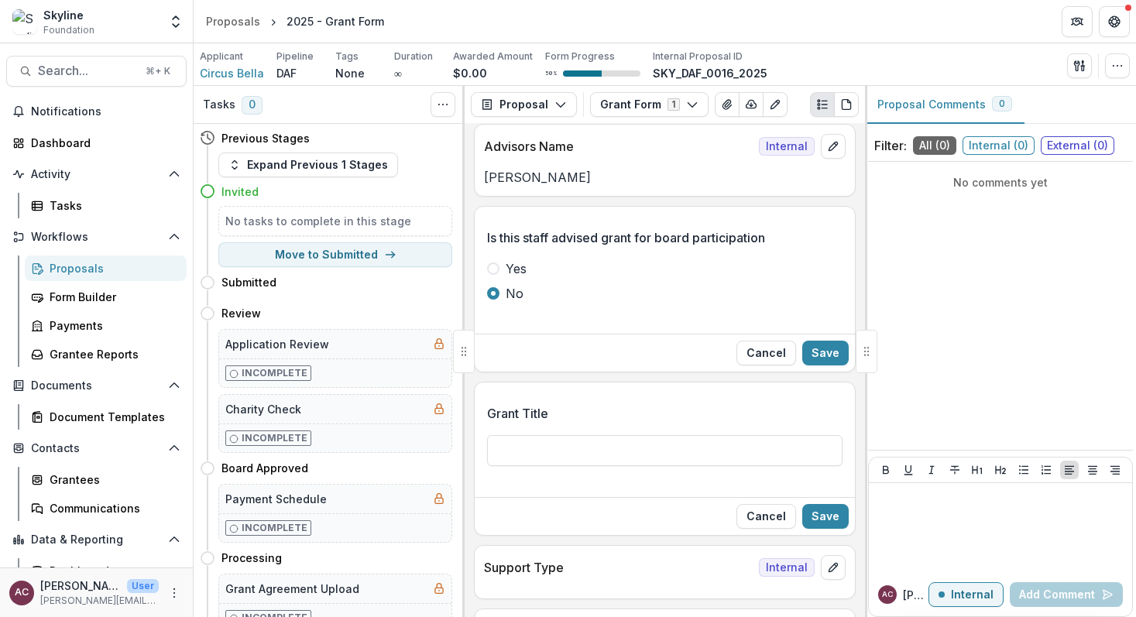
scroll to position [451, 0]
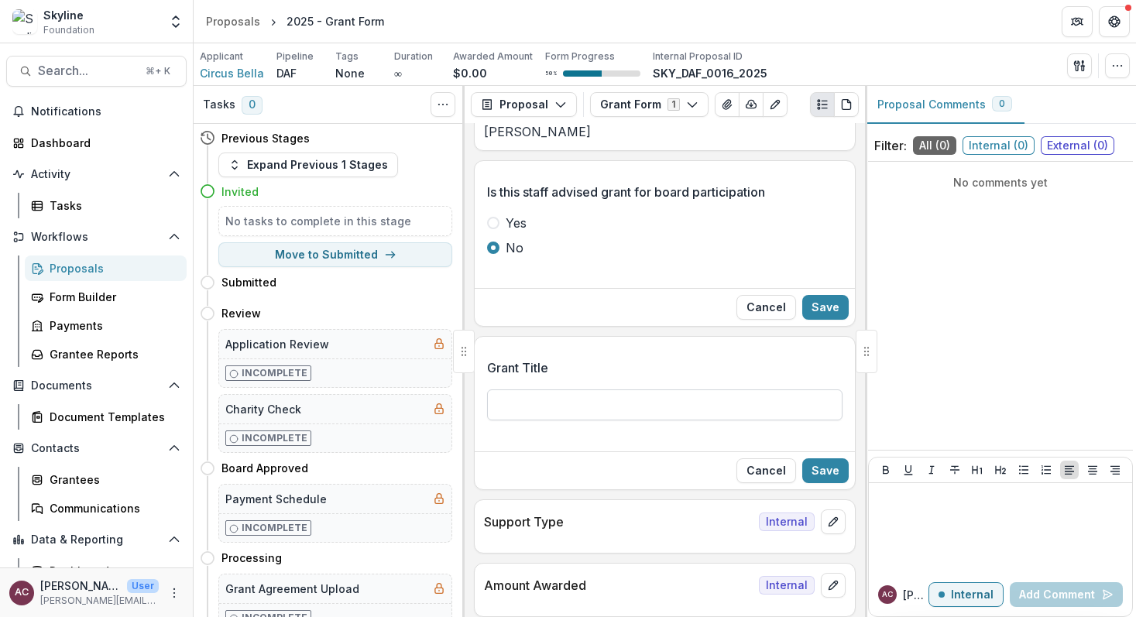
click at [626, 409] on input "Grant Title" at bounding box center [665, 405] width 356 height 31
type input "**********"
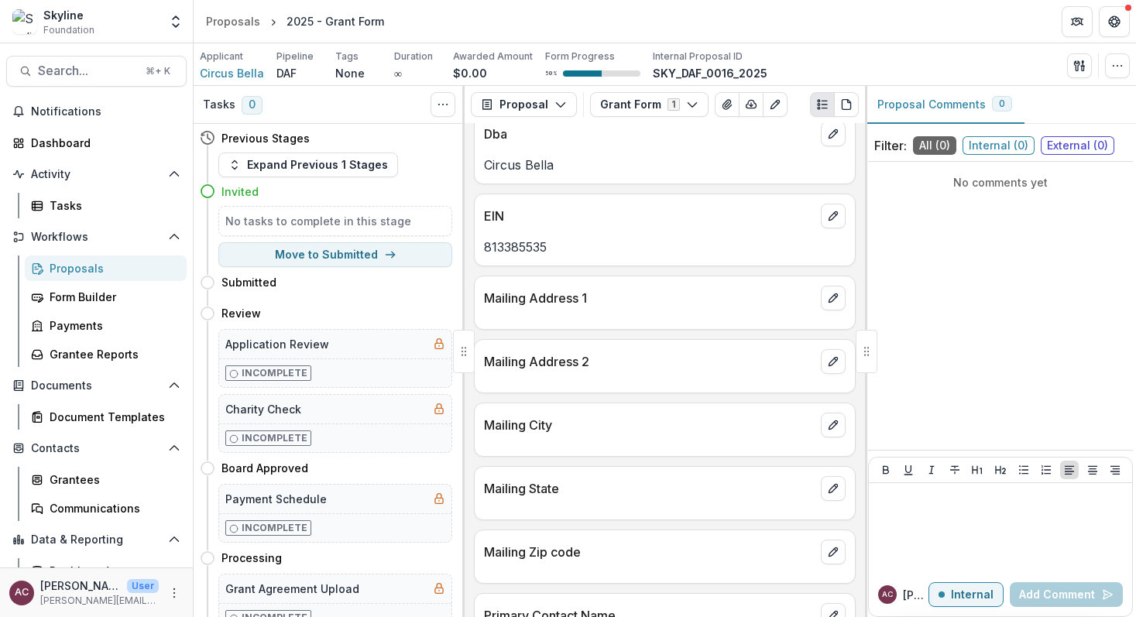
scroll to position [1273, 0]
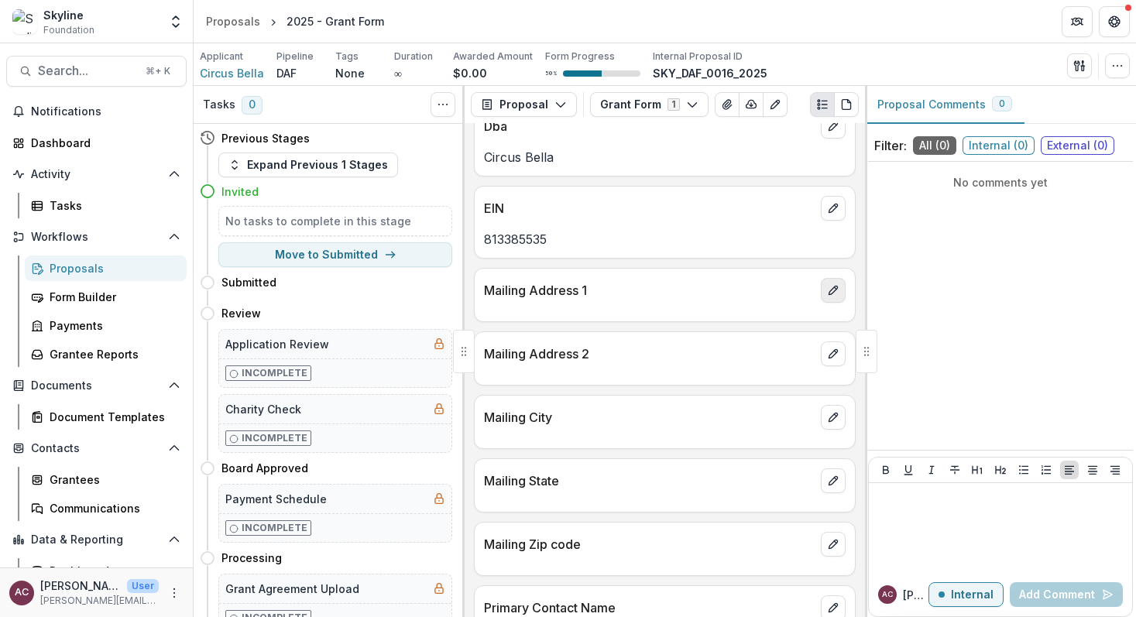
click at [827, 290] on icon "edit" at bounding box center [833, 290] width 12 height 12
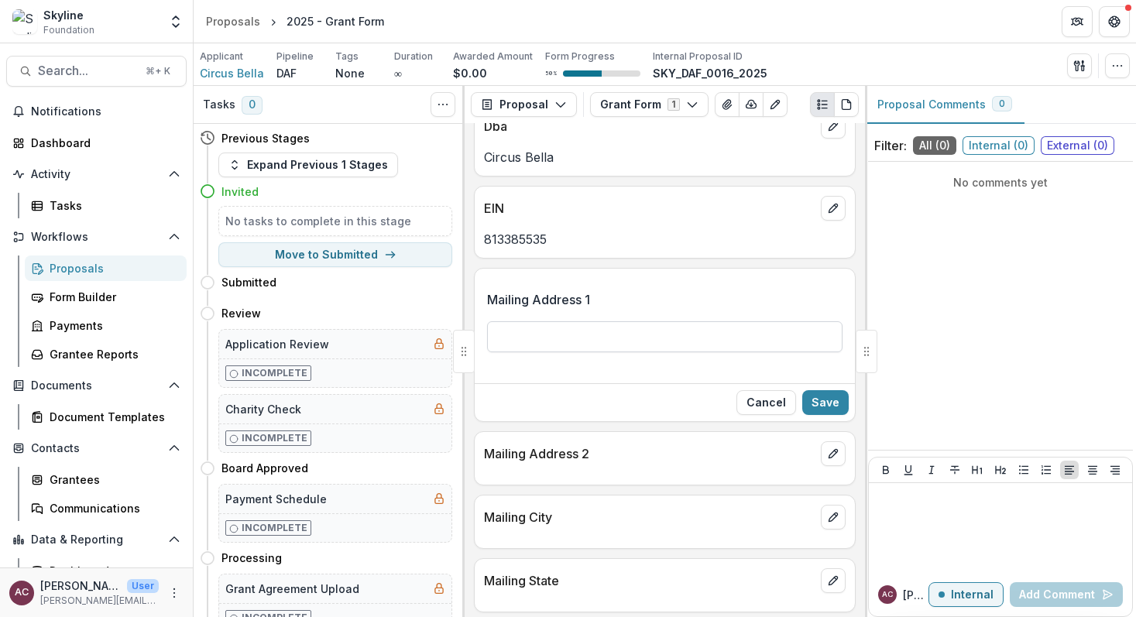
click at [569, 329] on input "Mailing Address 1" at bounding box center [665, 336] width 356 height 31
paste input "**********"
type input "**********"
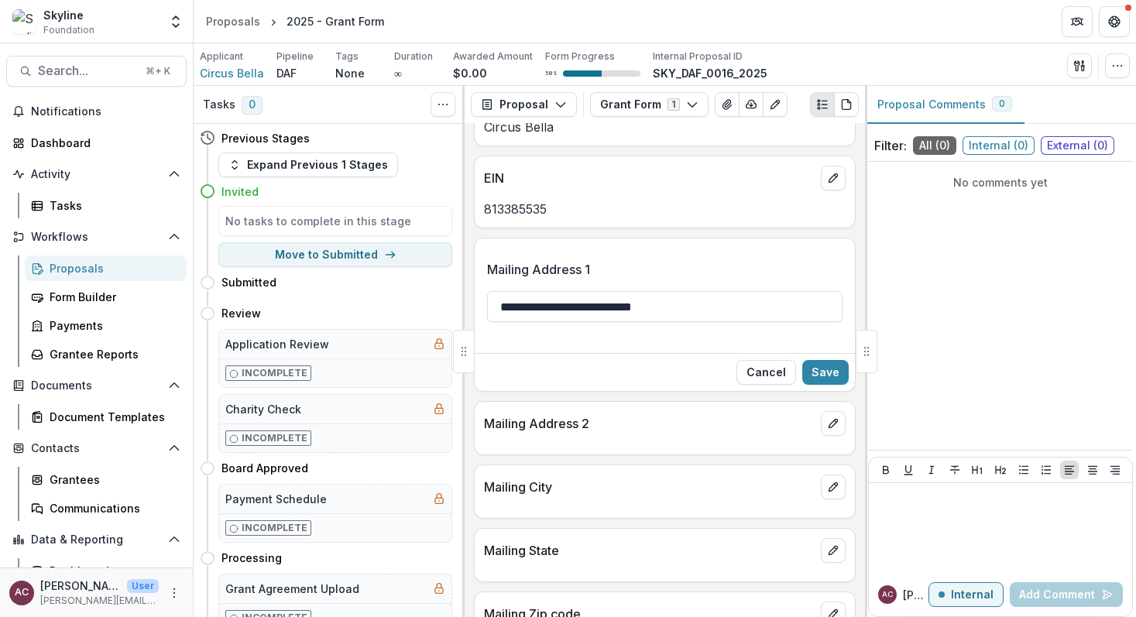
scroll to position [1306, 0]
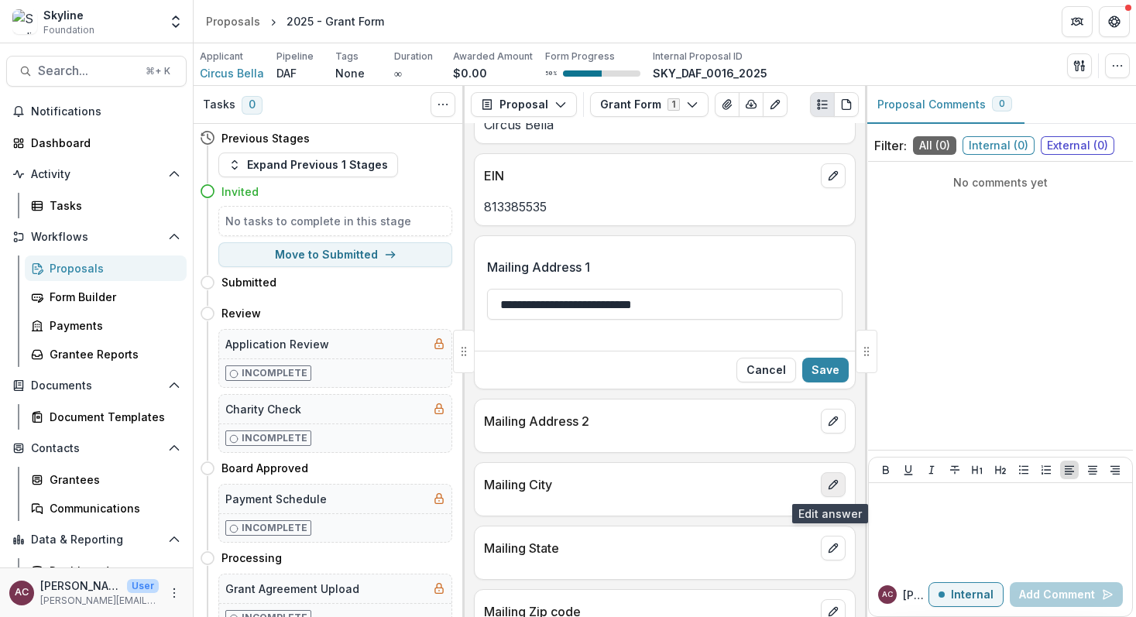
click at [829, 486] on icon "edit" at bounding box center [833, 484] width 9 height 9
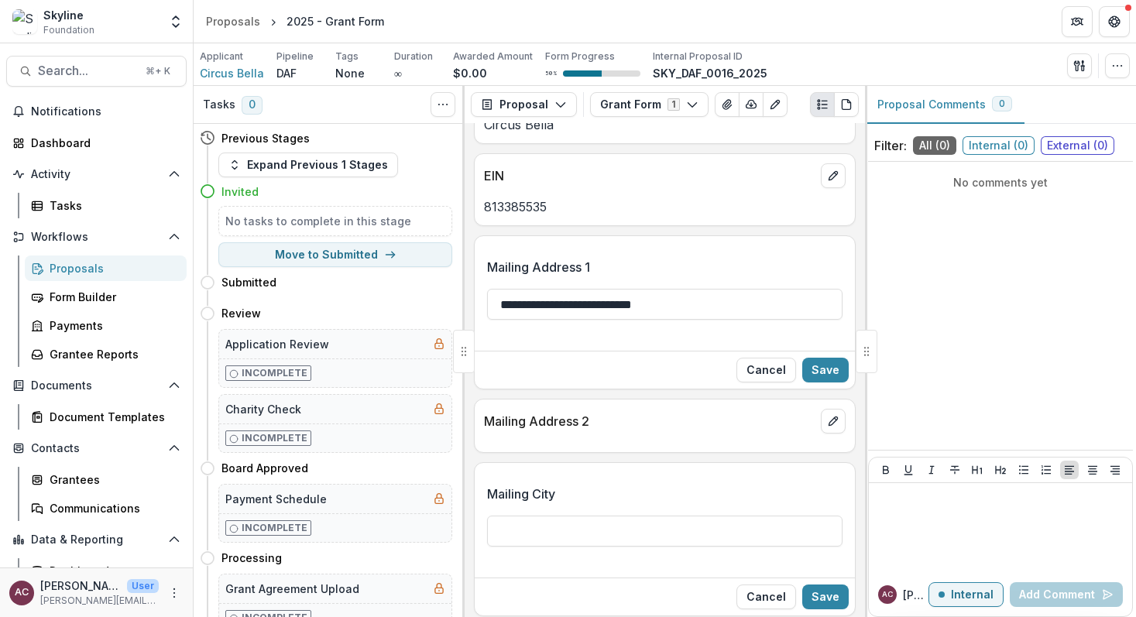
click at [657, 558] on div "Mailing City" at bounding box center [665, 521] width 356 height 99
click at [650, 531] on input "Mailing City" at bounding box center [665, 531] width 356 height 31
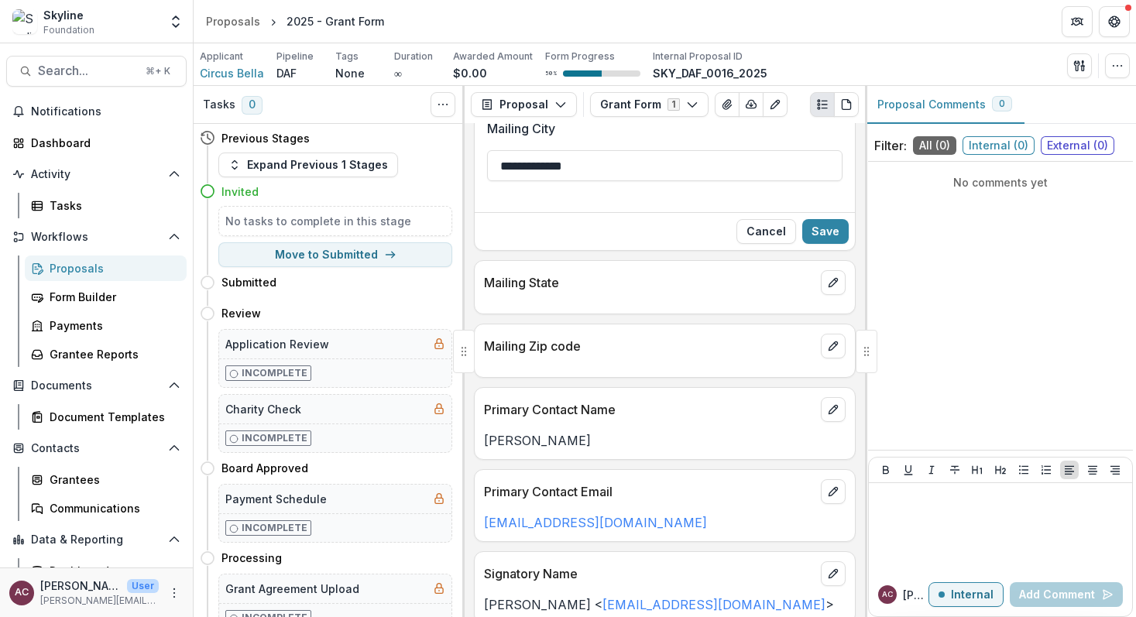
scroll to position [1679, 0]
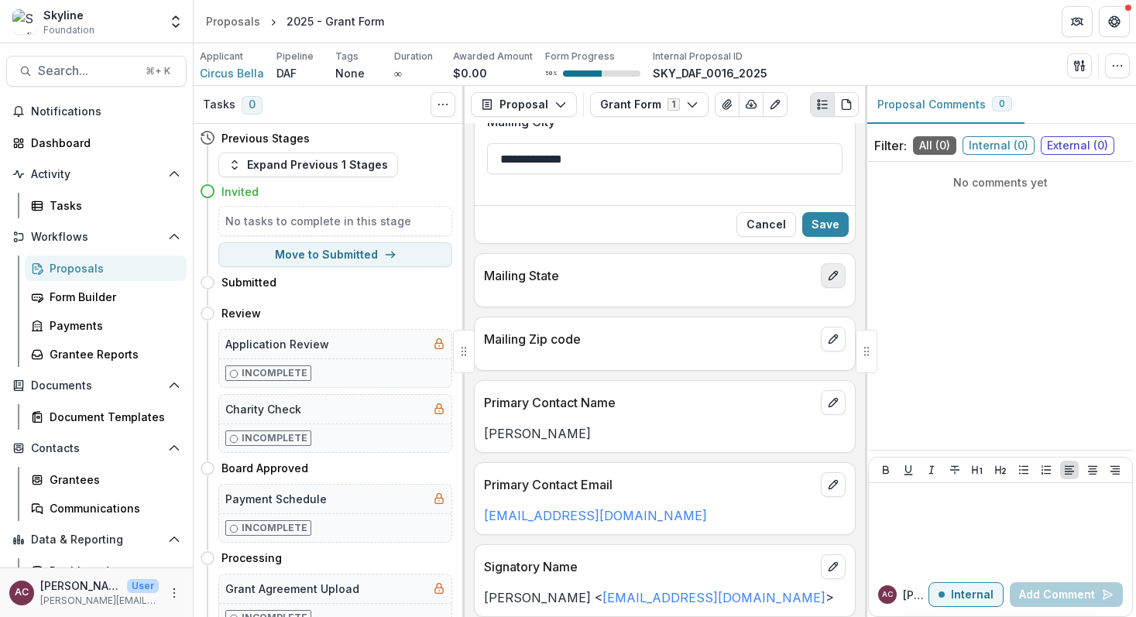
type input "**********"
click at [830, 268] on button "edit" at bounding box center [833, 275] width 25 height 25
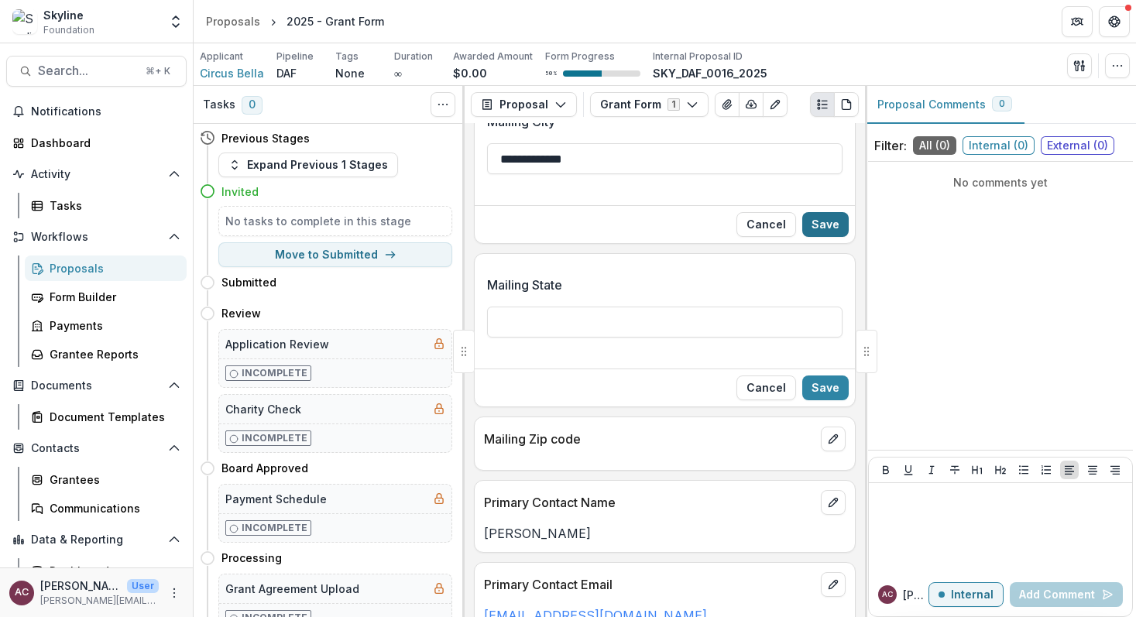
click at [815, 215] on button "Save" at bounding box center [825, 224] width 46 height 25
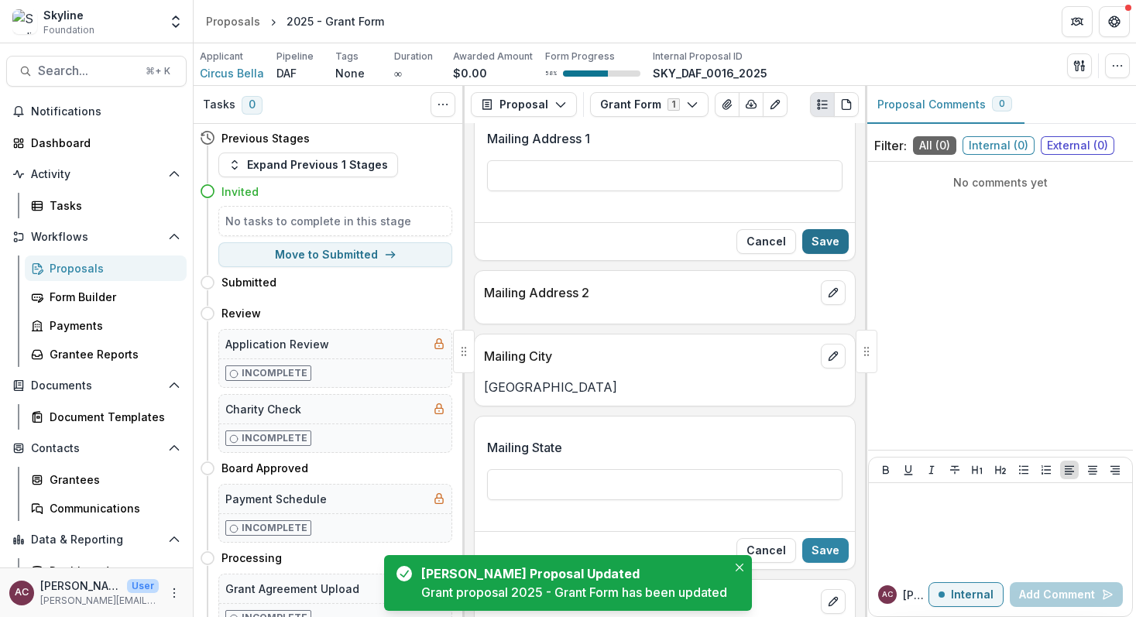
click at [818, 241] on button "Save" at bounding box center [825, 241] width 46 height 25
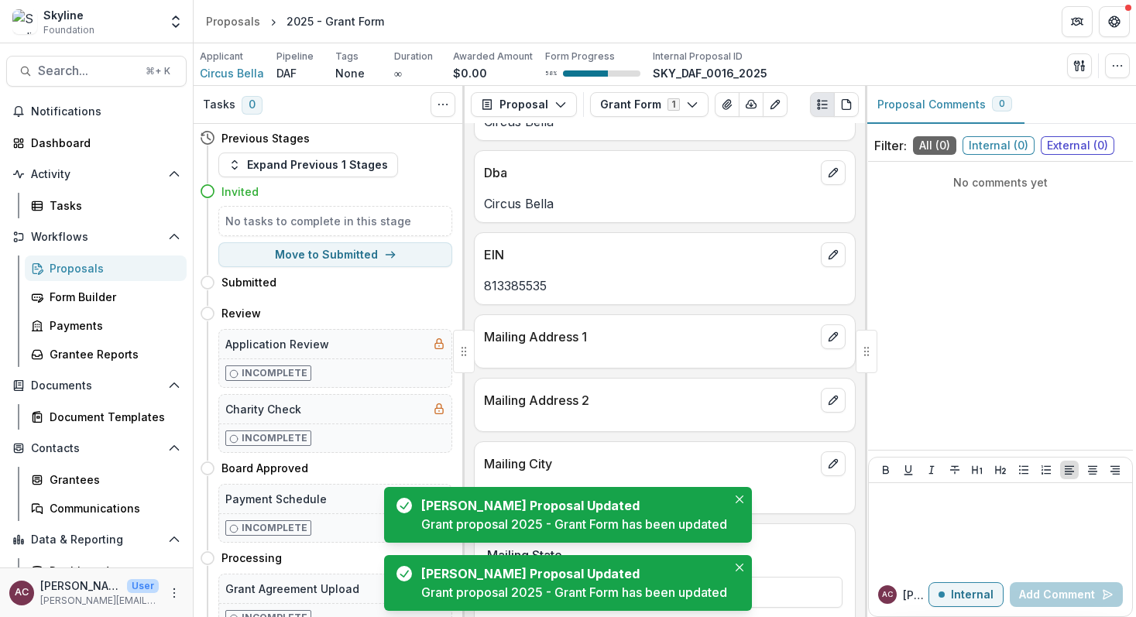
scroll to position [1239, 0]
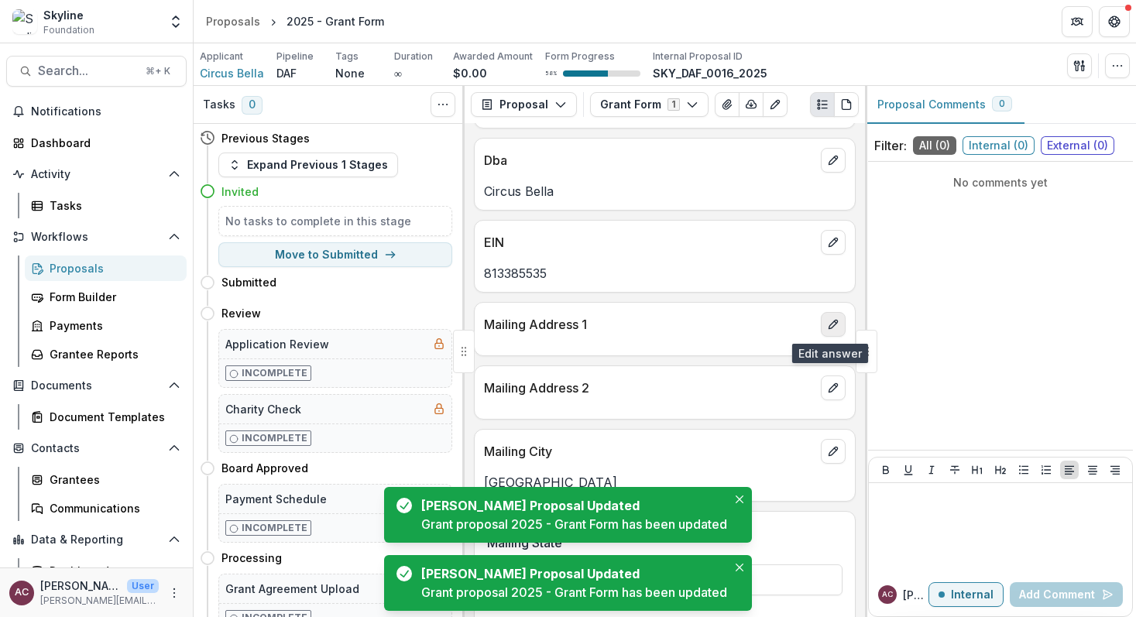
click at [834, 321] on icon "edit" at bounding box center [833, 324] width 12 height 12
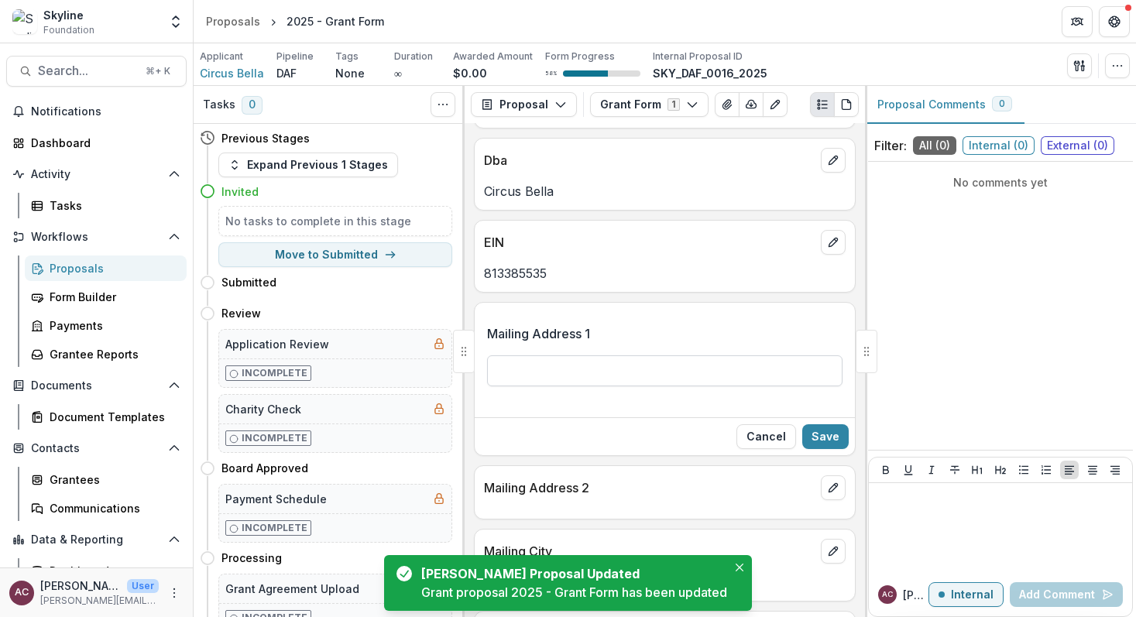
click at [717, 359] on input "Mailing Address 1" at bounding box center [665, 371] width 356 height 31
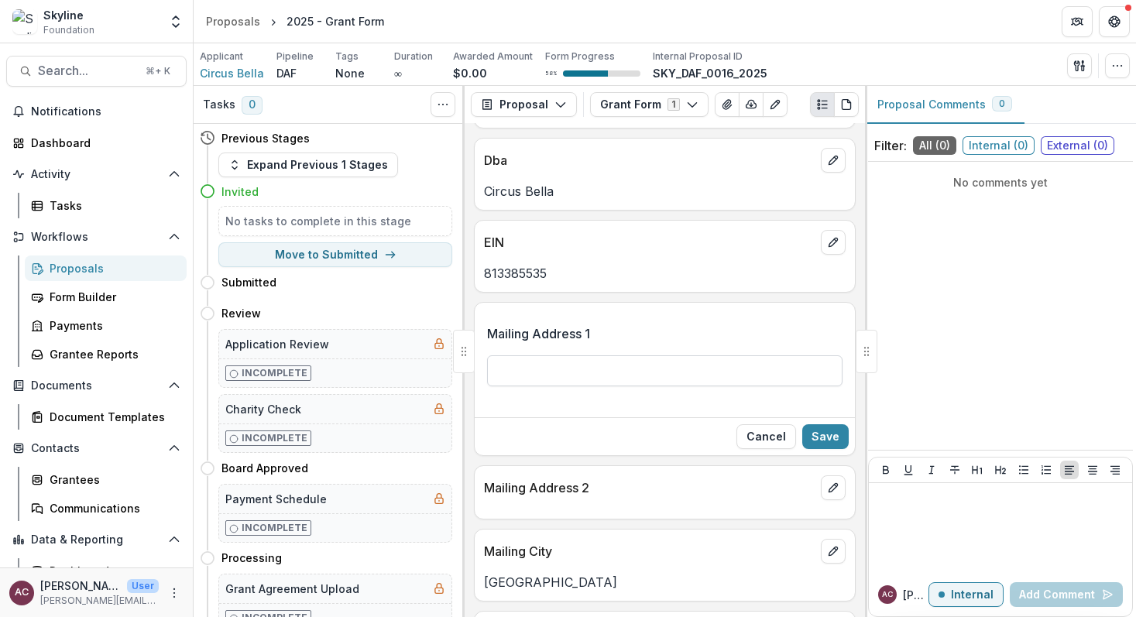
paste input "**********"
type input "**********"
click at [818, 435] on button "Save" at bounding box center [825, 436] width 46 height 25
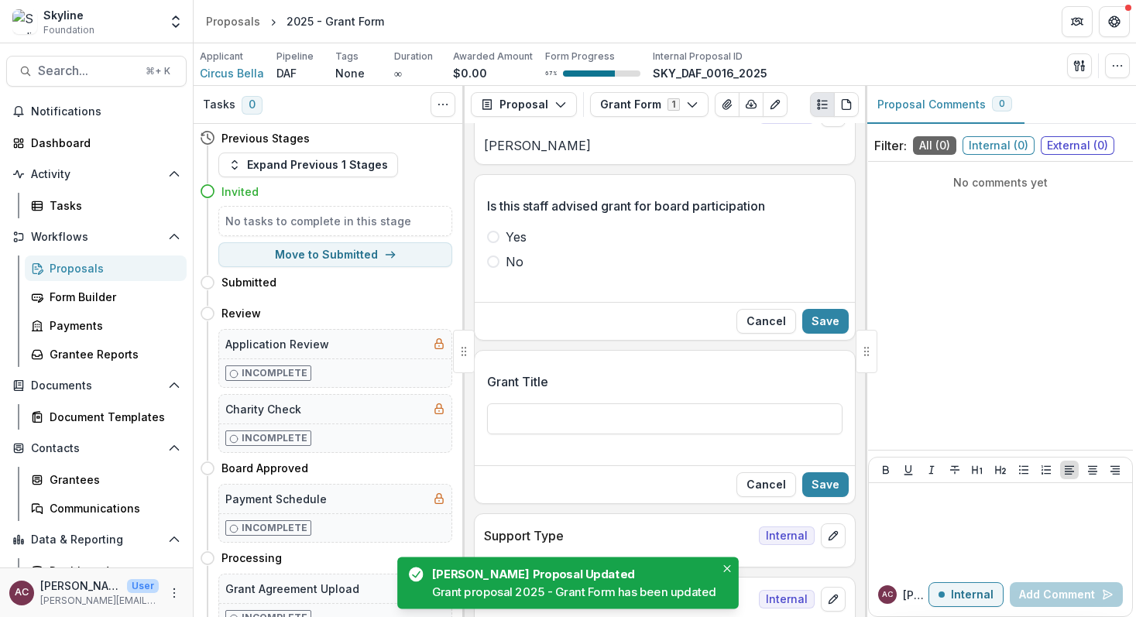
scroll to position [435, 0]
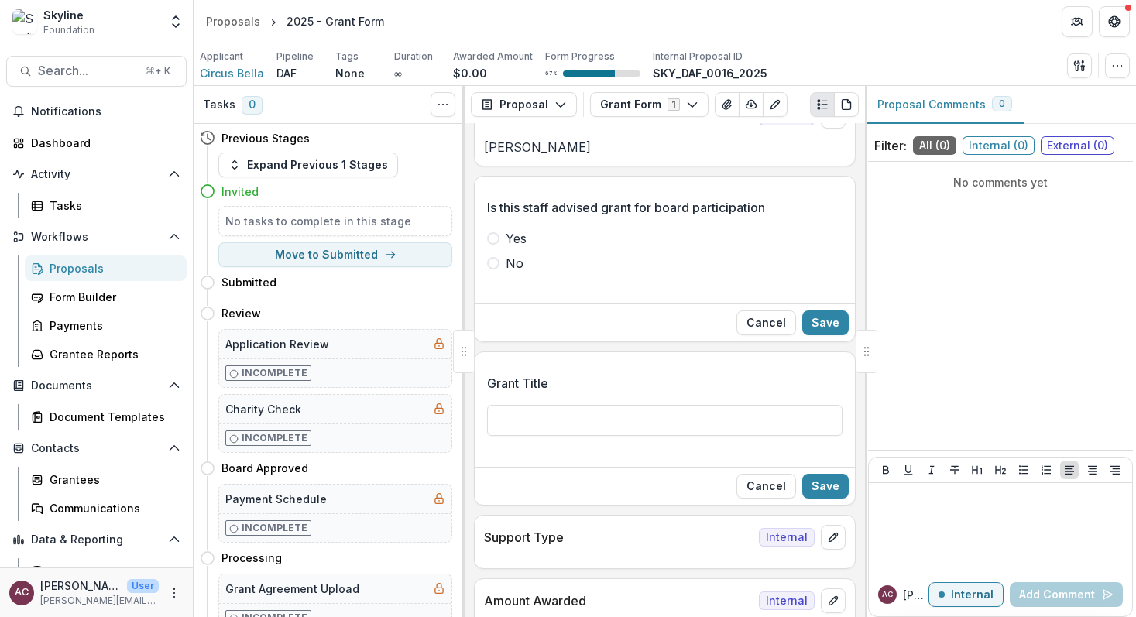
click at [492, 268] on span at bounding box center [493, 263] width 12 height 12
click at [816, 328] on button "Save" at bounding box center [825, 323] width 46 height 25
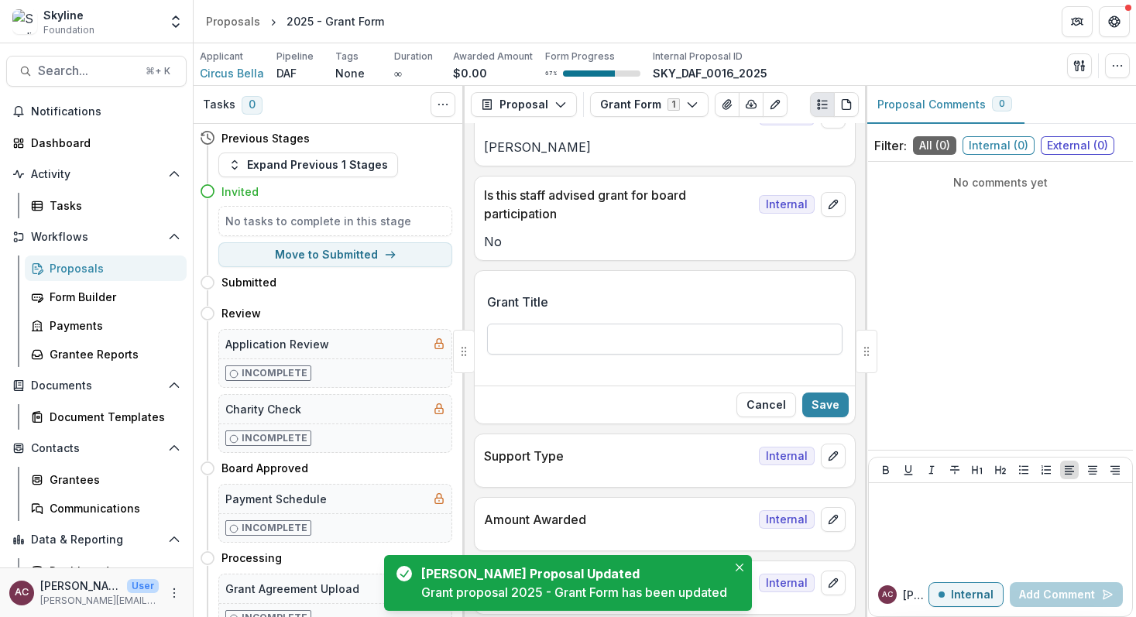
click at [674, 328] on input "Grant Title" at bounding box center [665, 339] width 356 height 31
type input "**********"
click at [841, 401] on button "Save" at bounding box center [825, 405] width 46 height 25
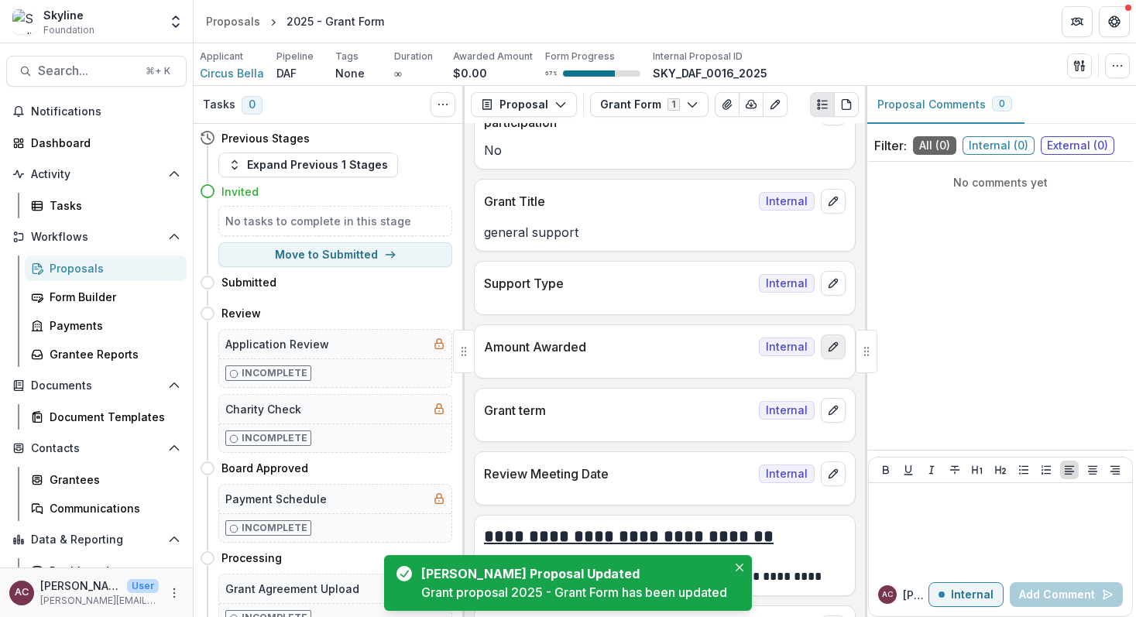
scroll to position [520, 0]
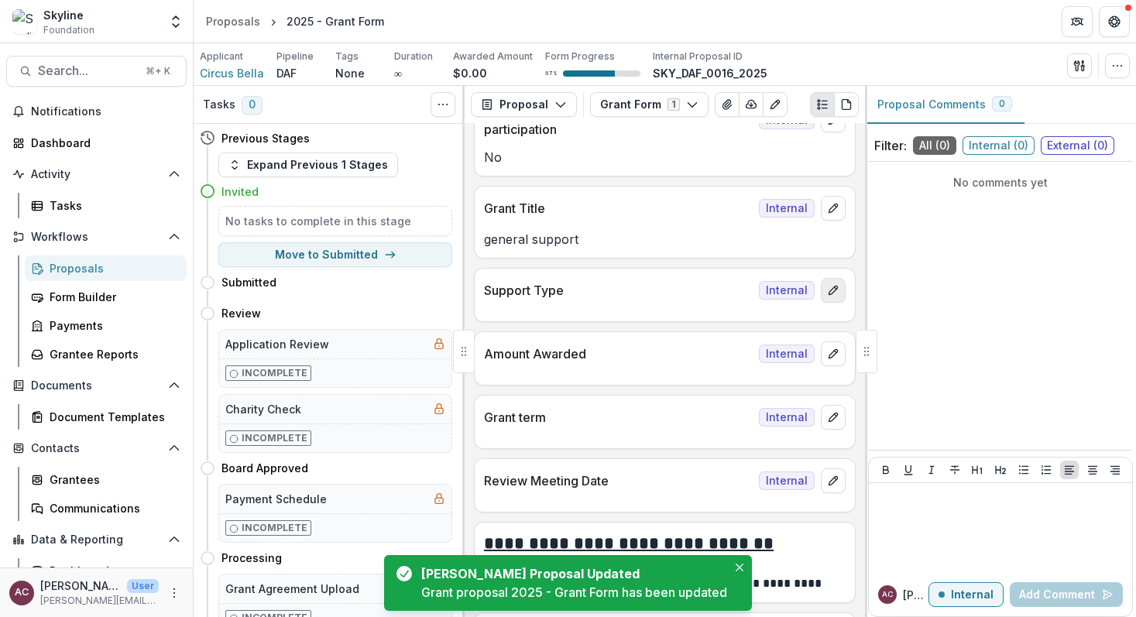
click at [833, 279] on button "edit" at bounding box center [833, 290] width 25 height 25
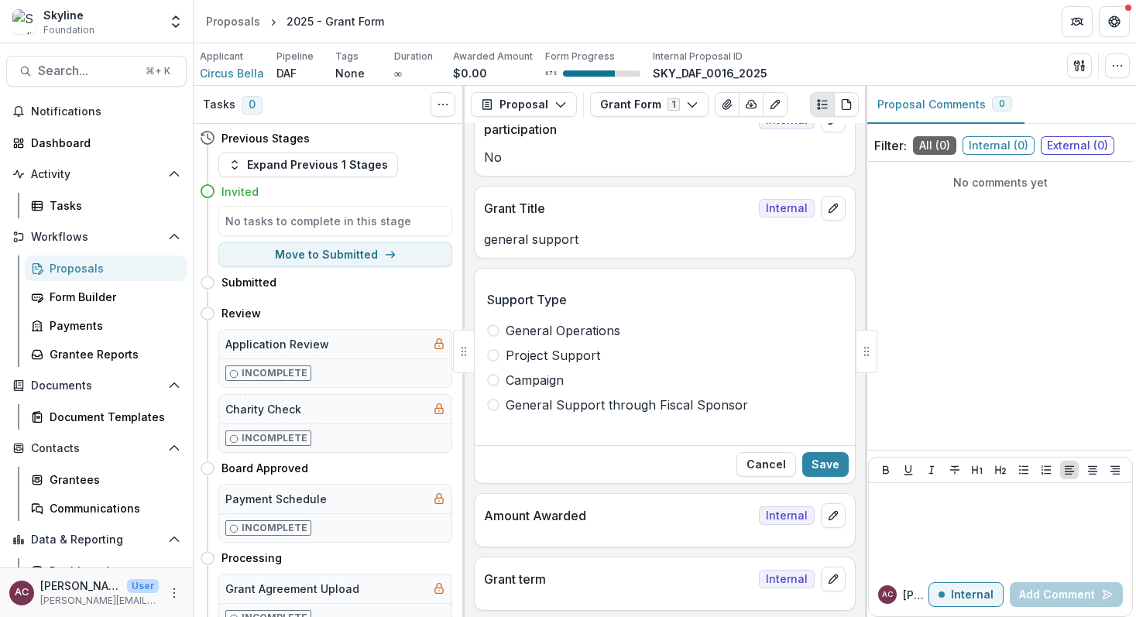
click at [502, 329] on label "General Operations" at bounding box center [665, 330] width 356 height 19
click at [827, 458] on button "Save" at bounding box center [825, 464] width 46 height 25
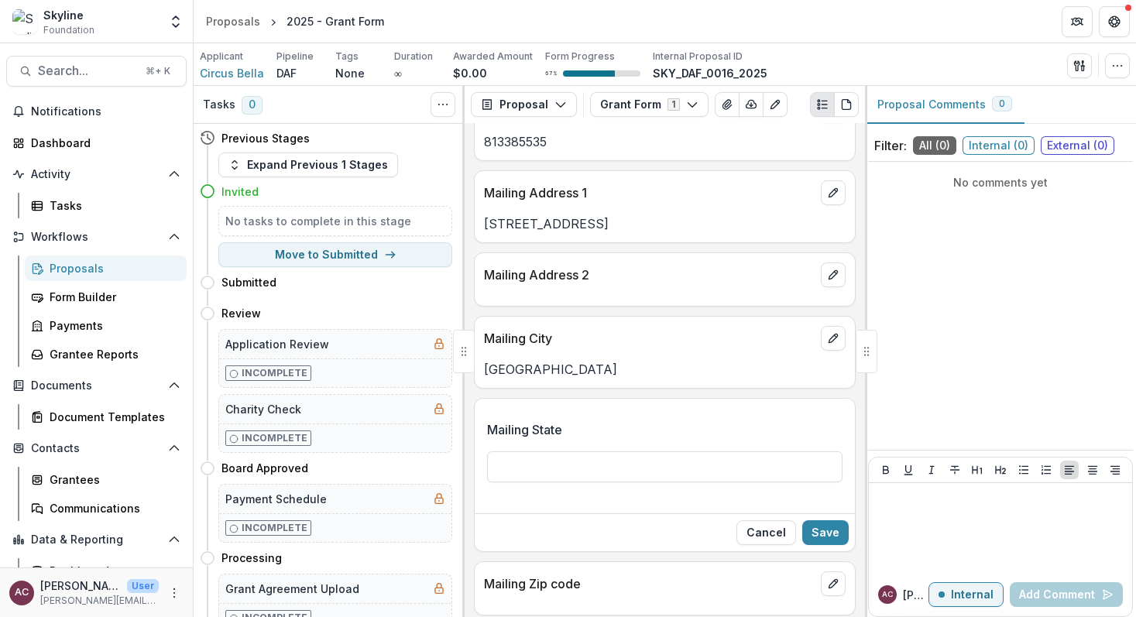
scroll to position [1301, 0]
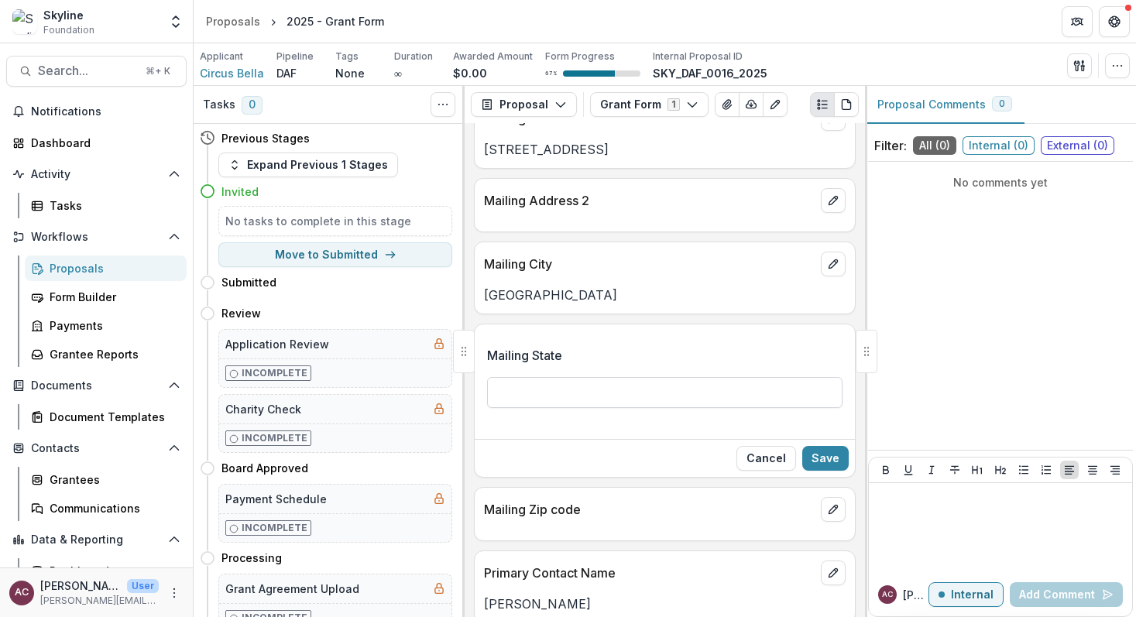
click at [686, 387] on input "Mailing State" at bounding box center [665, 392] width 356 height 31
type input "**"
click at [824, 451] on button "Save" at bounding box center [825, 458] width 46 height 25
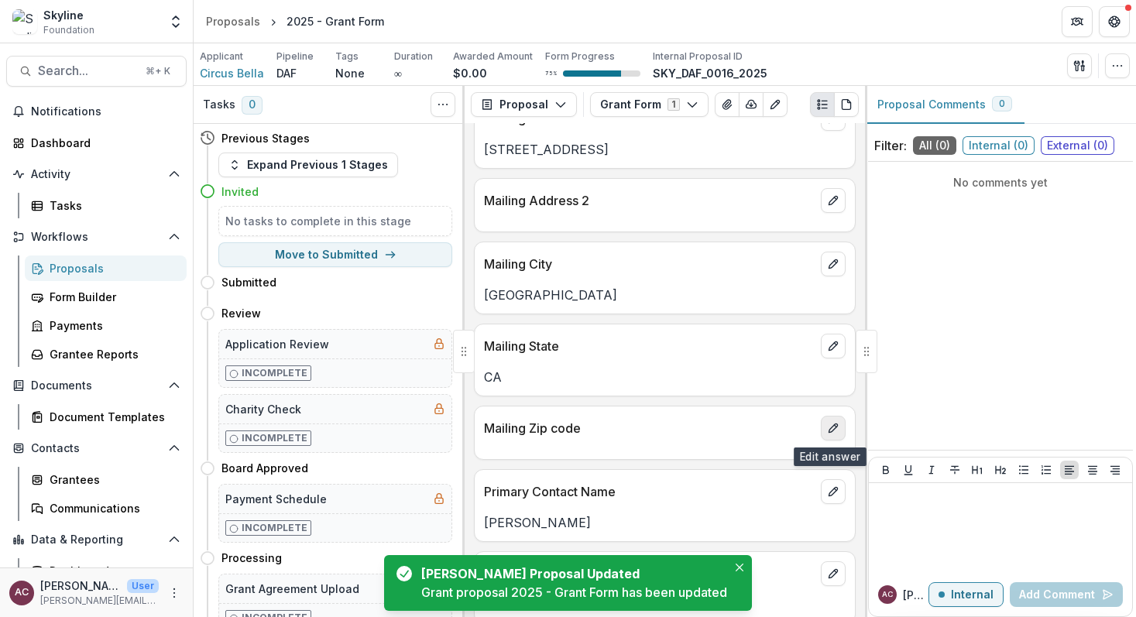
click at [827, 418] on button "edit" at bounding box center [833, 428] width 25 height 25
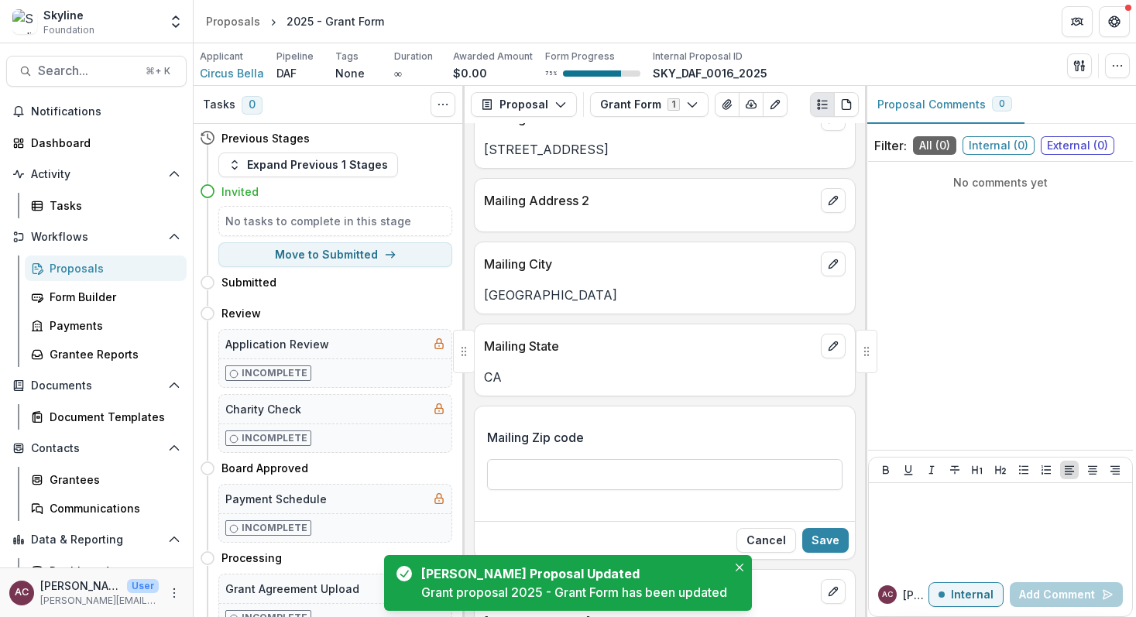
click at [689, 484] on input "Mailing Zip code" at bounding box center [665, 474] width 356 height 31
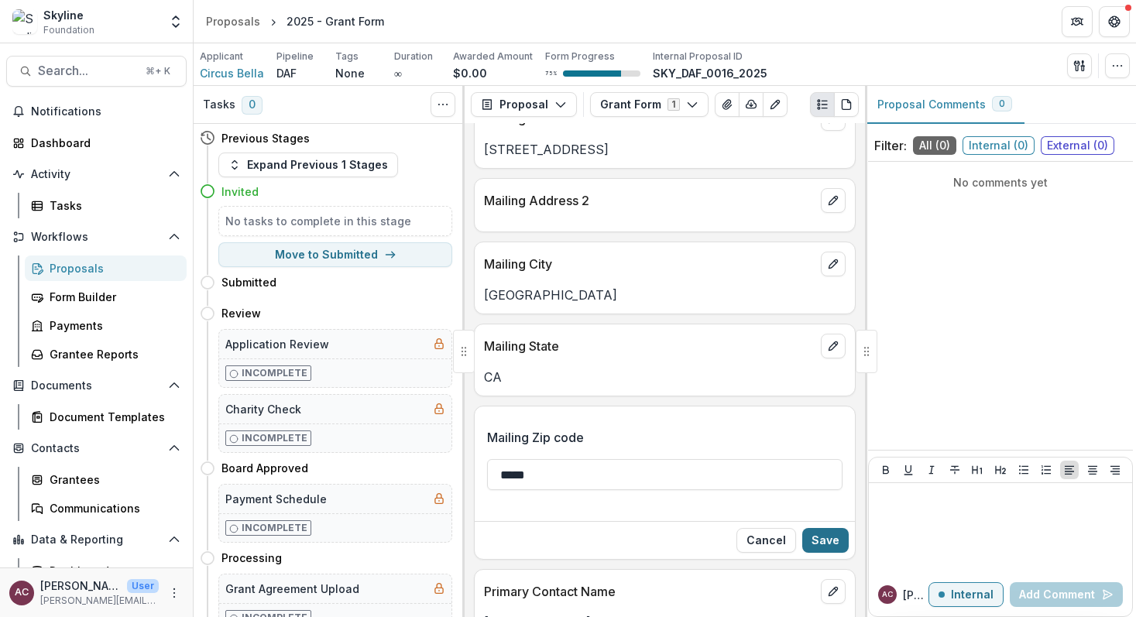
type input "*****"
click at [824, 540] on button "Save" at bounding box center [825, 540] width 46 height 25
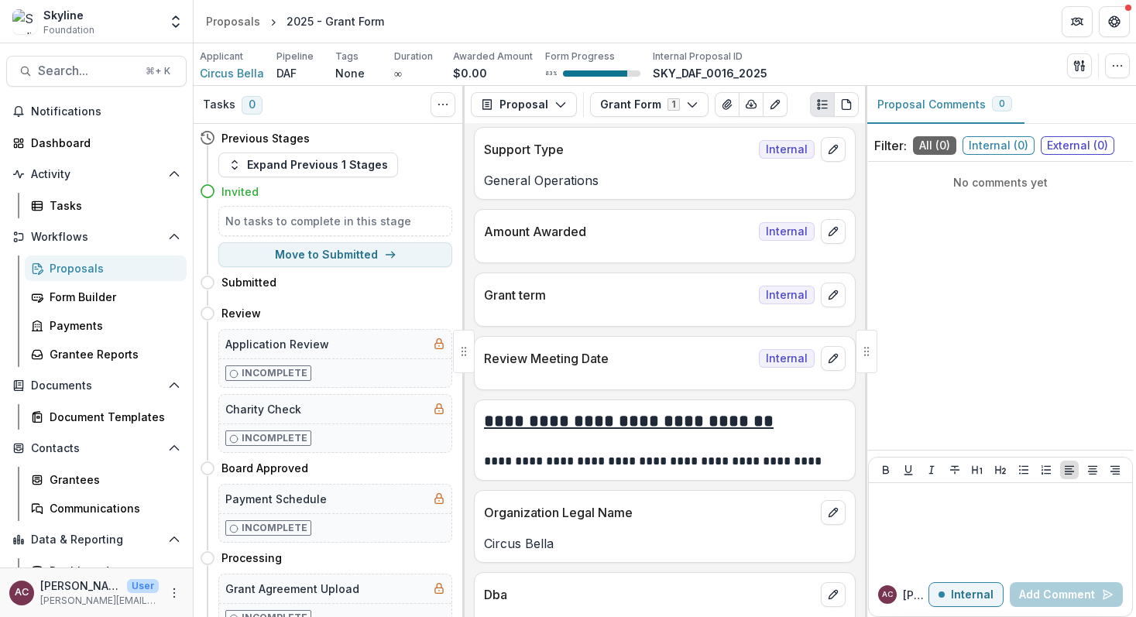
scroll to position [662, 0]
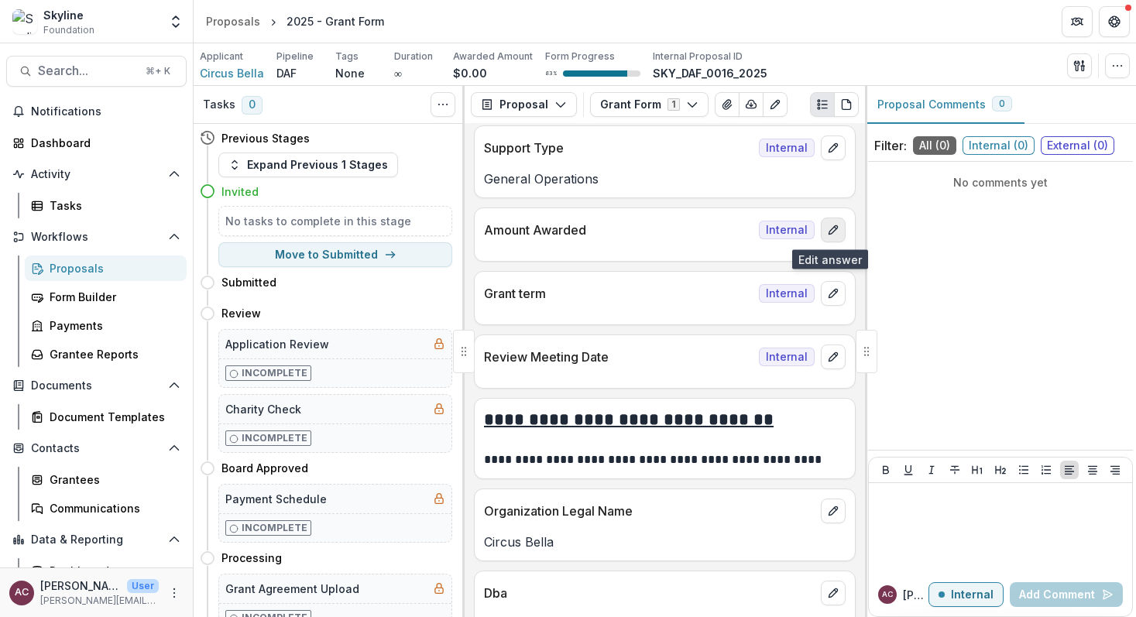
click at [830, 231] on icon "edit" at bounding box center [833, 230] width 12 height 12
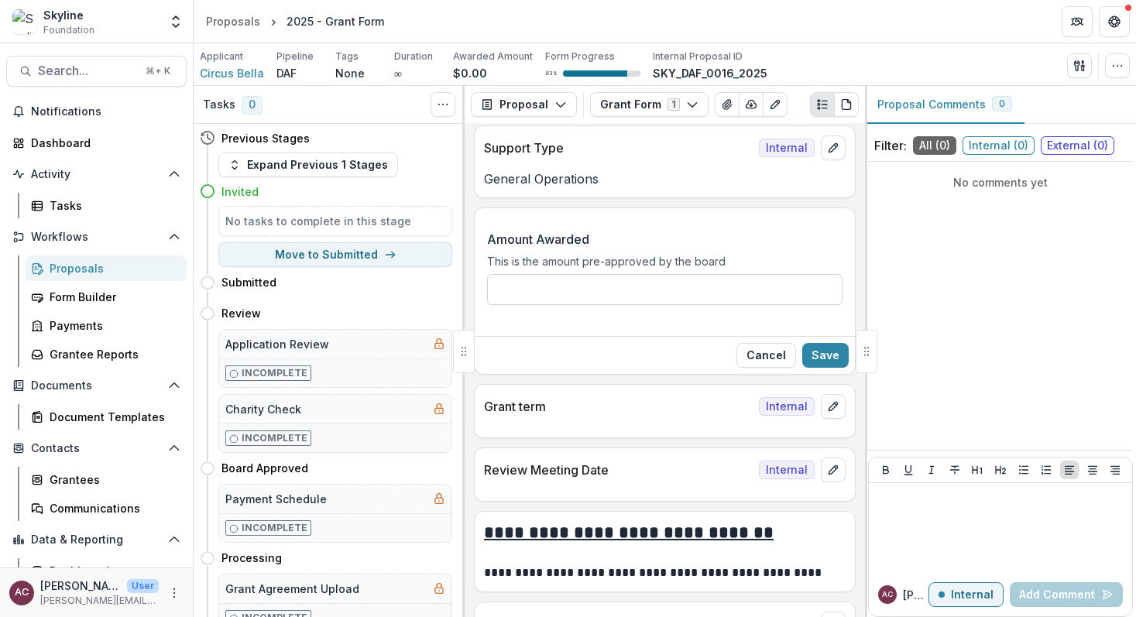
click at [713, 288] on input "Amount Awarded" at bounding box center [665, 289] width 356 height 31
click at [589, 293] on input "Amount Awarded" at bounding box center [665, 289] width 356 height 31
type input "******"
click at [825, 348] on button "Save" at bounding box center [825, 355] width 46 height 25
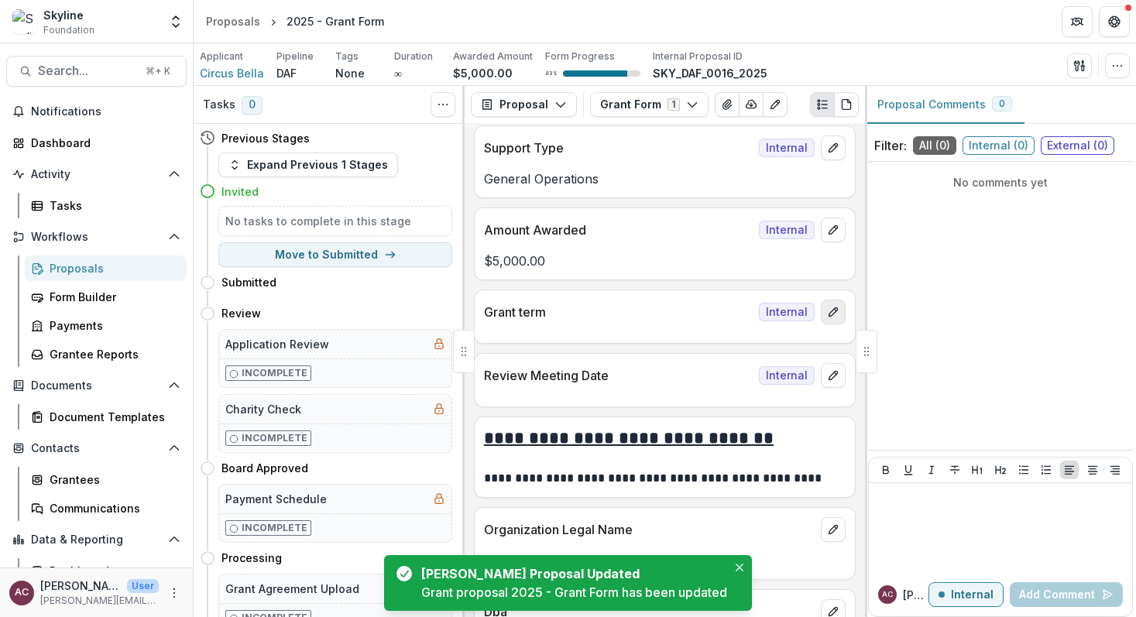
click at [833, 319] on button "edit" at bounding box center [833, 312] width 25 height 25
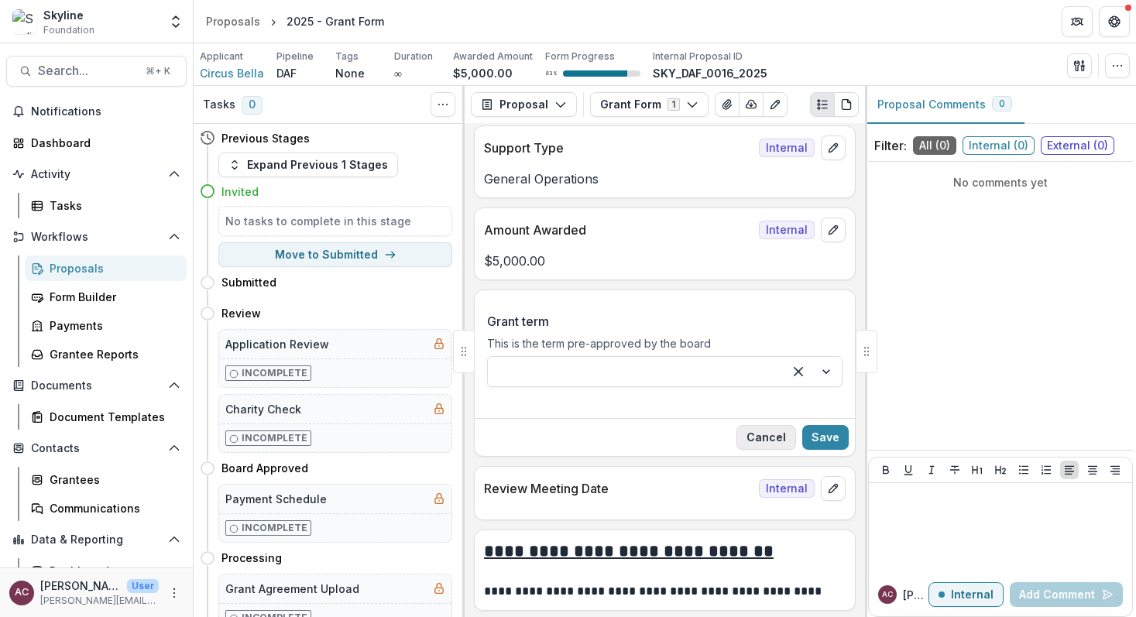
click at [765, 435] on button "Cancel" at bounding box center [767, 437] width 60 height 25
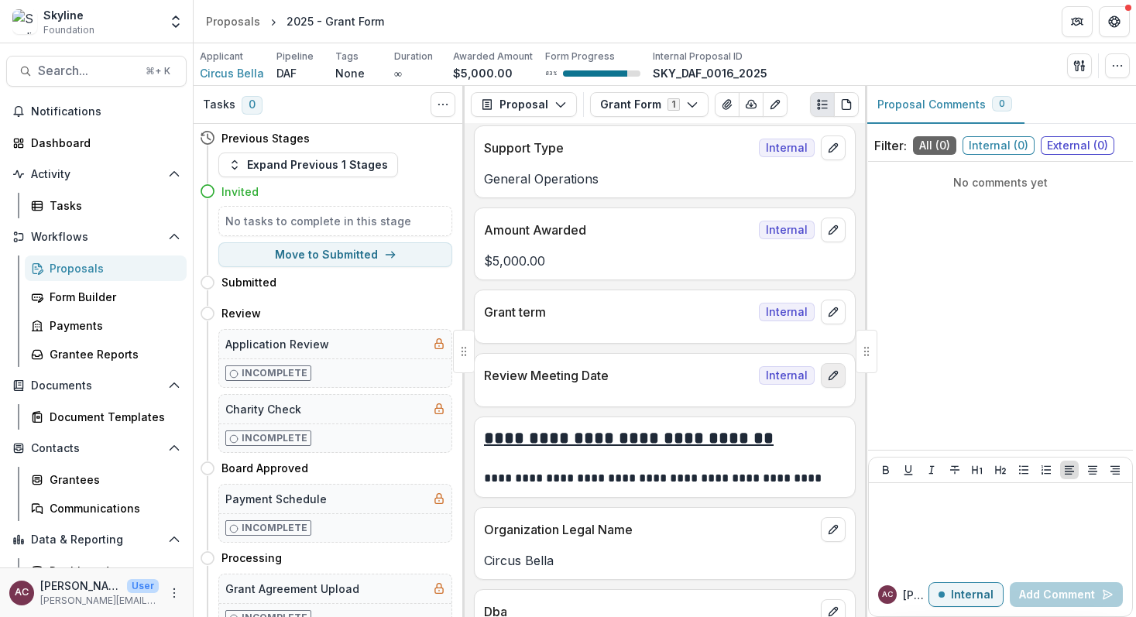
click at [821, 376] on button "edit" at bounding box center [833, 375] width 25 height 25
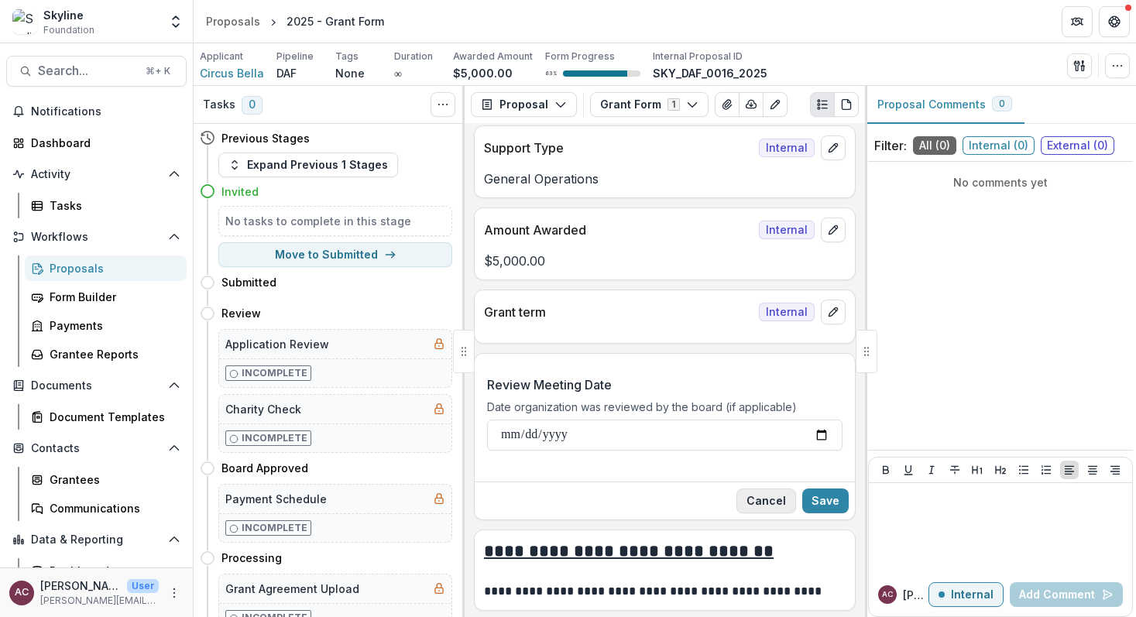
click at [768, 496] on button "Cancel" at bounding box center [767, 501] width 60 height 25
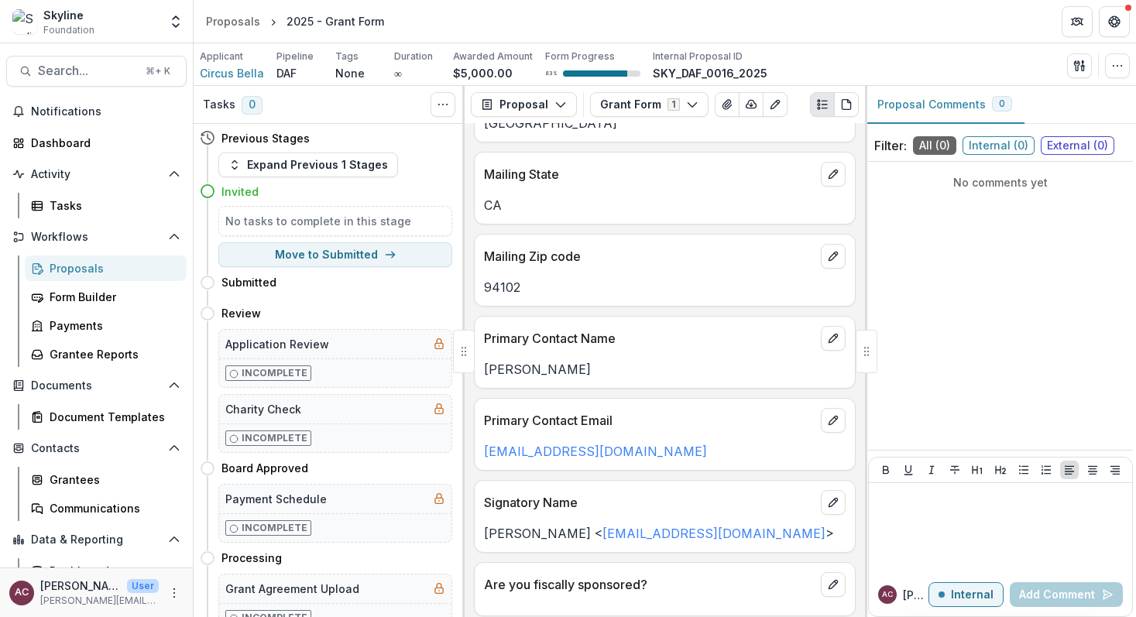
scroll to position [1501, 0]
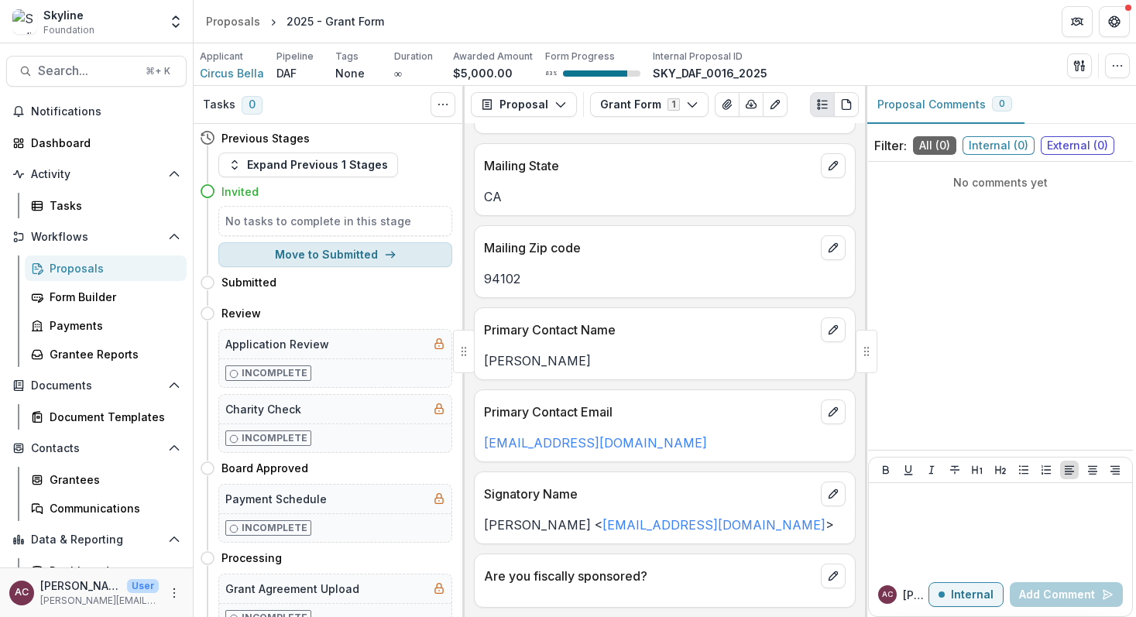
click at [311, 251] on button "Move to Submitted" at bounding box center [335, 254] width 234 height 25
select select "*********"
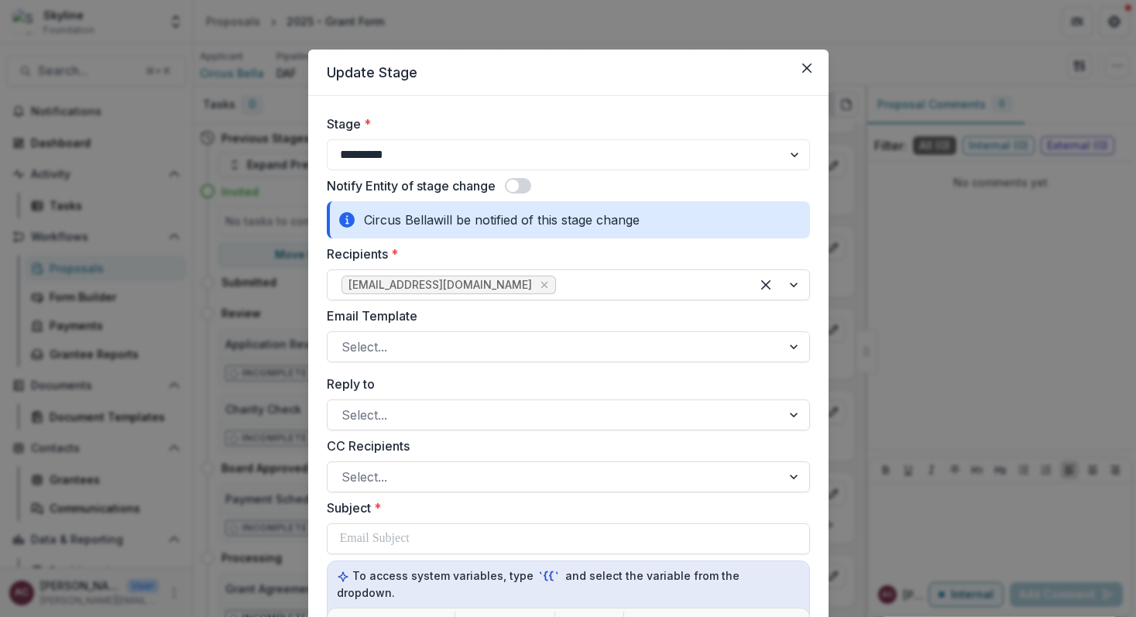
click at [514, 187] on span at bounding box center [513, 186] width 12 height 12
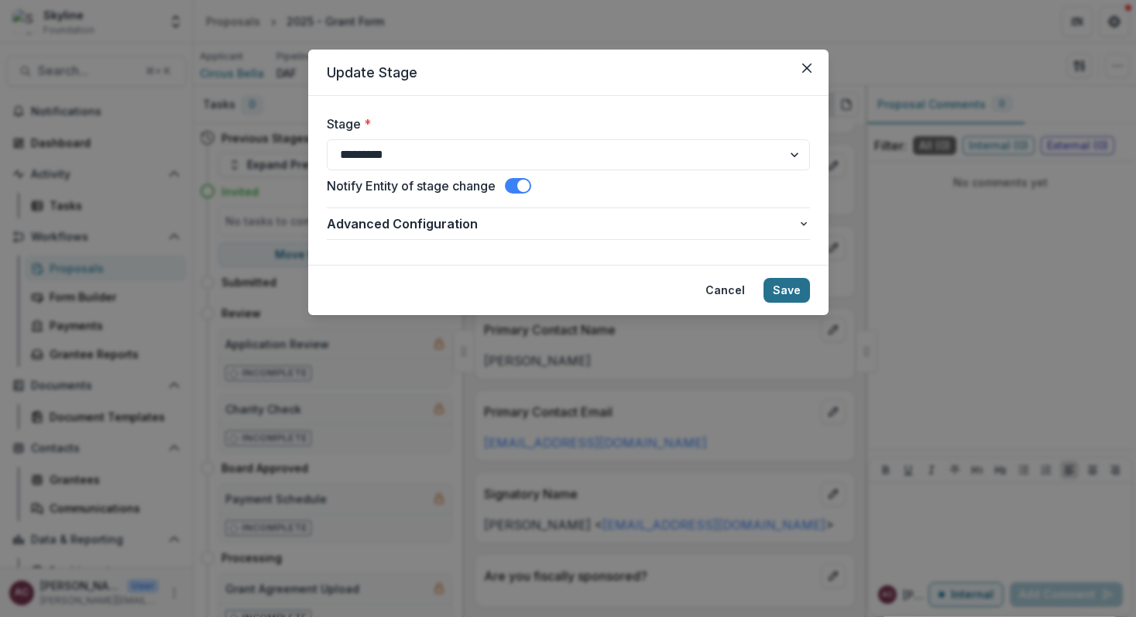
click at [791, 290] on button "Save" at bounding box center [787, 290] width 46 height 25
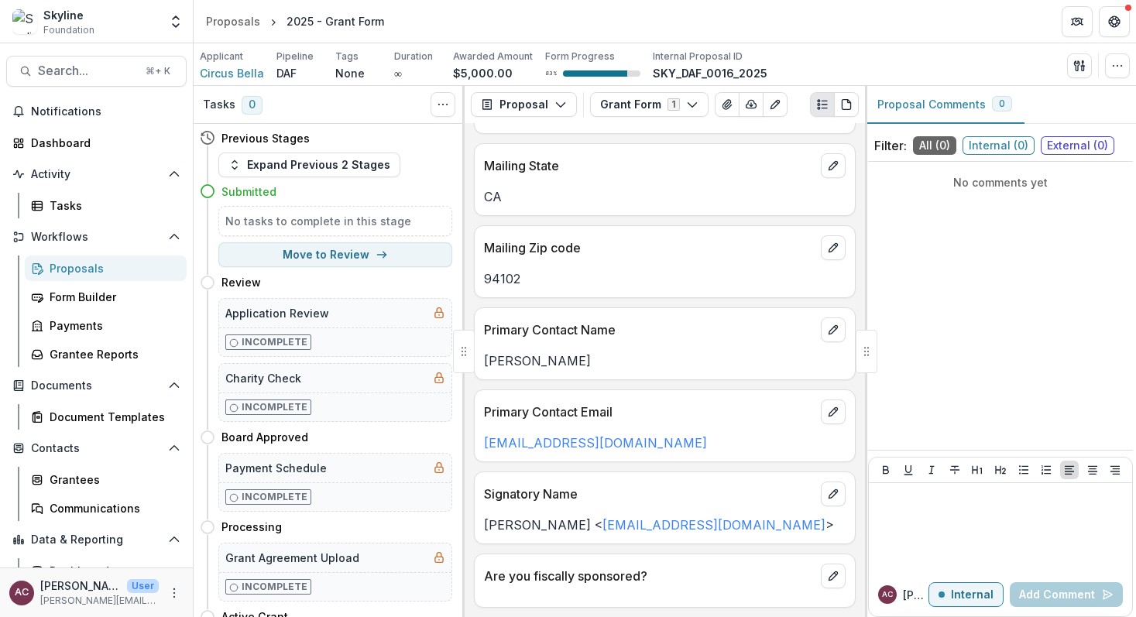
click at [79, 268] on div "Proposals" at bounding box center [112, 268] width 125 height 16
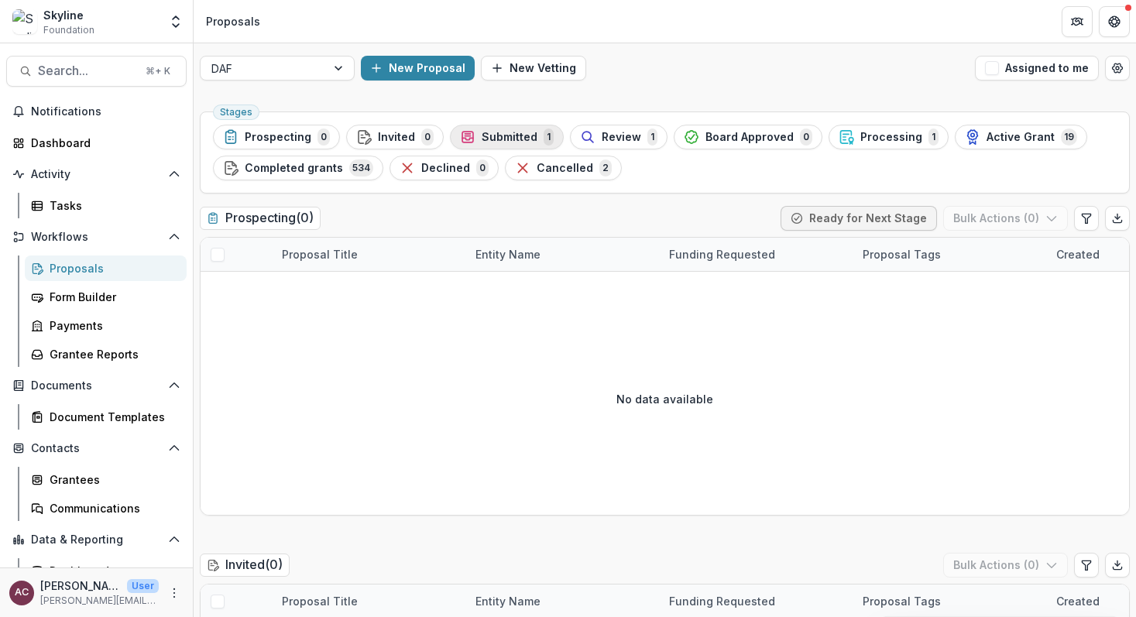
click at [503, 139] on span "Submitted" at bounding box center [510, 137] width 56 height 13
